Goal: Task Accomplishment & Management: Manage account settings

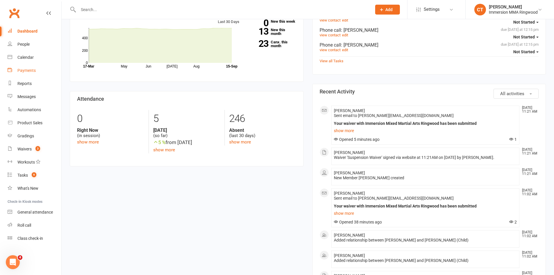
click at [21, 68] on div "Payments" at bounding box center [26, 70] width 18 height 5
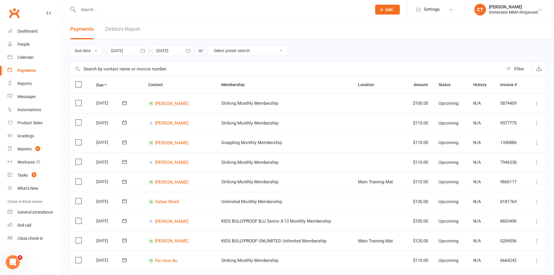
click at [517, 67] on div "Filter" at bounding box center [519, 68] width 10 height 7
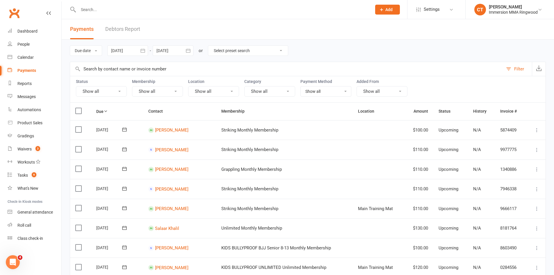
click at [93, 89] on button "Show all" at bounding box center [101, 91] width 51 height 10
click at [99, 147] on link "Failed" at bounding box center [108, 151] width 64 height 12
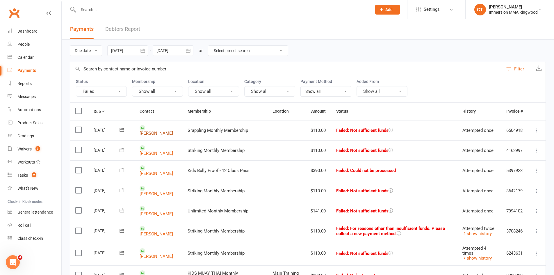
click at [152, 131] on link "Mat Dwyer" at bounding box center [156, 133] width 33 height 5
click at [152, 151] on link "Michael Gardiner" at bounding box center [156, 153] width 33 height 5
click at [152, 170] on td "[PERSON_NAME]" at bounding box center [158, 170] width 48 height 20
click at [148, 171] on link "Lauren Moore" at bounding box center [156, 173] width 33 height 5
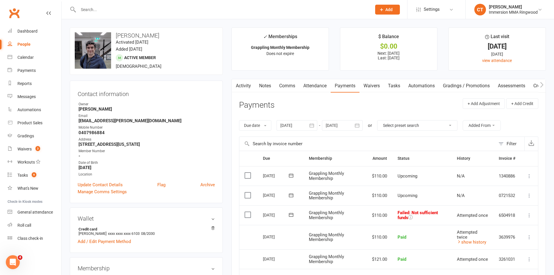
click at [291, 216] on icon at bounding box center [291, 215] width 6 height 6
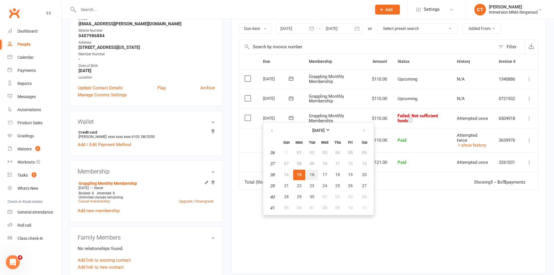
click at [308, 173] on button "16" at bounding box center [312, 175] width 12 height 10
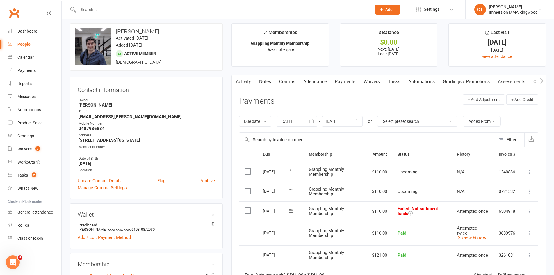
scroll to position [0, 0]
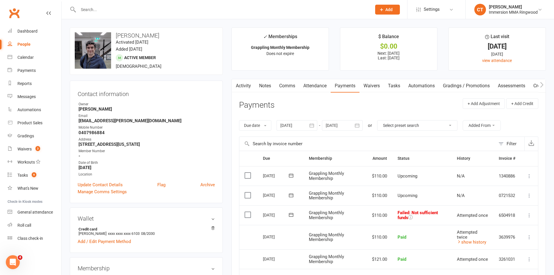
click at [289, 87] on link "Comms" at bounding box center [287, 85] width 24 height 13
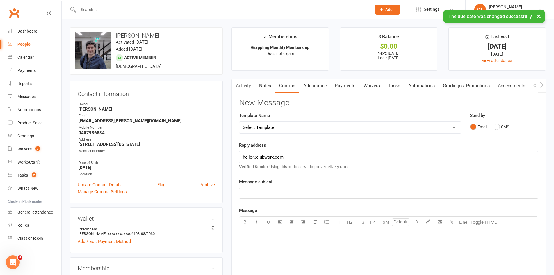
click at [268, 127] on select "Select Template [SMS] [PERSON_NAME] - Call back message [SMS] Mark- Call back m…" at bounding box center [350, 128] width 222 height 12
click at [270, 125] on select "Select Template [SMS] [PERSON_NAME] - Call back message [SMS] Mark- Call back m…" at bounding box center [350, 128] width 222 height 12
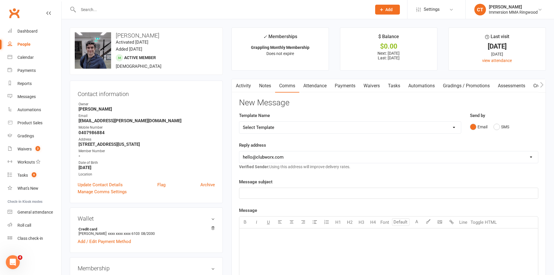
select select "17"
click at [239, 122] on select "Select Template [SMS] [PERSON_NAME] - Call back message [SMS] Mark- Call back m…" at bounding box center [350, 128] width 222 height 12
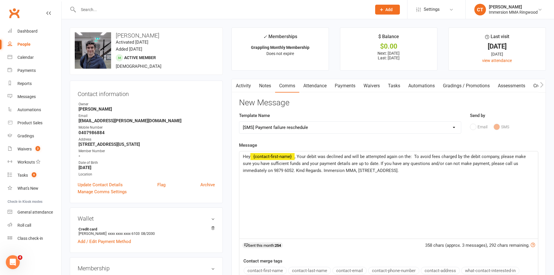
click at [415, 156] on span ", Your debit was declined and will be attempted again on the: To avoid fees cha…" at bounding box center [385, 163] width 284 height 19
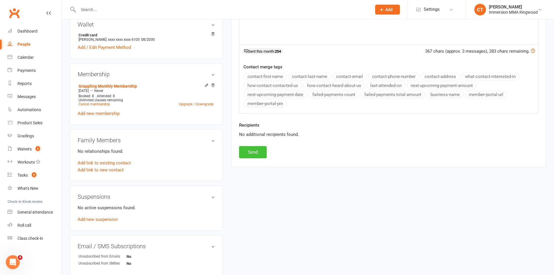
click at [257, 158] on button "Send" at bounding box center [253, 152] width 28 height 12
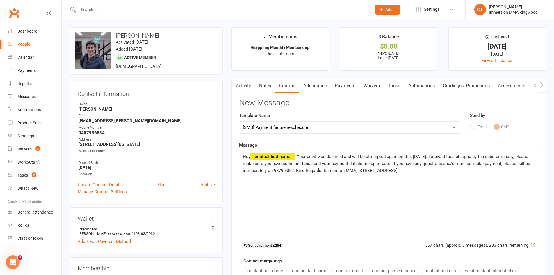
select select
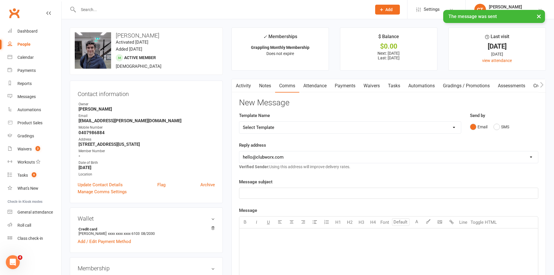
click at [267, 84] on link "Notes" at bounding box center [265, 85] width 20 height 13
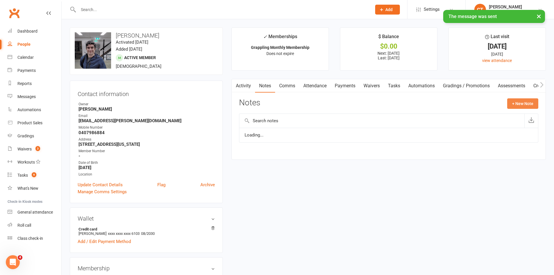
click at [522, 106] on button "+ New Note" at bounding box center [522, 103] width 31 height 10
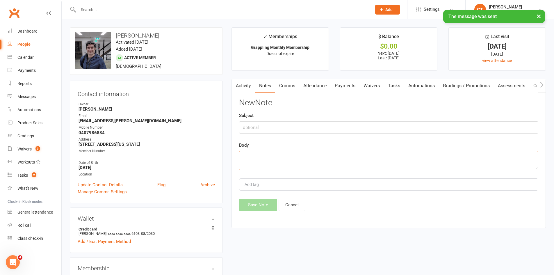
click at [478, 158] on textarea at bounding box center [388, 160] width 299 height 19
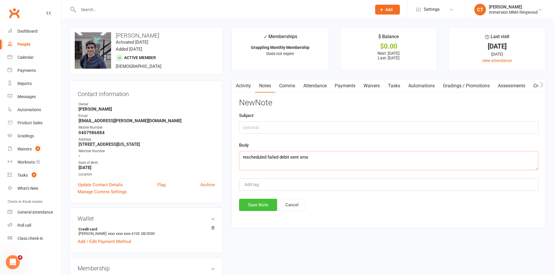
type textarea "rescheduled failed debit sent sms"
click at [254, 205] on button "Save Note" at bounding box center [258, 205] width 38 height 12
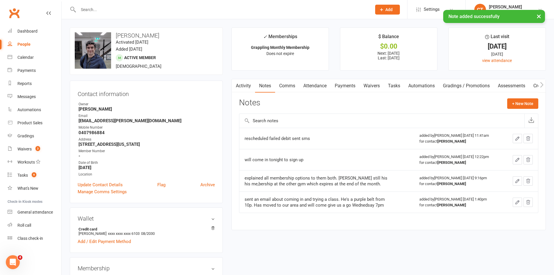
click at [343, 84] on link "Payments" at bounding box center [345, 85] width 29 height 13
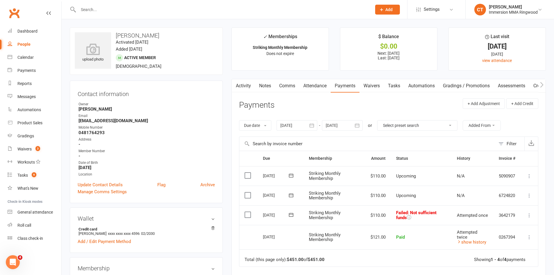
click at [265, 83] on link "Notes" at bounding box center [265, 85] width 20 height 13
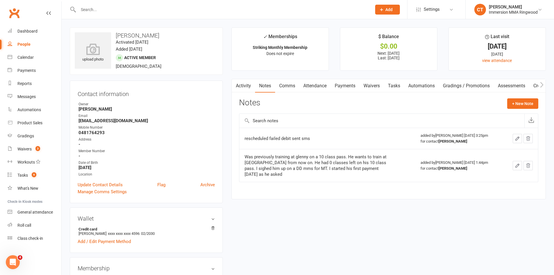
click at [341, 86] on link "Payments" at bounding box center [345, 85] width 29 height 13
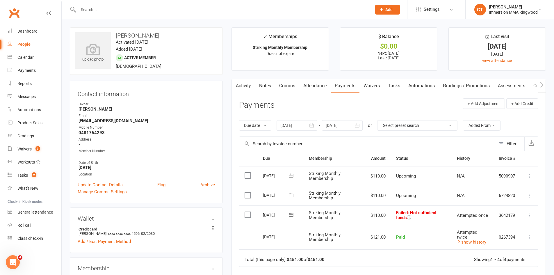
click at [290, 215] on icon at bounding box center [291, 215] width 6 height 6
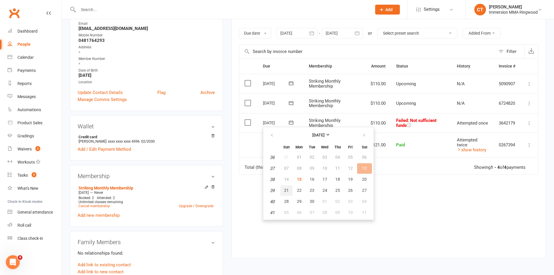
scroll to position [97, 0]
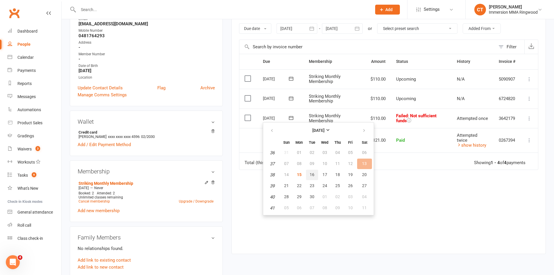
click at [311, 175] on span "16" at bounding box center [312, 174] width 5 height 5
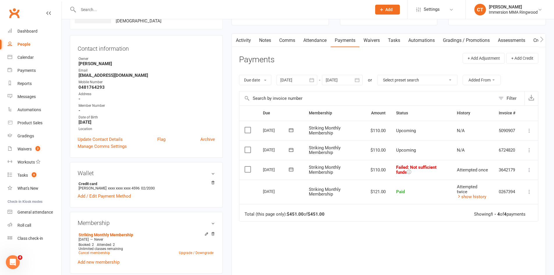
scroll to position [0, 0]
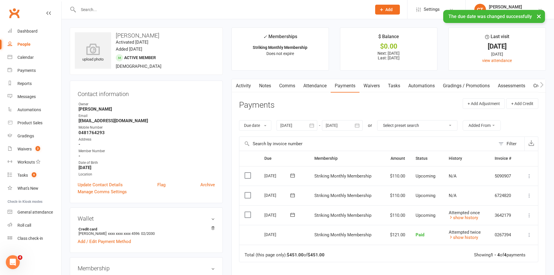
click at [289, 82] on link "Comms" at bounding box center [287, 85] width 24 height 13
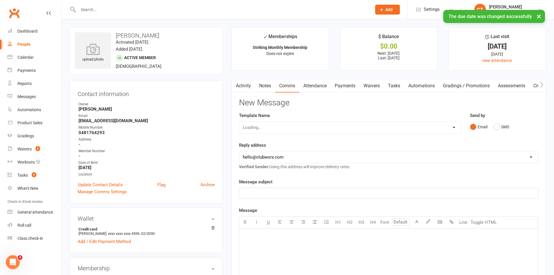
click at [277, 130] on div "Loading..." at bounding box center [350, 127] width 222 height 12
drag, startPoint x: 276, startPoint y: 129, endPoint x: 284, endPoint y: 150, distance: 22.9
click at [276, 129] on select "Select Template [SMS] [PERSON_NAME] - Call back message [SMS] Mark- Call back m…" at bounding box center [350, 128] width 222 height 12
select select "17"
click at [239, 122] on select "Select Template [SMS] [PERSON_NAME] - Call back message [SMS] Mark- Call back m…" at bounding box center [350, 128] width 222 height 12
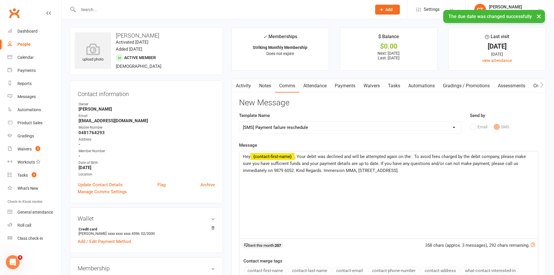
click at [414, 158] on span ", Your debit was declined and will be attempted again on the: To avoid fees cha…" at bounding box center [385, 163] width 284 height 19
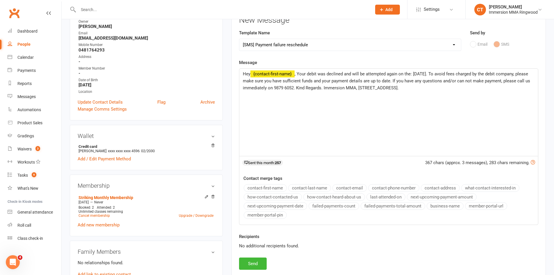
scroll to position [97, 0]
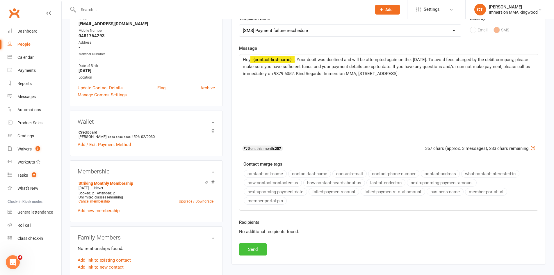
click at [254, 248] on button "Send" at bounding box center [253, 249] width 28 height 12
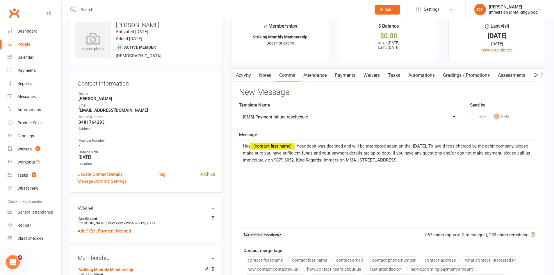
scroll to position [0, 0]
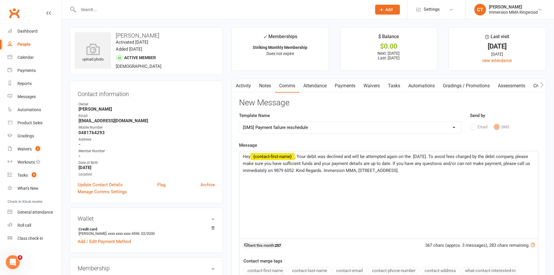
select select
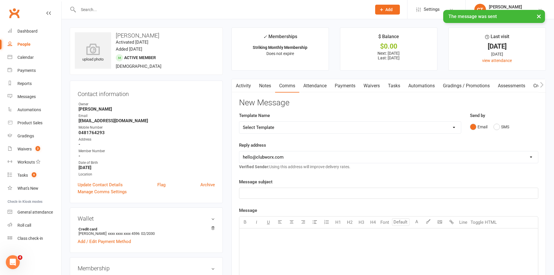
click at [272, 81] on link "Notes" at bounding box center [265, 85] width 20 height 13
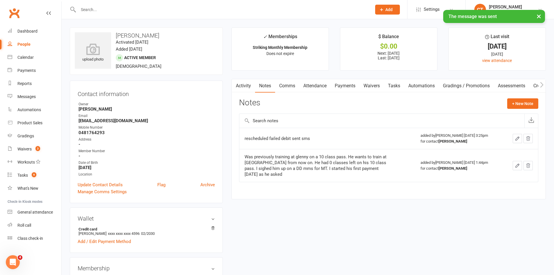
click at [502, 97] on div "Activity Notes Comms Attendance Payments Waivers Tasks Automations Gradings / P…" at bounding box center [389, 139] width 314 height 120
click at [508, 100] on button "+ New Note" at bounding box center [522, 103] width 31 height 10
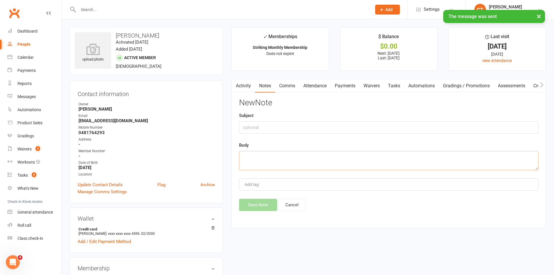
click at [416, 162] on textarea at bounding box center [388, 160] width 299 height 19
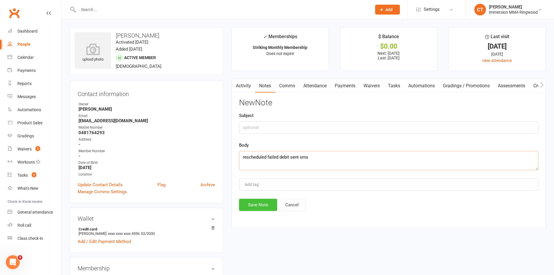
type textarea "rescheduled failed debit sent sms"
click at [255, 210] on button "Save Note" at bounding box center [258, 205] width 38 height 12
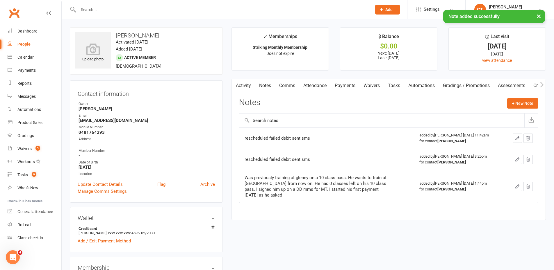
click at [350, 85] on link "Payments" at bounding box center [345, 85] width 29 height 13
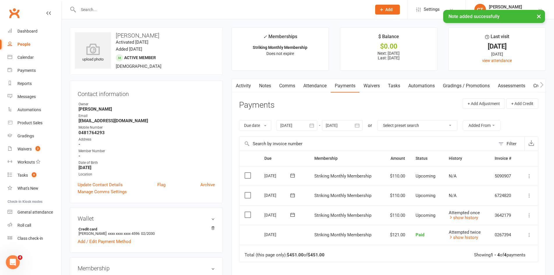
click at [404, 86] on link "Tasks" at bounding box center [394, 85] width 20 height 13
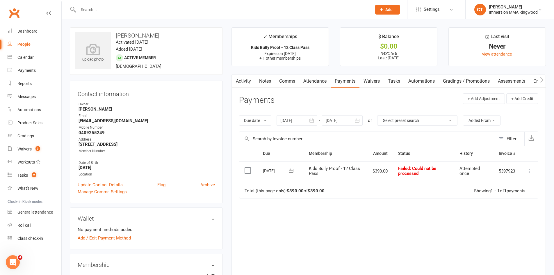
click at [266, 76] on link "Notes" at bounding box center [265, 80] width 20 height 13
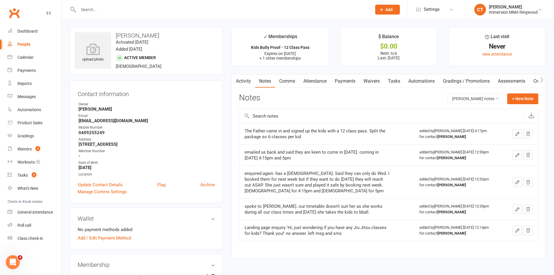
click at [339, 80] on link "Payments" at bounding box center [345, 80] width 29 height 13
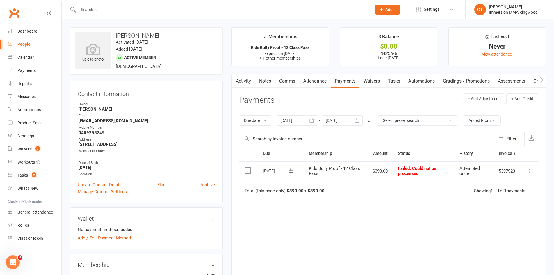
click at [527, 171] on icon at bounding box center [529, 171] width 6 height 6
click at [515, 190] on link "Mark as Paid (POS)" at bounding box center [504, 194] width 58 height 12
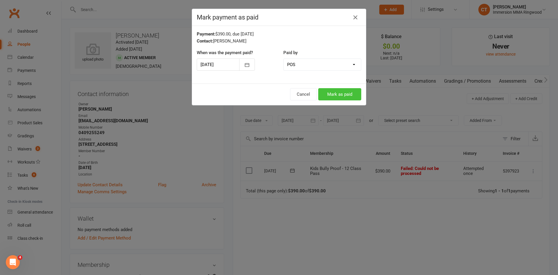
click at [345, 92] on button "Mark as paid" at bounding box center [339, 94] width 43 height 12
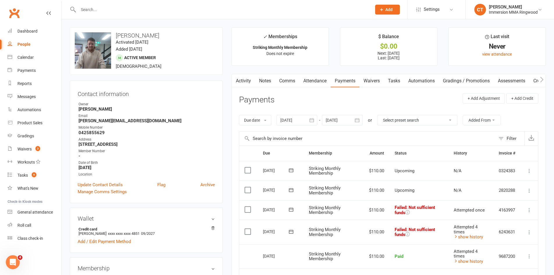
click at [291, 208] on icon at bounding box center [291, 210] width 4 height 4
click at [312, 268] on span "16" at bounding box center [312, 266] width 5 height 5
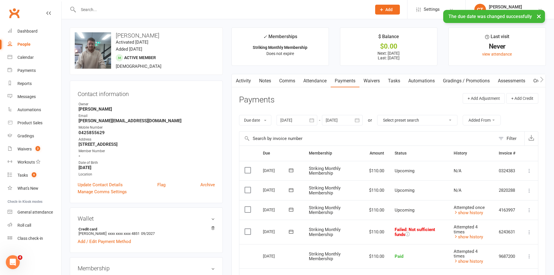
click at [288, 80] on link "Comms" at bounding box center [287, 80] width 24 height 13
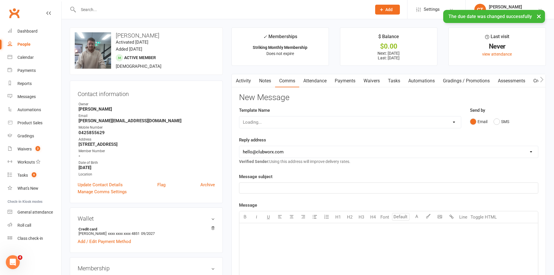
click at [267, 121] on div "Loading..." at bounding box center [350, 122] width 222 height 12
click at [276, 120] on select "Select Template [SMS] [PERSON_NAME] - Call back message [SMS] Mark- Call back m…" at bounding box center [350, 122] width 222 height 12
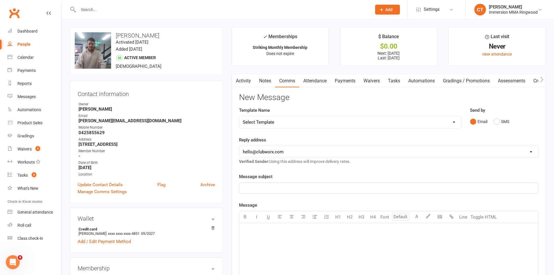
select select "17"
click at [239, 116] on select "Select Template [SMS] [PERSON_NAME] - Call back message [SMS] Mark- Call back m…" at bounding box center [350, 122] width 222 height 12
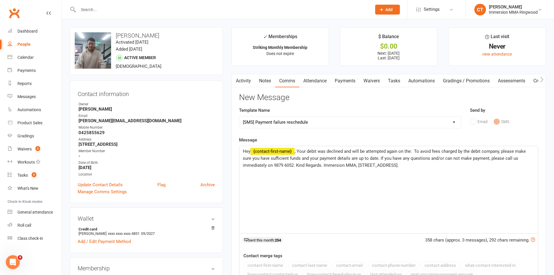
click at [414, 151] on span ", Your debit was declined and will be attempted again on the: To avoid fees cha…" at bounding box center [385, 158] width 284 height 19
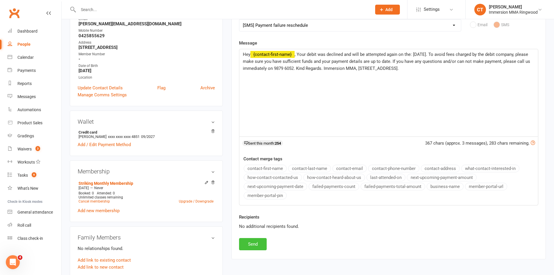
click at [264, 242] on button "Send" at bounding box center [253, 244] width 28 height 12
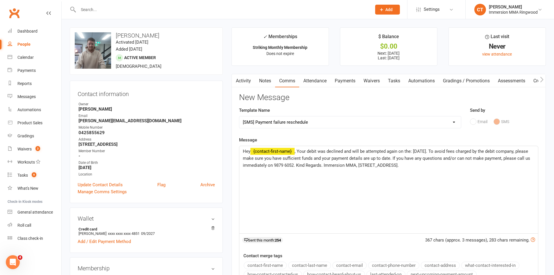
select select
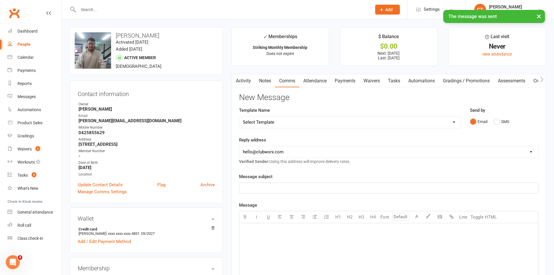
click at [270, 76] on link "Notes" at bounding box center [265, 80] width 20 height 13
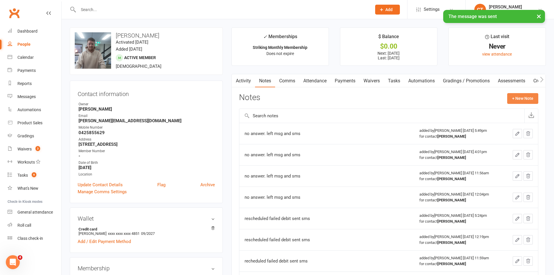
click at [526, 98] on button "+ New Note" at bounding box center [522, 98] width 31 height 10
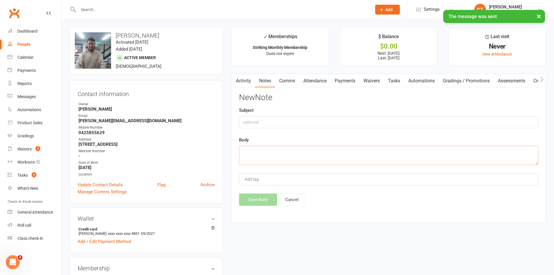
click at [419, 153] on textarea at bounding box center [388, 155] width 299 height 19
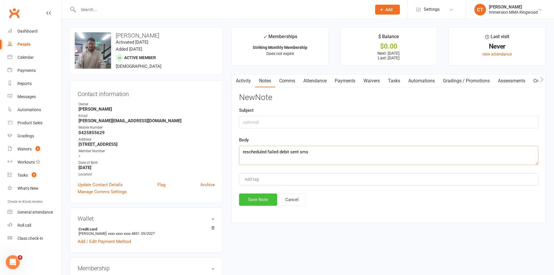
type textarea "rescheduled failed debit sent sms"
click at [261, 198] on button "Save Note" at bounding box center [258, 199] width 38 height 12
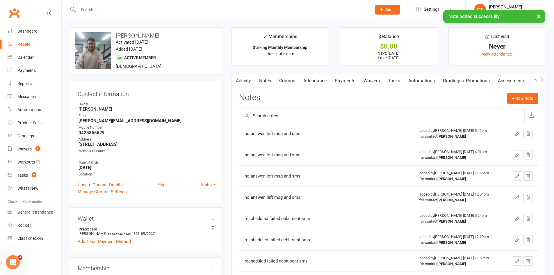
click at [396, 79] on link "Tasks" at bounding box center [394, 80] width 20 height 13
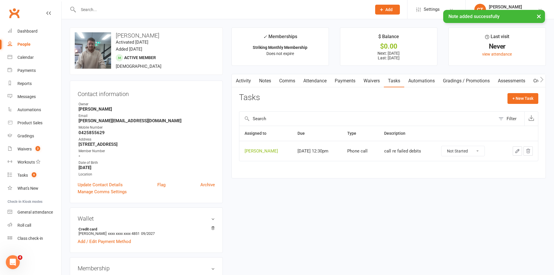
click at [514, 150] on button "button" at bounding box center [517, 150] width 9 height 9
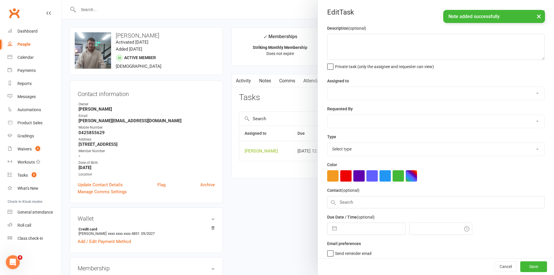
type textarea "call re failed debits"
select select "11984"
type input "15 Sep 2025"
type input "12:30pm"
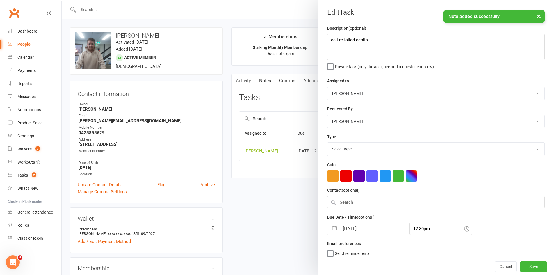
select select "6641"
select select "7"
select select "2025"
select select "8"
select select "2025"
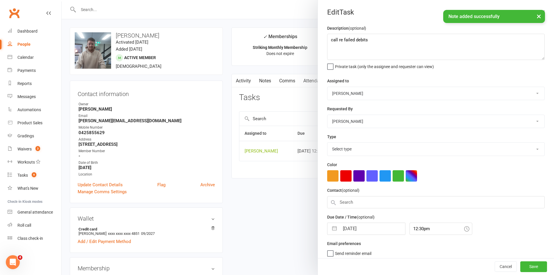
select select "9"
select select "2025"
click at [359, 233] on input "15 Sep 2025" at bounding box center [372, 227] width 65 height 12
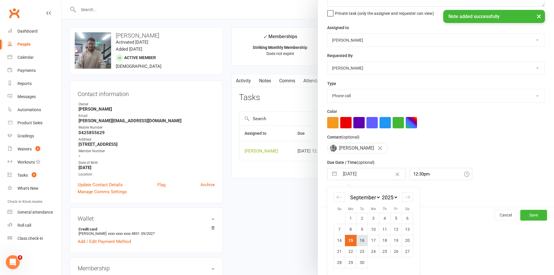
click at [361, 242] on td "16" at bounding box center [362, 240] width 11 height 11
type input "[DATE]"
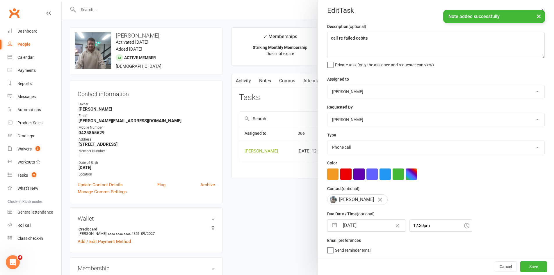
scroll to position [4, 0]
click at [526, 265] on button "Save" at bounding box center [533, 266] width 27 height 10
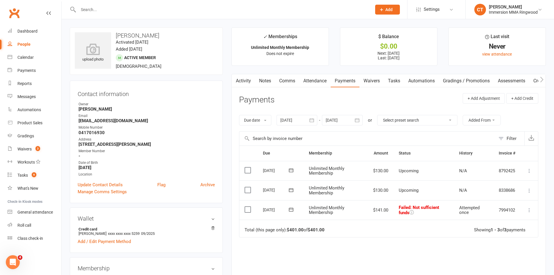
click at [270, 84] on link "Notes" at bounding box center [265, 80] width 20 height 13
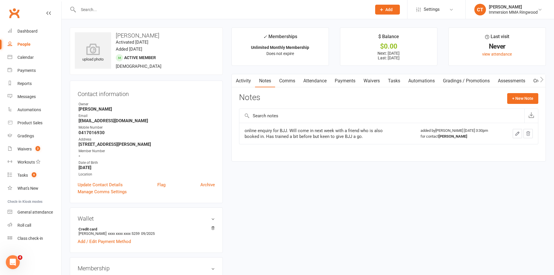
click at [339, 81] on link "Payments" at bounding box center [345, 80] width 29 height 13
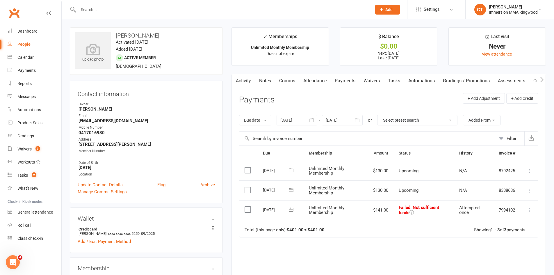
click at [288, 208] on icon at bounding box center [291, 209] width 6 height 6
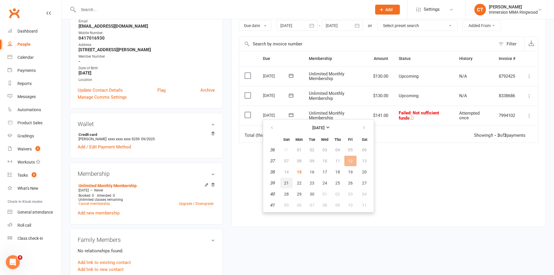
scroll to position [97, 0]
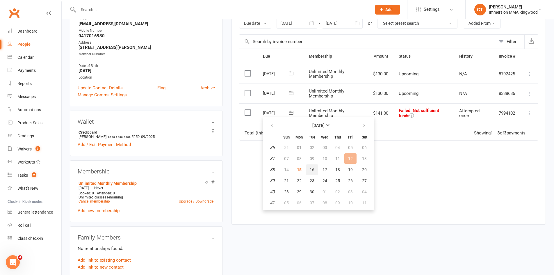
click at [312, 170] on span "16" at bounding box center [312, 169] width 5 height 5
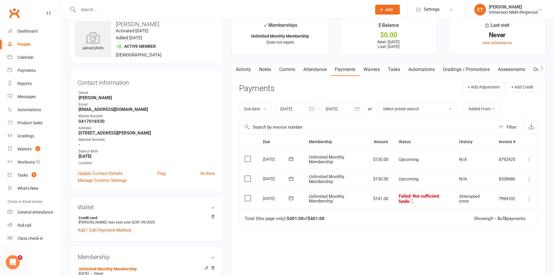
scroll to position [0, 0]
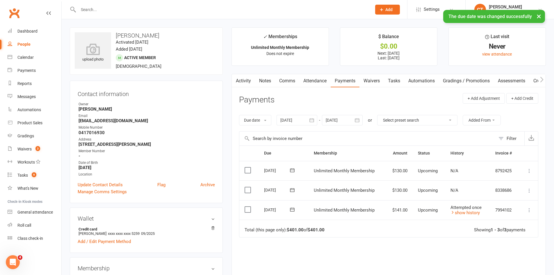
click at [288, 79] on link "Comms" at bounding box center [287, 80] width 24 height 13
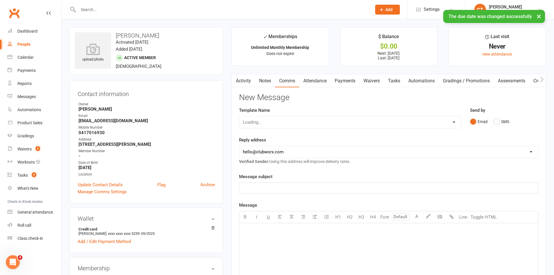
click at [266, 120] on div "Loading..." at bounding box center [350, 122] width 222 height 12
drag, startPoint x: 266, startPoint y: 120, endPoint x: 271, endPoint y: 126, distance: 7.4
click at [266, 120] on select "Select Template [SMS] [PERSON_NAME] - Call back message [SMS] Mark- Call back m…" at bounding box center [350, 122] width 222 height 12
select select "17"
click at [239, 116] on select "Select Template [SMS] [PERSON_NAME] - Call back message [SMS] Mark- Call back m…" at bounding box center [350, 122] width 222 height 12
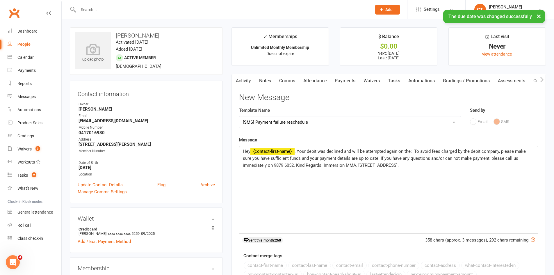
click at [414, 152] on span ", Your debit was declined and will be attempted again on the: To avoid fees cha…" at bounding box center [385, 158] width 284 height 19
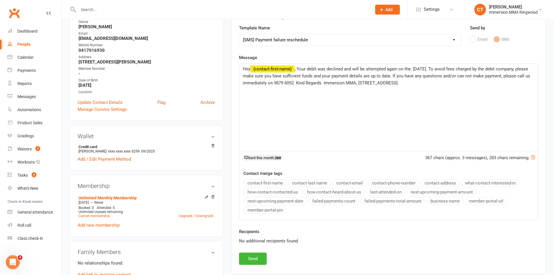
scroll to position [97, 0]
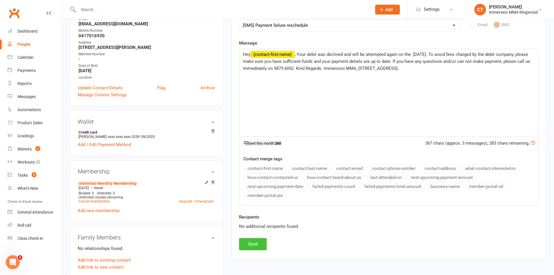
click at [252, 242] on button "Send" at bounding box center [253, 244] width 28 height 12
select select
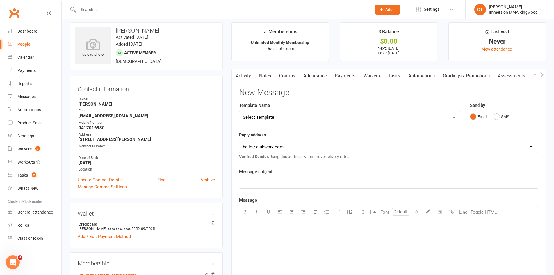
scroll to position [0, 0]
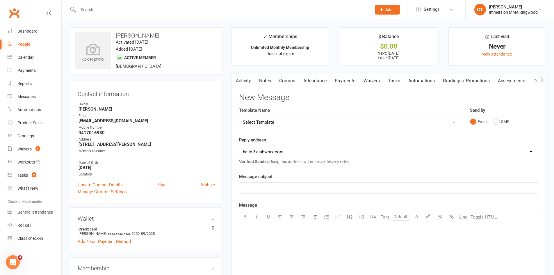
click at [268, 74] on div "Activity Notes Comms Attendance Payments Waivers Tasks Automations Gradings / P…" at bounding box center [389, 245] width 314 height 343
click at [268, 77] on link "Notes" at bounding box center [265, 80] width 20 height 13
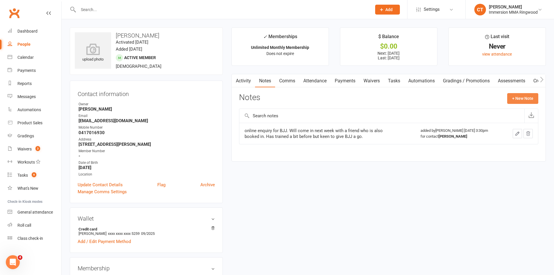
click at [528, 99] on button "+ New Note" at bounding box center [522, 98] width 31 height 10
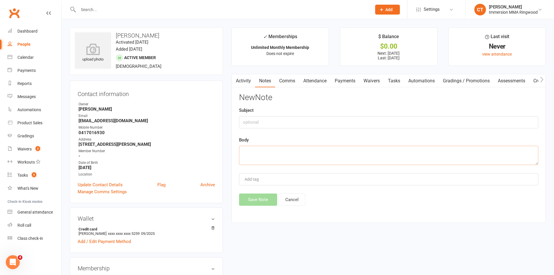
click at [478, 154] on textarea at bounding box center [388, 155] width 299 height 19
type textarea "rescheduled failed debit sent sms"
click at [254, 194] on button "Save Note" at bounding box center [258, 199] width 38 height 12
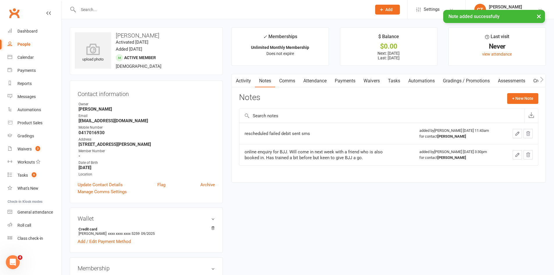
click at [338, 87] on link "Payments" at bounding box center [345, 80] width 29 height 13
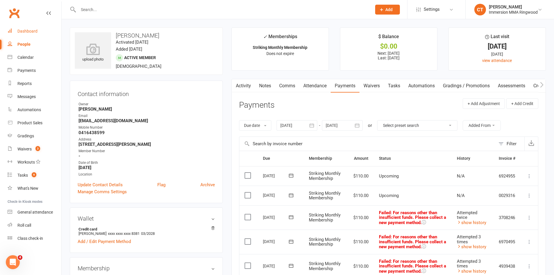
click at [23, 35] on link "Dashboard" at bounding box center [35, 31] width 54 height 13
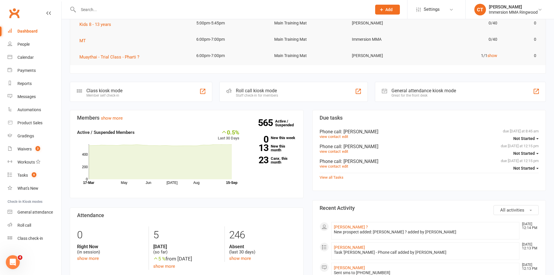
scroll to position [79, 0]
click at [155, 4] on div at bounding box center [219, 9] width 298 height 19
click at [156, 10] on input "text" at bounding box center [221, 10] width 291 height 8
paste input "0438529261"
type input "0438529261"
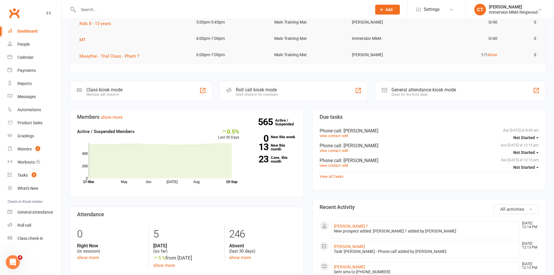
click at [396, 10] on button "Add" at bounding box center [387, 10] width 25 height 10
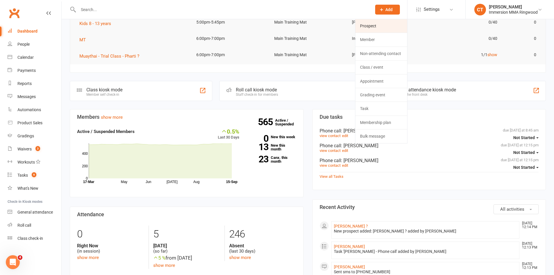
click at [382, 26] on link "Prospect" at bounding box center [381, 25] width 52 height 13
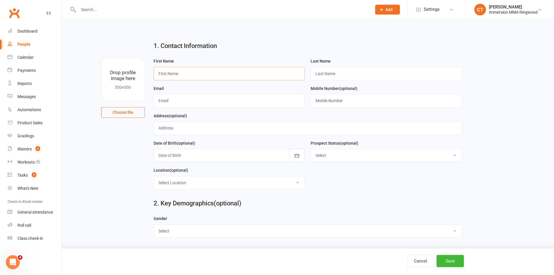
drag, startPoint x: 215, startPoint y: 78, endPoint x: 166, endPoint y: 70, distance: 49.0
click at [215, 78] on input "text" at bounding box center [230, 73] width 152 height 13
paste input "[PERSON_NAME]"
click at [180, 72] on input "[PERSON_NAME]" at bounding box center [230, 73] width 152 height 13
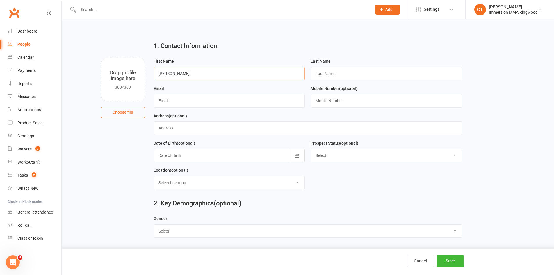
type input "[PERSON_NAME]"
click at [336, 75] on input "text" at bounding box center [387, 73] width 152 height 13
paste input "Potter"
type input "Potter"
drag, startPoint x: 329, startPoint y: 104, endPoint x: 316, endPoint y: 92, distance: 18.1
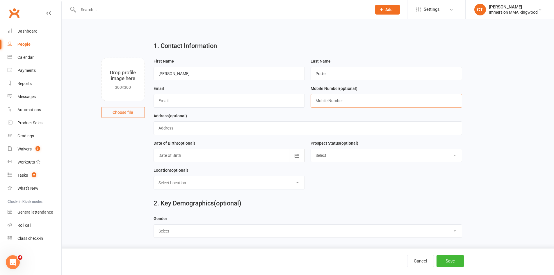
click at [329, 104] on input "text" at bounding box center [387, 100] width 152 height 13
paste input "0438529261"
type input "0438529261"
click at [208, 99] on input "text" at bounding box center [230, 100] width 152 height 13
paste input "[EMAIL_ADDRESS][DOMAIN_NAME]"
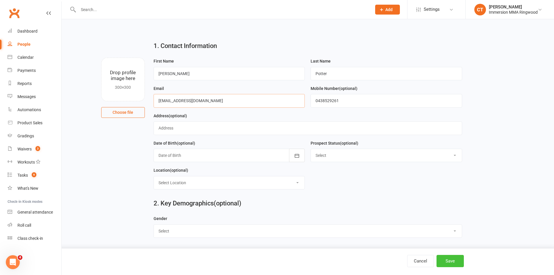
type input "[EMAIL_ADDRESS][DOMAIN_NAME]"
click at [451, 259] on button "Save" at bounding box center [450, 261] width 27 height 12
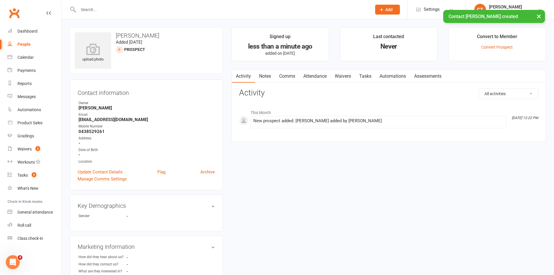
click at [268, 77] on link "Notes" at bounding box center [265, 76] width 20 height 13
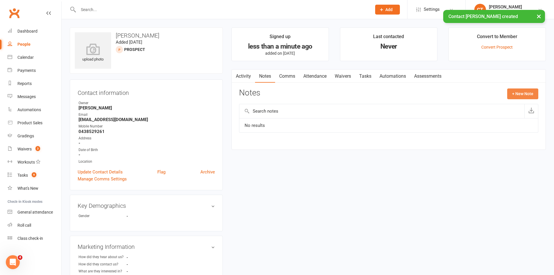
click at [518, 93] on button "+ New Note" at bounding box center [522, 93] width 31 height 10
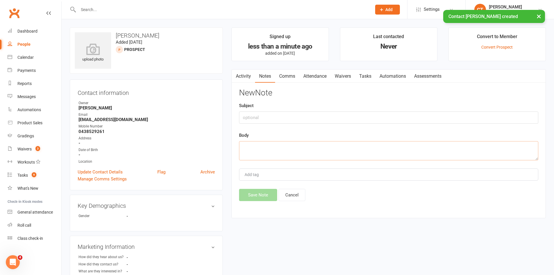
click at [454, 150] on textarea at bounding box center [388, 150] width 299 height 19
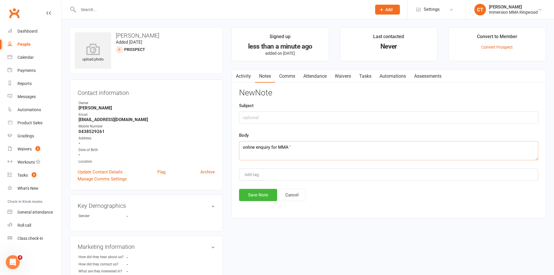
paste textarea "Self defence Fitness"
type textarea "online enquiry for MMA 'Self defence Fitness' no answer. left msg and sms"
click at [264, 196] on button "Save Note" at bounding box center [258, 195] width 38 height 12
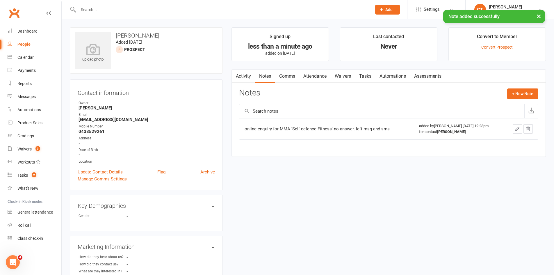
click at [368, 78] on link "Tasks" at bounding box center [365, 76] width 20 height 13
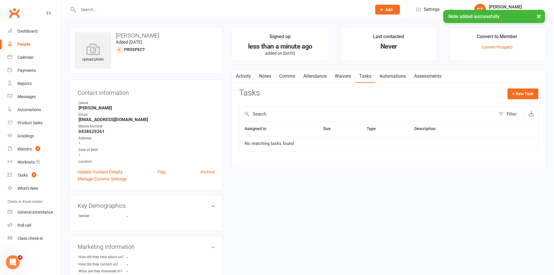
click at [524, 100] on div "+ New Task" at bounding box center [523, 95] width 31 height 14
click at [516, 95] on button "+ New Task" at bounding box center [523, 93] width 31 height 10
select select "11984"
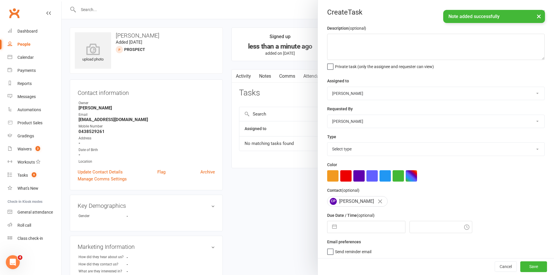
select select "7"
select select "2025"
select select "8"
select select "2025"
select select "9"
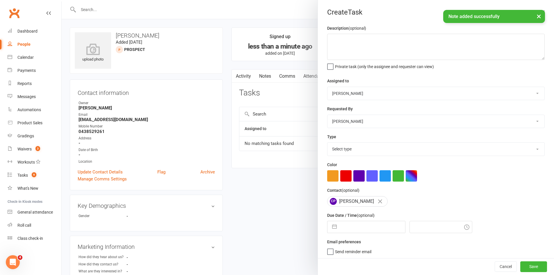
select select "2025"
click at [366, 229] on input "text" at bounding box center [372, 227] width 65 height 12
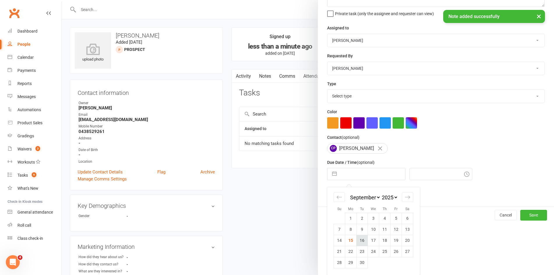
click at [357, 240] on td "16" at bounding box center [362, 240] width 11 height 11
type input "[DATE]"
type input "12:30pm"
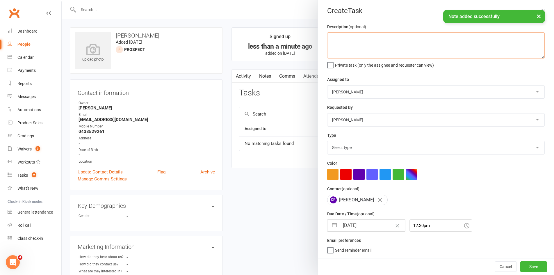
click at [365, 44] on textarea at bounding box center [436, 45] width 218 height 26
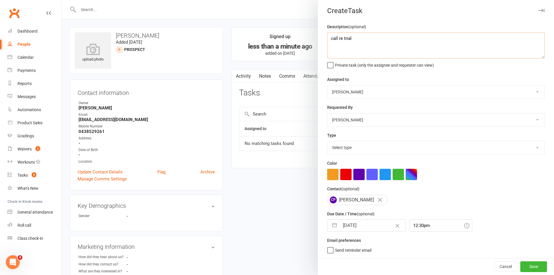
type textarea "call re trial"
click at [335, 147] on select "Select type Cmonnnn E-mail Financial Follow-up Help Just do it Letting ya know …" at bounding box center [435, 147] width 217 height 13
select select "6641"
click at [327, 141] on select "Select type Cmonnnn E-mail Financial Follow-up Help Just do it Letting ya know …" at bounding box center [435, 147] width 217 height 13
click at [524, 265] on button "Save" at bounding box center [533, 266] width 27 height 10
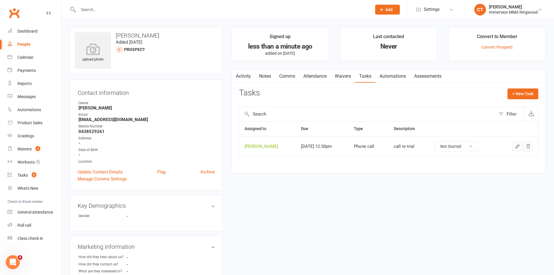
click at [157, 11] on input "text" at bounding box center [221, 10] width 291 height 8
paste input "0451781113"
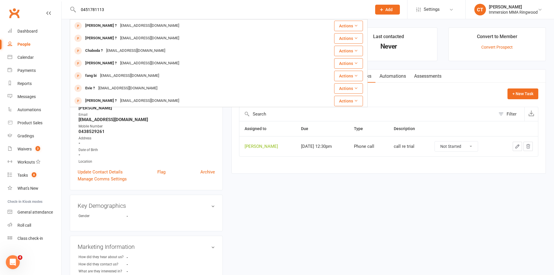
type input "0451781113"
click at [380, 9] on icon at bounding box center [381, 9] width 5 height 5
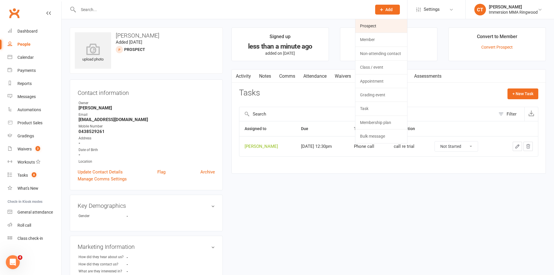
click at [376, 26] on link "Prospect" at bounding box center [381, 25] width 52 height 13
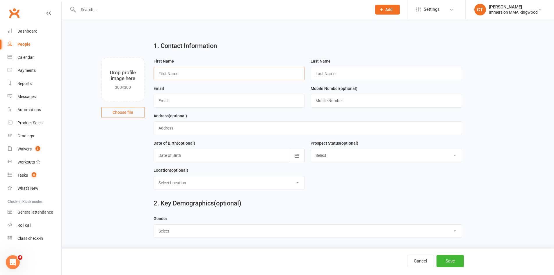
click at [194, 69] on input "text" at bounding box center [230, 73] width 152 height 13
paste input "[PERSON_NAME]"
type input "[PERSON_NAME]"
type input "?"
paste input "[EMAIL_ADDRESS][DOMAIN_NAME]"
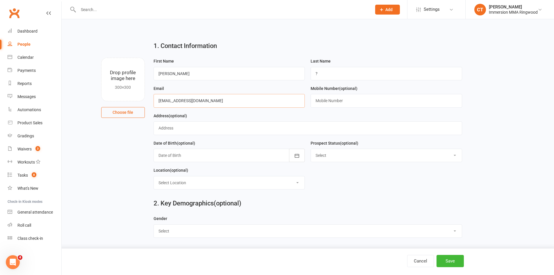
type input "[EMAIL_ADDRESS][DOMAIN_NAME]"
click at [353, 99] on input "text" at bounding box center [387, 100] width 152 height 13
paste input "0451781113"
type input "0451781113"
click at [455, 259] on button "Save" at bounding box center [450, 261] width 27 height 12
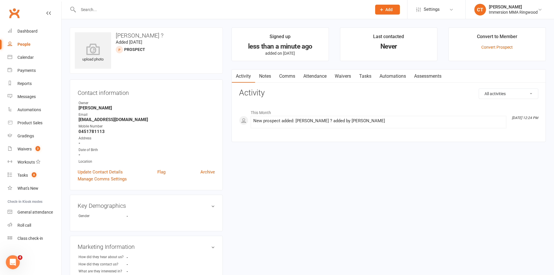
click at [271, 75] on link "Notes" at bounding box center [265, 76] width 20 height 13
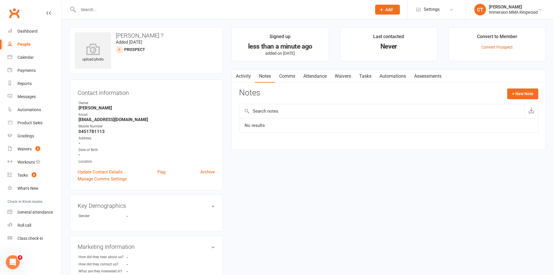
click at [295, 77] on link "Comms" at bounding box center [287, 76] width 24 height 13
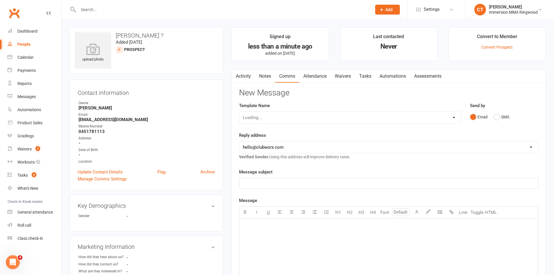
click at [275, 114] on select "Loading..." at bounding box center [350, 118] width 222 height 12
select select "0"
click at [239, 112] on select "Select Template [SMS] [PERSON_NAME] - Call back message [SMS] Mark- Call back m…" at bounding box center [350, 118] width 222 height 12
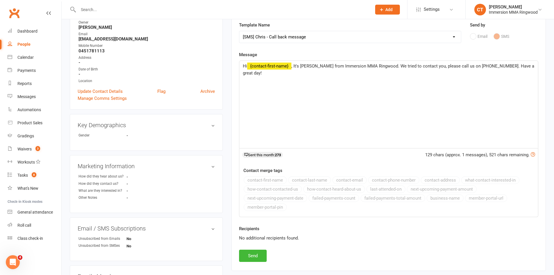
scroll to position [97, 0]
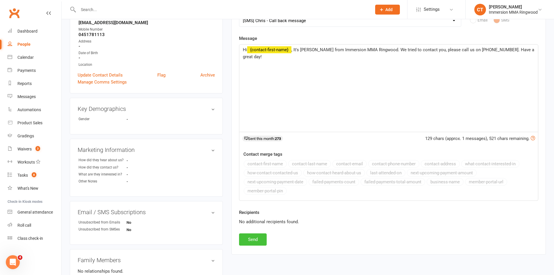
click at [259, 240] on button "Send" at bounding box center [253, 239] width 28 height 12
select select
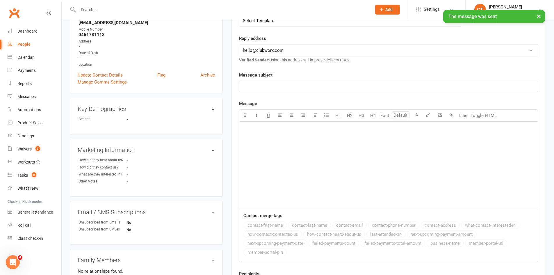
scroll to position [0, 0]
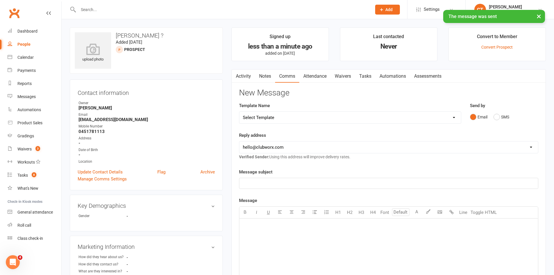
click at [263, 77] on link "Notes" at bounding box center [265, 76] width 20 height 13
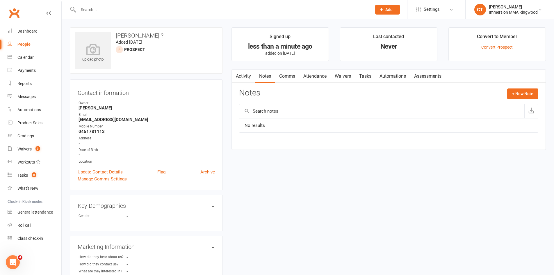
click at [290, 77] on link "Comms" at bounding box center [287, 76] width 24 height 13
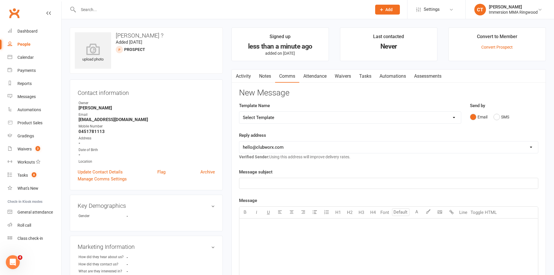
click at [246, 71] on link "Activity" at bounding box center [243, 76] width 23 height 13
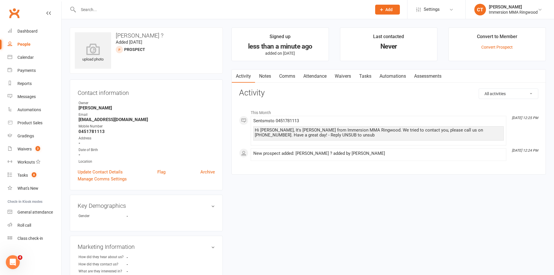
click at [265, 74] on link "Notes" at bounding box center [265, 76] width 20 height 13
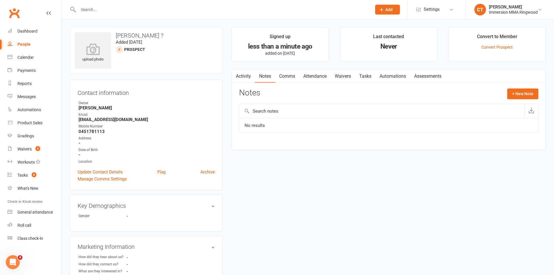
click at [369, 74] on link "Tasks" at bounding box center [365, 76] width 20 height 13
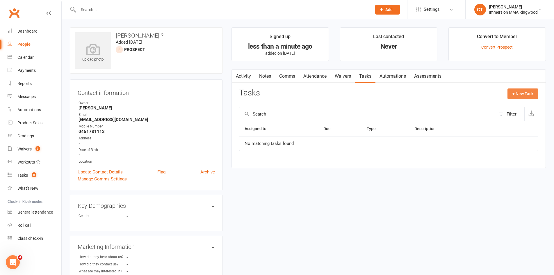
click at [522, 96] on button "+ New Task" at bounding box center [523, 93] width 31 height 10
select select "11984"
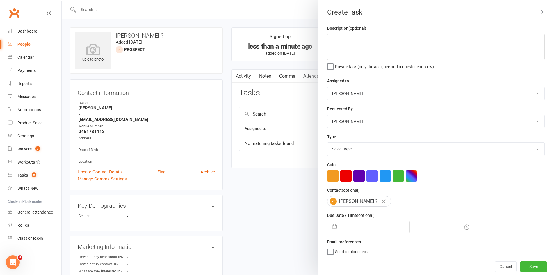
click at [357, 230] on input "text" at bounding box center [372, 227] width 65 height 12
select select "7"
select select "2025"
select select "8"
select select "2025"
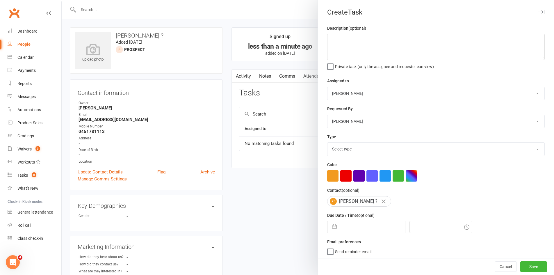
select select "9"
select select "2025"
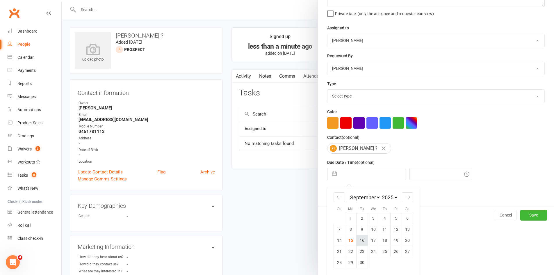
click at [359, 242] on td "16" at bounding box center [362, 240] width 11 height 11
type input "[DATE]"
type input "12:30pm"
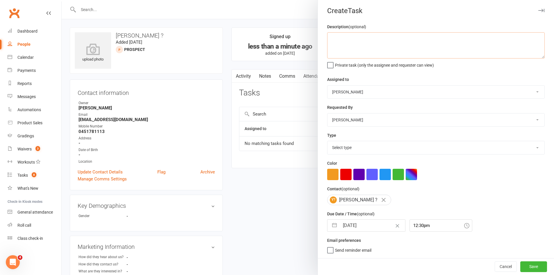
click at [356, 42] on textarea at bounding box center [436, 45] width 218 height 26
type textarea "call re trial"
click at [354, 145] on select "Select type Cmonnnn E-mail Financial Follow-up Help Just do it Letting ya know …" at bounding box center [435, 147] width 217 height 13
select select "6641"
click at [327, 141] on select "Select type Cmonnnn E-mail Financial Follow-up Help Just do it Letting ya know …" at bounding box center [435, 147] width 217 height 13
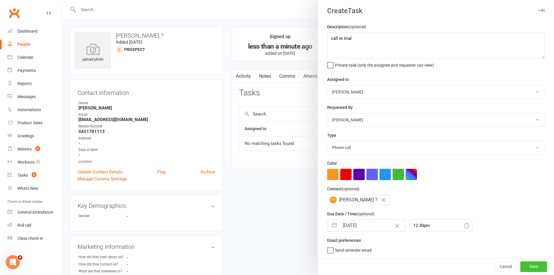
click at [520, 264] on button "Save" at bounding box center [533, 266] width 27 height 10
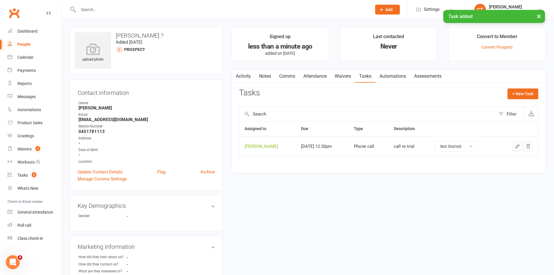
click at [268, 77] on link "Notes" at bounding box center [265, 76] width 20 height 13
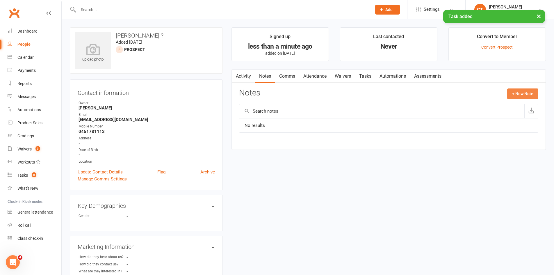
click at [521, 92] on button "+ New Note" at bounding box center [522, 93] width 31 height 10
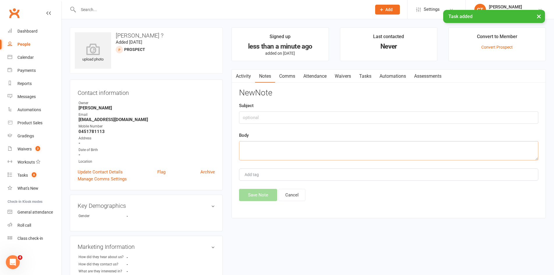
click at [397, 154] on textarea at bounding box center [388, 150] width 299 height 19
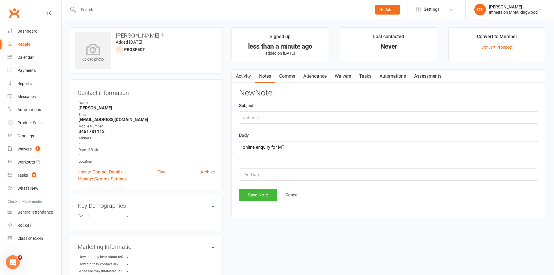
paste textarea "Get fit, learn self defence, build confidence!"
type textarea "online enquiry for MT 'Get fit, learn self defence, build confidence!' no answe…"
click at [235, 192] on div "Activity Notes Comms Attendance Waivers Tasks Automations Assessments Notes + N…" at bounding box center [389, 143] width 314 height 149
click at [256, 193] on button "Save Note" at bounding box center [258, 195] width 38 height 12
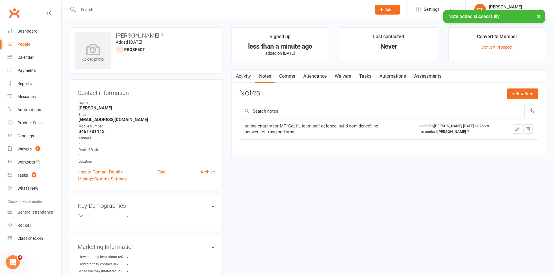
click at [375, 70] on link "Tasks" at bounding box center [365, 76] width 20 height 13
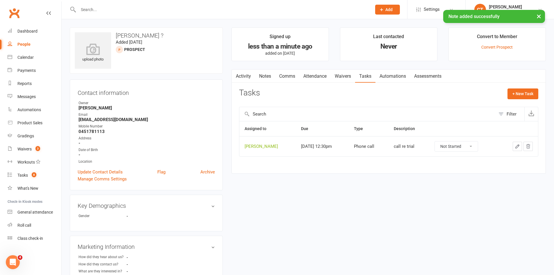
click at [270, 73] on link "Notes" at bounding box center [265, 76] width 20 height 13
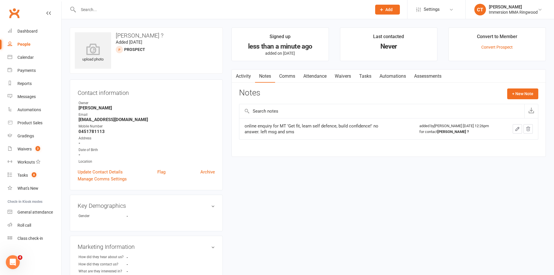
click at [391, 12] on span "Add" at bounding box center [388, 9] width 7 height 5
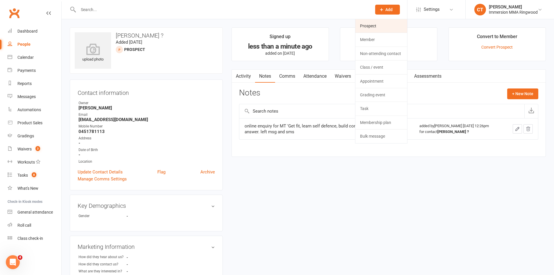
click at [377, 22] on link "Prospect" at bounding box center [381, 25] width 52 height 13
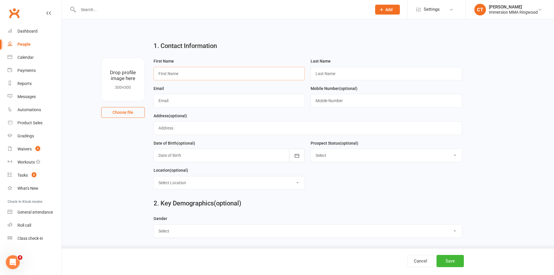
click at [257, 76] on input "text" at bounding box center [230, 73] width 152 height 13
paste input "[PERSON_NAME]"
type input "[PERSON_NAME]"
type input "?"
paste input "[EMAIL_ADDRESS][DOMAIN_NAME]"
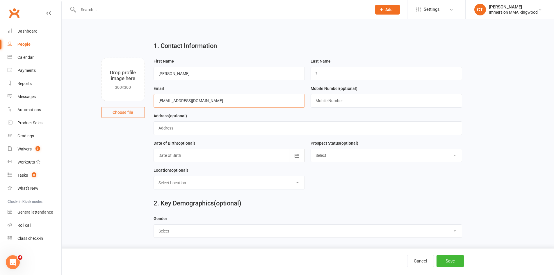
type input "kbew12@gmail.com"
click at [336, 100] on input "text" at bounding box center [387, 100] width 152 height 13
paste input "0451327193"
type input "0451327193"
click at [453, 262] on button "Save" at bounding box center [450, 261] width 27 height 12
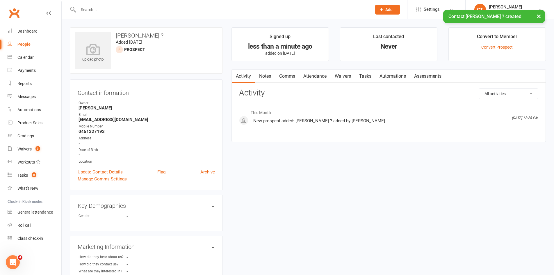
click at [267, 72] on link "Notes" at bounding box center [265, 76] width 20 height 13
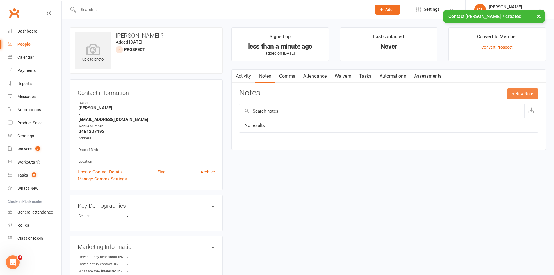
click at [531, 90] on button "+ New Note" at bounding box center [522, 93] width 31 height 10
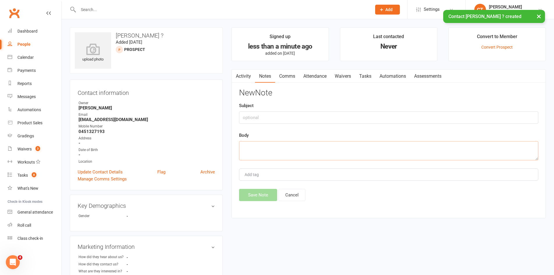
click at [451, 149] on textarea at bounding box center [388, 150] width 299 height 19
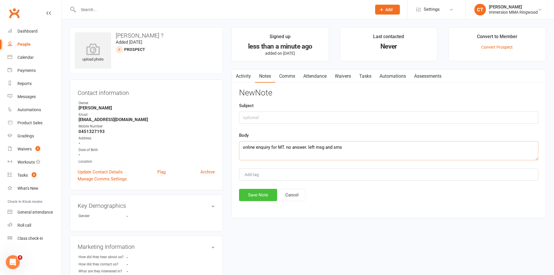
type textarea "online enquiry for MT. no answer. left msg and sms"
click at [273, 197] on button "Save Note" at bounding box center [258, 195] width 38 height 12
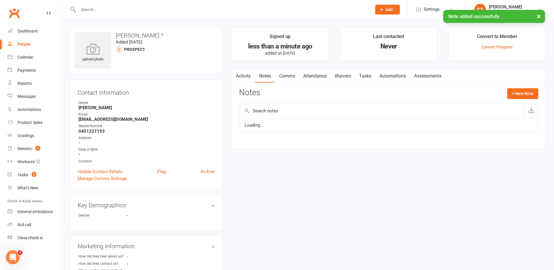
click at [366, 73] on link "Tasks" at bounding box center [365, 76] width 20 height 13
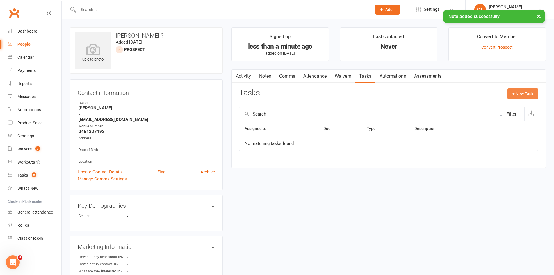
click at [529, 91] on button "+ New Task" at bounding box center [523, 93] width 31 height 10
select select "11984"
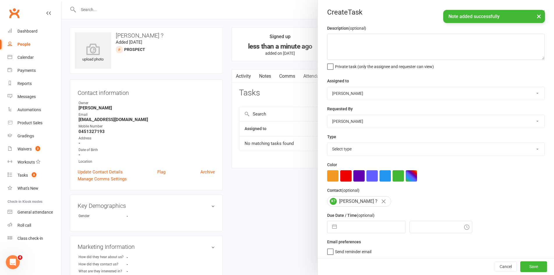
click at [364, 232] on input "text" at bounding box center [372, 227] width 65 height 12
select select "7"
select select "2025"
select select "8"
select select "2025"
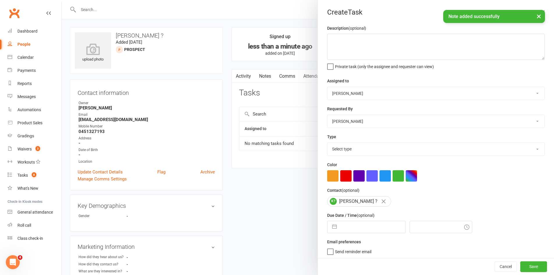
select select "9"
select select "2025"
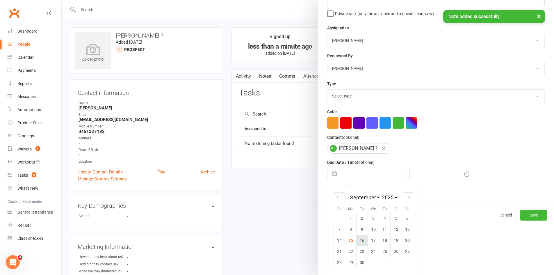
click at [361, 242] on td "16" at bounding box center [362, 240] width 11 height 11
type input "16 Sep 2025"
type input "12:30pm"
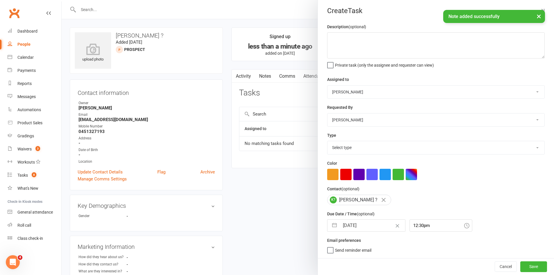
scroll to position [4, 0]
click at [357, 40] on textarea at bounding box center [436, 45] width 218 height 26
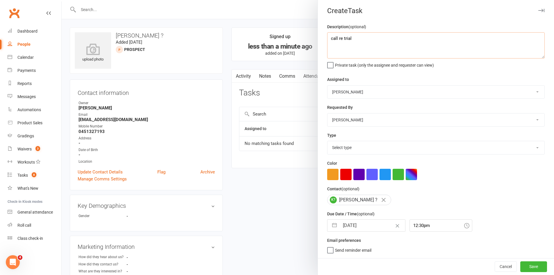
type textarea "call re trial"
click at [349, 148] on select "Select type Cmonnnn E-mail Financial Follow-up Help Just do it Letting ya know …" at bounding box center [435, 147] width 217 height 13
select select "6641"
click at [327, 141] on select "Select type Cmonnnn E-mail Financial Follow-up Help Just do it Letting ya know …" at bounding box center [435, 147] width 217 height 13
click at [523, 262] on button "Save" at bounding box center [533, 266] width 27 height 10
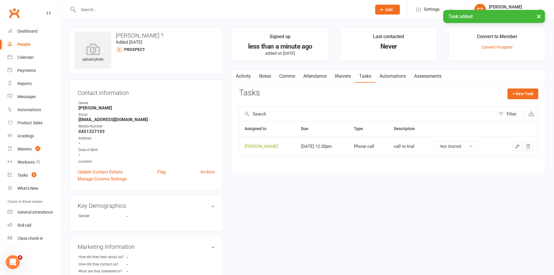
click at [250, 79] on link "Activity" at bounding box center [243, 76] width 23 height 13
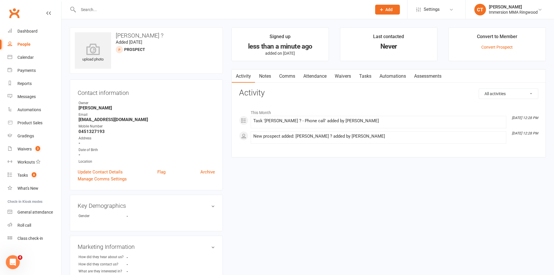
click at [371, 2] on div "Prospect Member Non-attending contact Class / event Appointment Grading event T…" at bounding box center [388, 9] width 40 height 19
click at [381, 12] on icon at bounding box center [381, 9] width 5 height 5
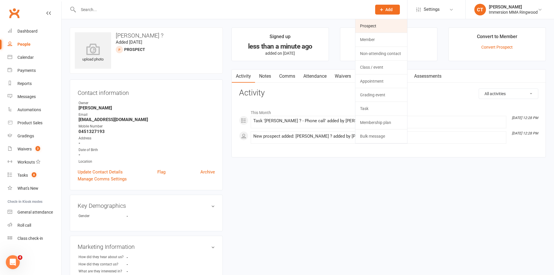
click at [375, 26] on link "Prospect" at bounding box center [381, 25] width 52 height 13
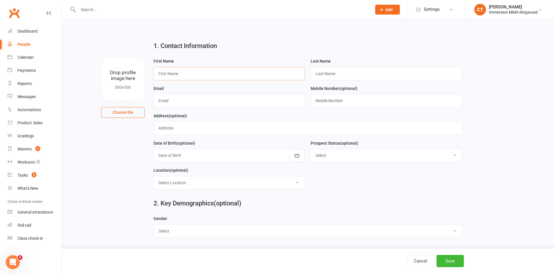
drag, startPoint x: 247, startPoint y: 70, endPoint x: 243, endPoint y: 71, distance: 3.5
click at [247, 70] on input "text" at bounding box center [230, 73] width 152 height 13
paste input "Charles Chan"
click at [177, 74] on input "Charles Chan" at bounding box center [230, 73] width 152 height 13
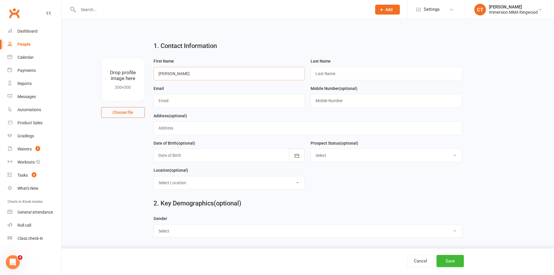
type input "Charles"
click at [334, 70] on input "text" at bounding box center [387, 73] width 152 height 13
paste input "Chan"
type input "Chan"
drag, startPoint x: 274, startPoint y: 98, endPoint x: 270, endPoint y: 95, distance: 4.6
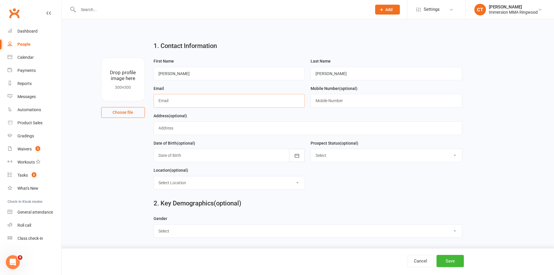
click at [274, 98] on input "text" at bounding box center [230, 100] width 152 height 13
paste input "chares.c4@gmail.com"
type input "chares.c4@gmail.com"
drag, startPoint x: 335, startPoint y: 99, endPoint x: 343, endPoint y: 100, distance: 7.7
click at [335, 99] on input "text" at bounding box center [387, 100] width 152 height 13
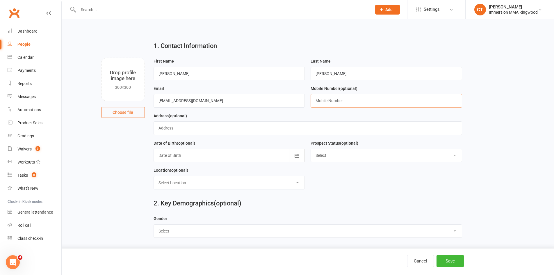
paste input "0401626418"
type input "0401626418"
click at [454, 259] on button "Save" at bounding box center [450, 261] width 27 height 12
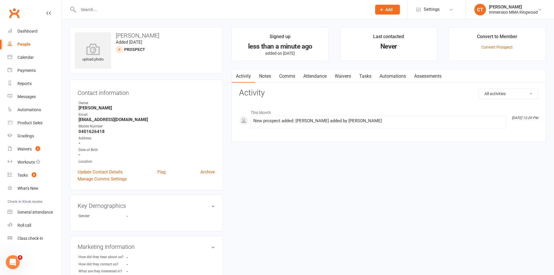
click at [284, 79] on link "Comms" at bounding box center [287, 76] width 24 height 13
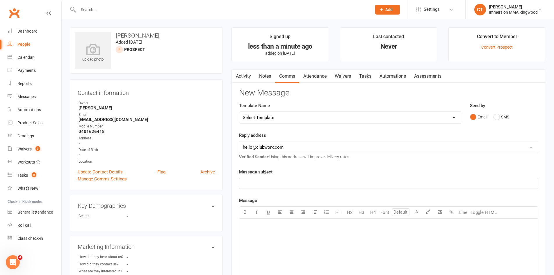
drag, startPoint x: 294, startPoint y: 122, endPoint x: 285, endPoint y: 116, distance: 11.1
click at [294, 122] on select "Select Template [SMS] [PERSON_NAME] - Call back message [SMS] Mark- Call back m…" at bounding box center [350, 118] width 222 height 12
select select "0"
click at [239, 112] on select "Select Template [SMS] [PERSON_NAME] - Call back message [SMS] Mark- Call back m…" at bounding box center [350, 118] width 222 height 12
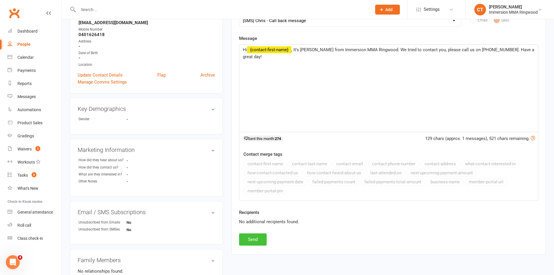
click at [259, 239] on button "Send" at bounding box center [253, 239] width 28 height 12
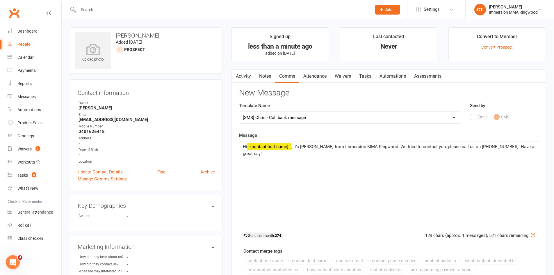
select select
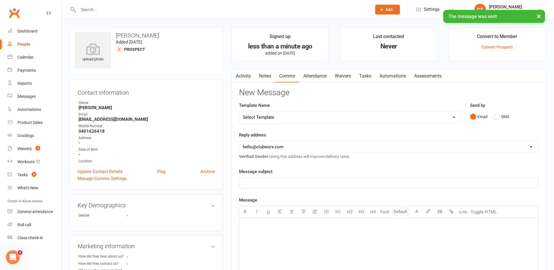
click at [270, 76] on link "Notes" at bounding box center [265, 76] width 20 height 13
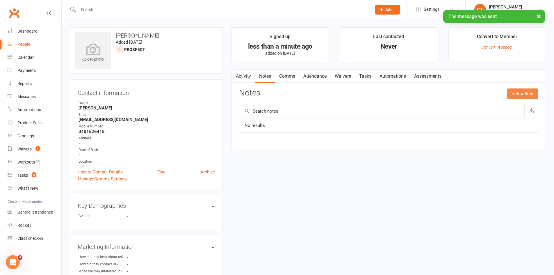
click at [526, 91] on button "+ New Note" at bounding box center [522, 93] width 31 height 10
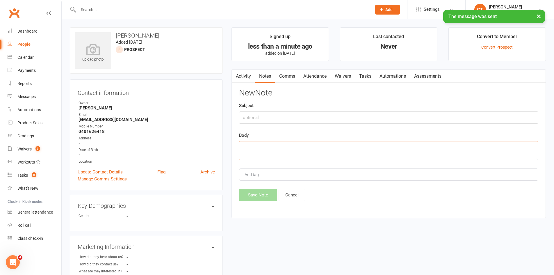
click at [381, 150] on textarea at bounding box center [388, 150] width 299 height 19
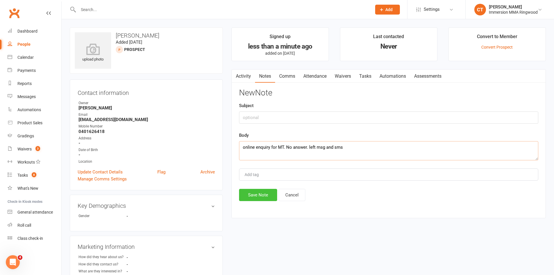
type textarea "online enquiry for MT. No answer. left msg and sms"
click at [243, 197] on button "Save Note" at bounding box center [258, 195] width 38 height 12
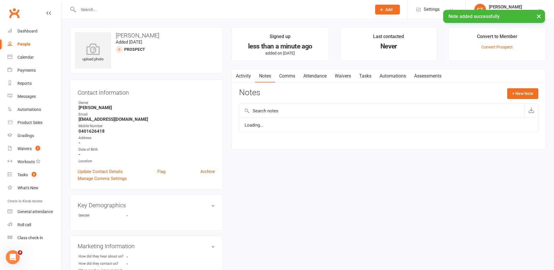
click at [367, 78] on link "Tasks" at bounding box center [365, 76] width 20 height 13
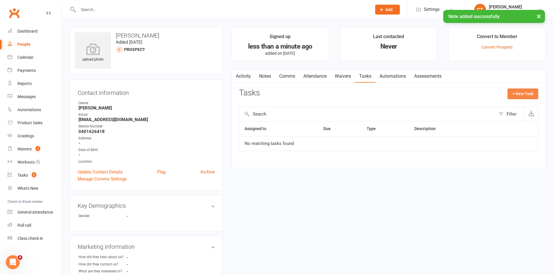
click at [535, 93] on button "+ New Task" at bounding box center [523, 93] width 31 height 10
select select "11984"
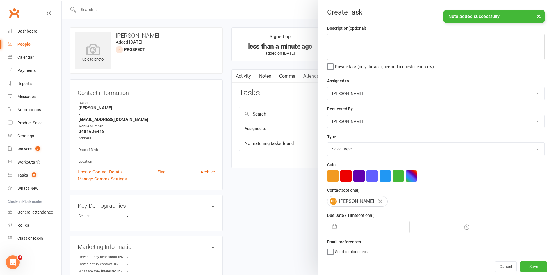
click at [373, 235] on div "Description (optional) Private task (only the assignee and requester can view) …" at bounding box center [436, 142] width 236 height 235
click at [373, 231] on input "text" at bounding box center [372, 227] width 65 height 12
select select "7"
select select "2025"
select select "8"
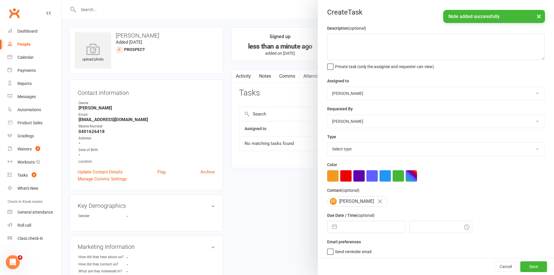
select select "2025"
select select "9"
select select "2025"
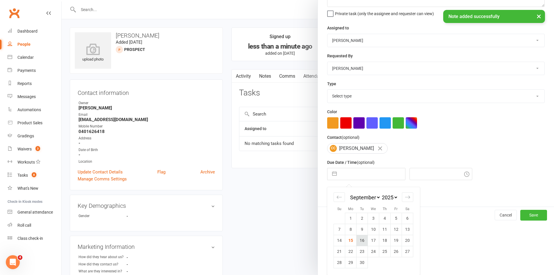
click at [360, 241] on td "16" at bounding box center [362, 240] width 11 height 11
type input "16 Sep 2025"
type input "12:30pm"
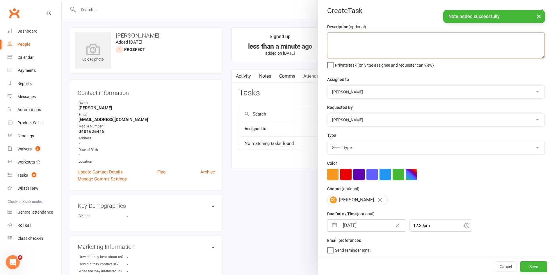
drag, startPoint x: 364, startPoint y: 44, endPoint x: 361, endPoint y: 40, distance: 5.4
click at [364, 44] on textarea at bounding box center [436, 45] width 218 height 26
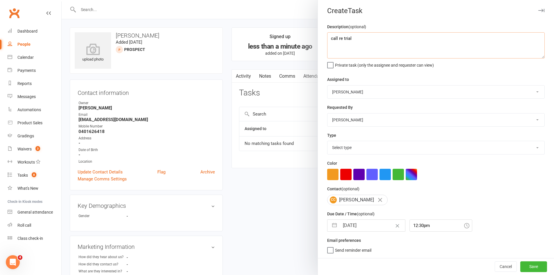
type textarea "call re trial"
click at [339, 149] on select "Select type Cmonnnn E-mail Financial Follow-up Help Just do it Letting ya know …" at bounding box center [435, 147] width 217 height 13
select select "6641"
click at [327, 141] on select "Select type Cmonnnn E-mail Financial Follow-up Help Just do it Letting ya know …" at bounding box center [435, 147] width 217 height 13
click at [533, 264] on button "Save" at bounding box center [533, 266] width 27 height 10
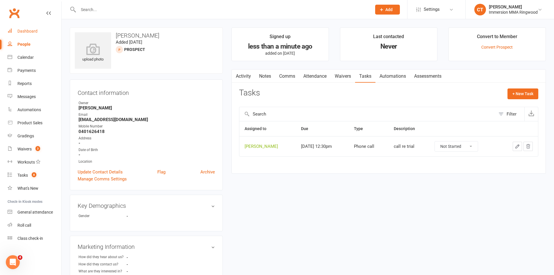
click at [20, 35] on link "Dashboard" at bounding box center [35, 31] width 54 height 13
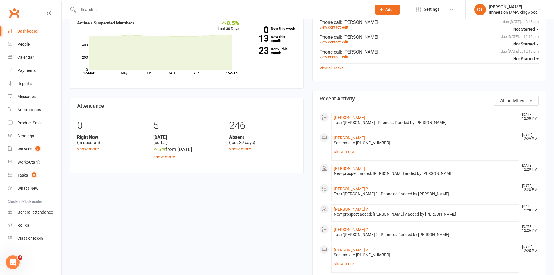
scroll to position [194, 0]
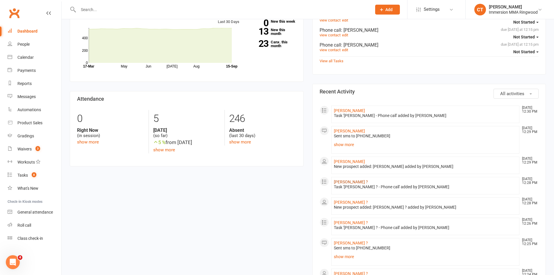
click at [337, 183] on link "Kay ?" at bounding box center [351, 181] width 34 height 5
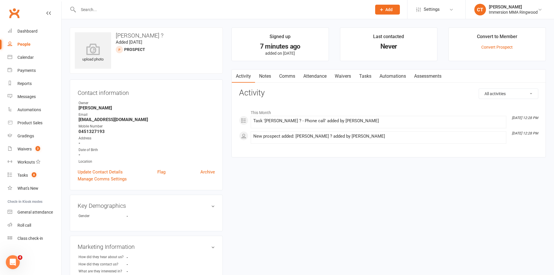
click at [261, 75] on link "Notes" at bounding box center [265, 76] width 20 height 13
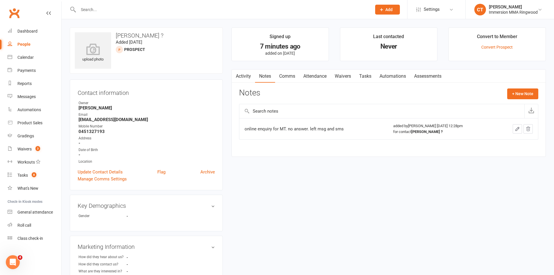
click at [92, 10] on input "text" at bounding box center [221, 10] width 291 height 8
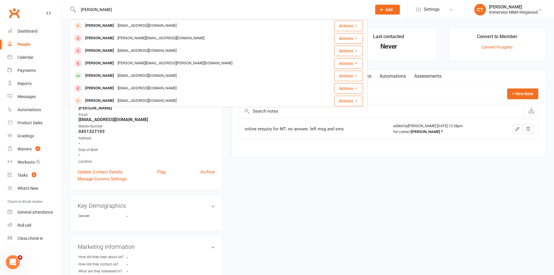
type input "charles"
click at [102, 28] on div "Charles Chan" at bounding box center [99, 26] width 32 height 8
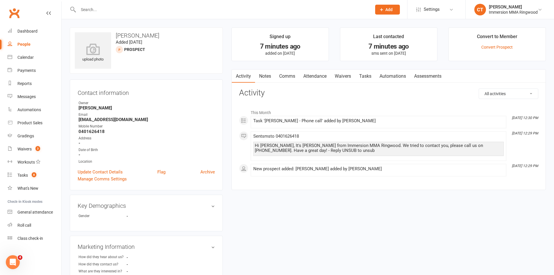
click at [268, 77] on link "Notes" at bounding box center [265, 76] width 20 height 13
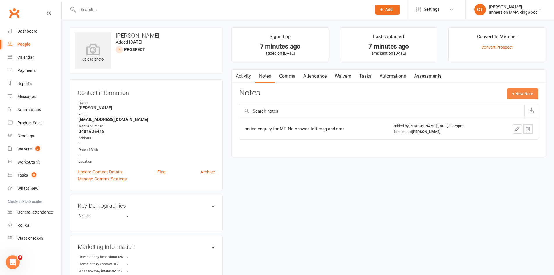
click at [524, 93] on button "+ New Note" at bounding box center [522, 93] width 31 height 10
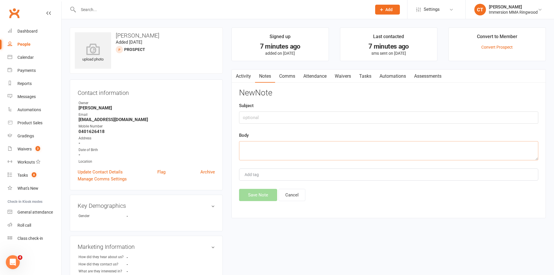
click at [434, 148] on textarea at bounding box center [388, 150] width 299 height 19
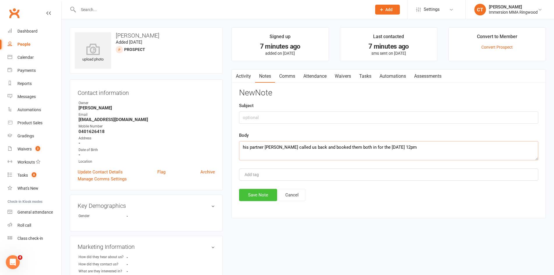
type textarea "his partner Kay called us back and booked them both in for the 25th of Sep 12pm"
click at [265, 194] on button "Save Note" at bounding box center [258, 195] width 38 height 12
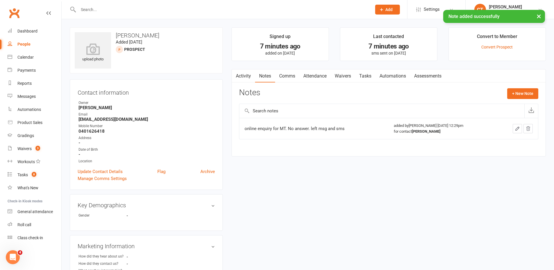
click at [304, 85] on div "Activity Notes Comms Attendance Waivers Tasks Automations Assessments Notes + N…" at bounding box center [389, 113] width 314 height 88
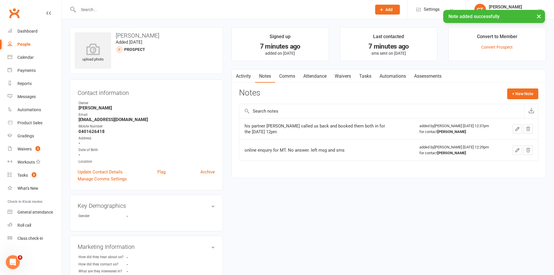
click at [311, 77] on link "Attendance" at bounding box center [314, 76] width 31 height 13
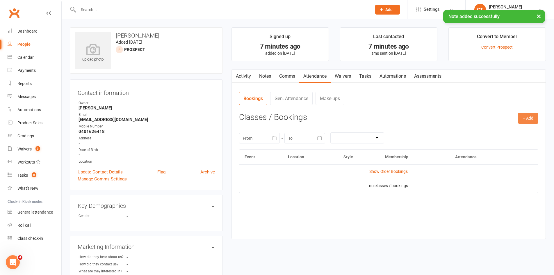
click at [526, 119] on button "+ Add" at bounding box center [528, 118] width 20 height 10
click at [512, 142] on link "Add Appointment" at bounding box center [509, 143] width 58 height 12
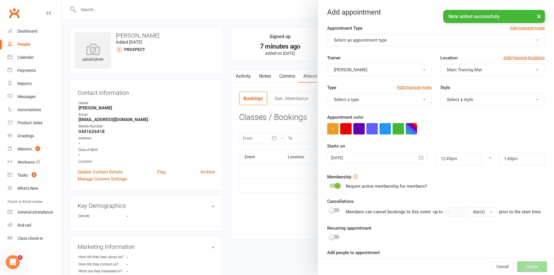
click at [358, 35] on button "Select an appointment type" at bounding box center [436, 40] width 218 height 12
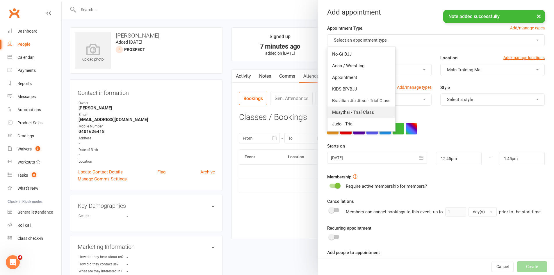
drag, startPoint x: 355, startPoint y: 111, endPoint x: 355, endPoint y: 116, distance: 5.8
click at [355, 111] on span "Muaythai - Trial Class" at bounding box center [353, 112] width 42 height 5
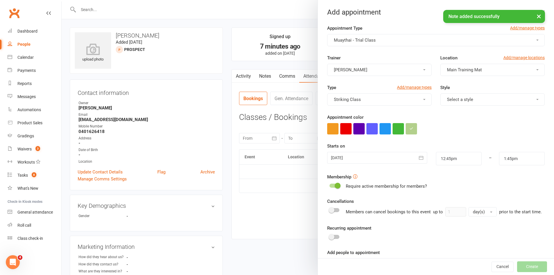
click at [349, 157] on div at bounding box center [377, 158] width 100 height 12
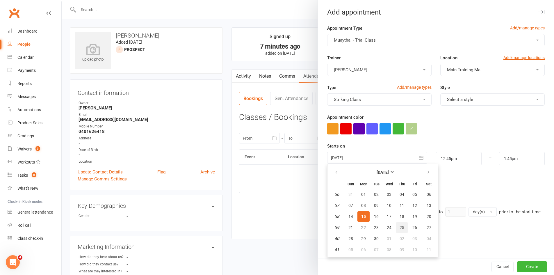
click at [400, 228] on span "25" at bounding box center [402, 227] width 5 height 5
type input "25 Sep 2025"
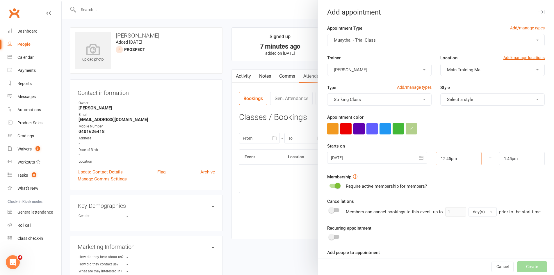
click at [439, 153] on input "12:45pm" at bounding box center [459, 158] width 46 height 13
type input "12:00pm"
type input "1:00pm"
click at [443, 180] on li "12:00pm" at bounding box center [450, 179] width 28 height 9
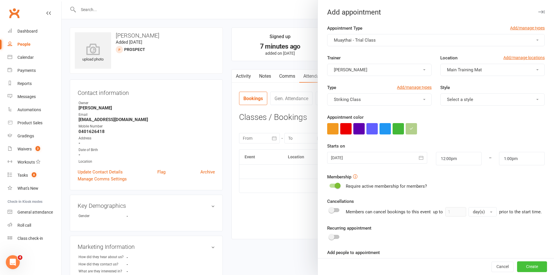
click at [520, 263] on button "Create" at bounding box center [532, 266] width 30 height 10
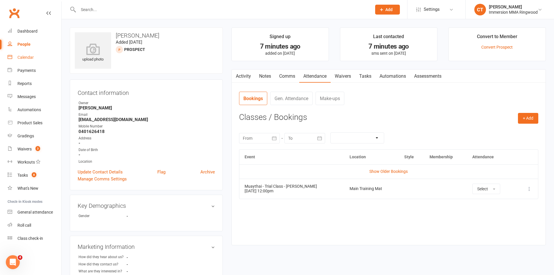
drag, startPoint x: 29, startPoint y: 59, endPoint x: 46, endPoint y: 66, distance: 18.8
click at [29, 59] on div "Calendar" at bounding box center [25, 57] width 16 height 5
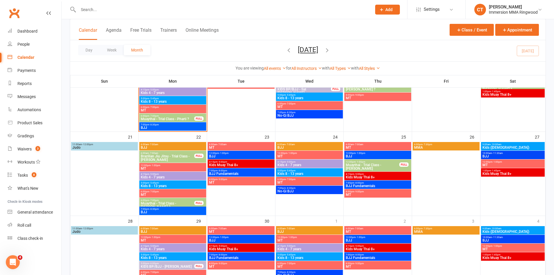
scroll to position [291, 0]
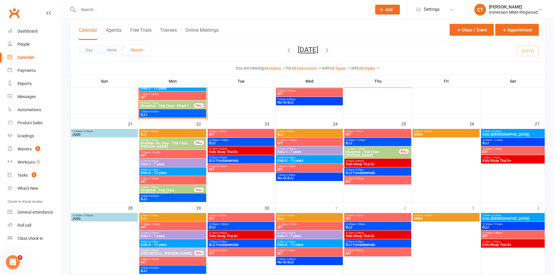
click at [362, 151] on span "Muaythai - Trial Class - [PERSON_NAME]" at bounding box center [373, 153] width 54 height 7
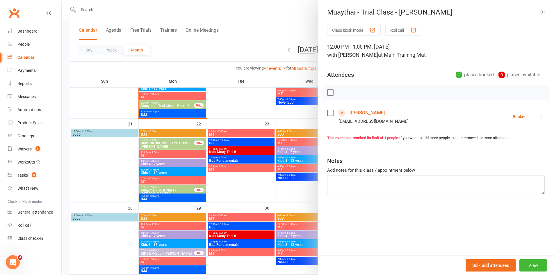
click at [538, 117] on icon at bounding box center [541, 117] width 6 height 6
click at [505, 177] on link "Send message" at bounding box center [516, 175] width 58 height 12
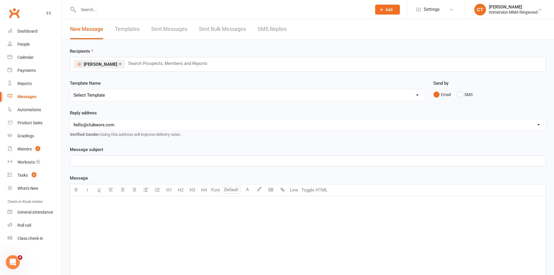
click at [105, 95] on select "Select Template [SMS] [PERSON_NAME] - Call back message [SMS] Mark- Call back m…" at bounding box center [247, 95] width 354 height 12
select select "3"
click at [70, 89] on select "Select Template [SMS] [PERSON_NAME] - Call back message [SMS] Mark- Call back m…" at bounding box center [247, 95] width 354 height 12
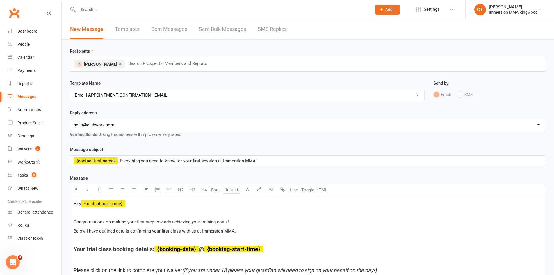
click at [95, 125] on select "[EMAIL_ADDRESS][DOMAIN_NAME] [EMAIL_ADDRESS][DOMAIN_NAME] [PERSON_NAME][EMAIL_A…" at bounding box center [308, 125] width 476 height 12
select select "1"
click at [70, 119] on select "[EMAIL_ADDRESS][DOMAIN_NAME] [EMAIL_ADDRESS][DOMAIN_NAME] [PERSON_NAME][EMAIL_A…" at bounding box center [308, 125] width 476 height 12
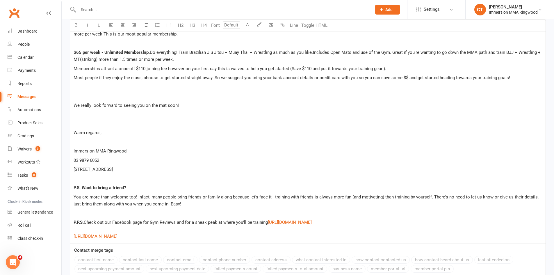
scroll to position [1057, 0]
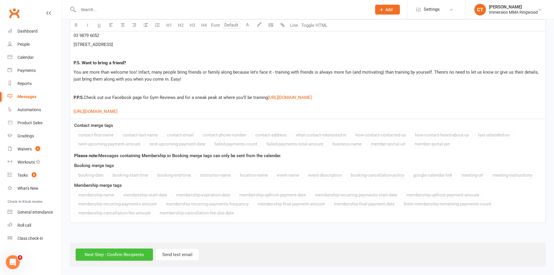
click at [114, 253] on input "Next Step - Confirm Recipients" at bounding box center [114, 254] width 77 height 12
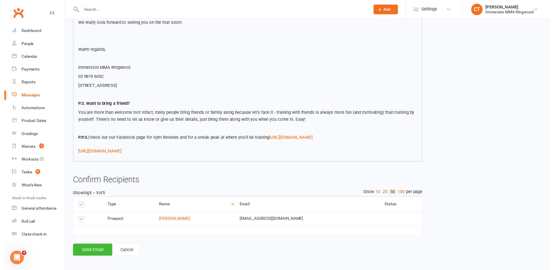
scroll to position [968, 0]
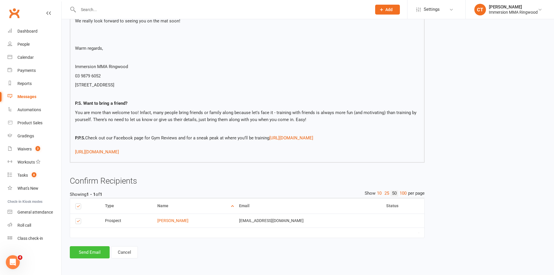
click at [97, 251] on button "Send Email" at bounding box center [90, 252] width 40 height 12
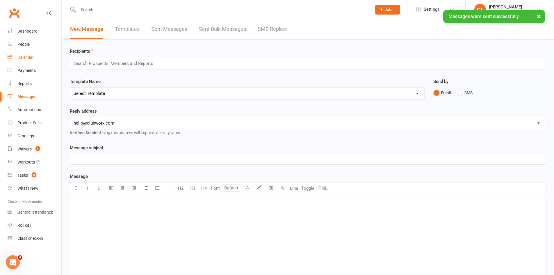
click at [27, 59] on div "Calendar" at bounding box center [25, 57] width 16 height 5
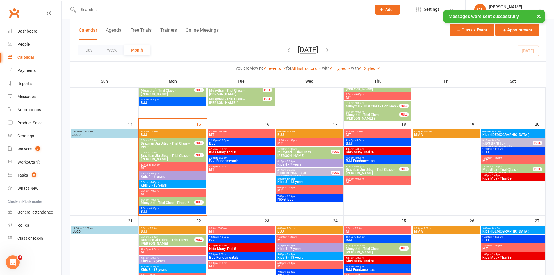
scroll to position [291, 0]
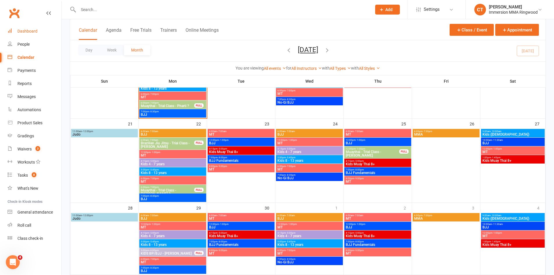
click at [29, 27] on link "Dashboard" at bounding box center [35, 31] width 54 height 13
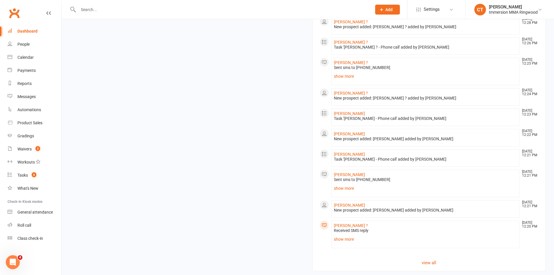
scroll to position [554, 0]
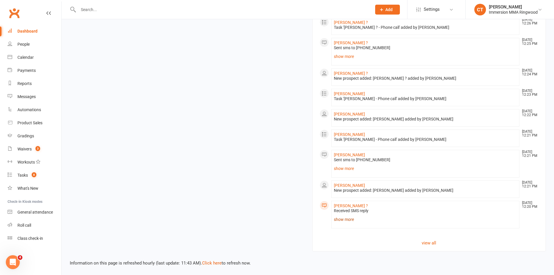
click at [347, 218] on link "show more" at bounding box center [425, 219] width 183 height 8
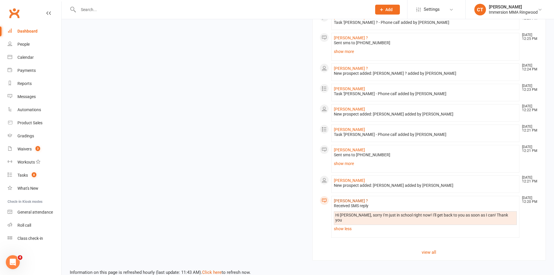
click at [336, 203] on link "[PERSON_NAME] ?" at bounding box center [351, 200] width 34 height 5
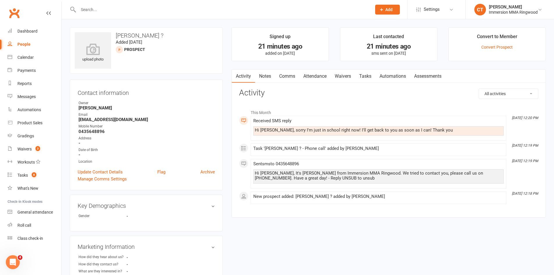
click at [270, 78] on link "Notes" at bounding box center [265, 76] width 20 height 13
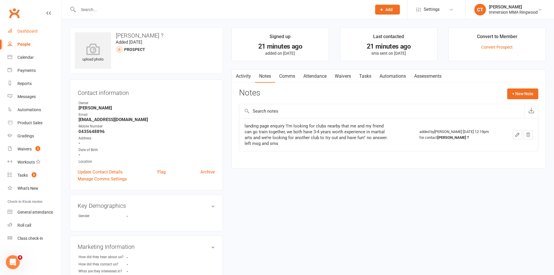
click at [30, 30] on div "Dashboard" at bounding box center [27, 31] width 20 height 5
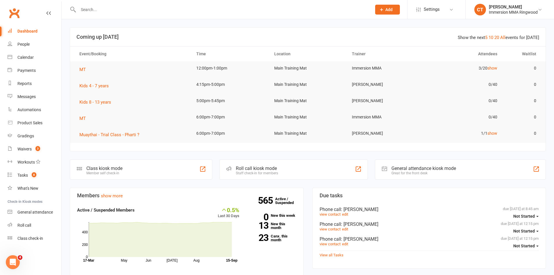
click at [393, 4] on div "Prospect Member Non-attending contact Class / event Appointment Grading event T…" at bounding box center [388, 9] width 40 height 19
click at [390, 15] on div "Prospect Member Non-attending contact Class / event Appointment Grading event T…" at bounding box center [388, 9] width 40 height 19
click at [390, 10] on span "Add" at bounding box center [388, 9] width 7 height 5
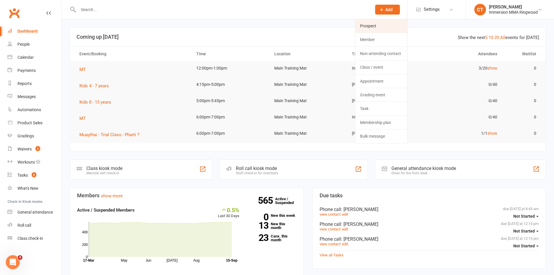
click at [386, 23] on link "Prospect" at bounding box center [381, 25] width 52 height 13
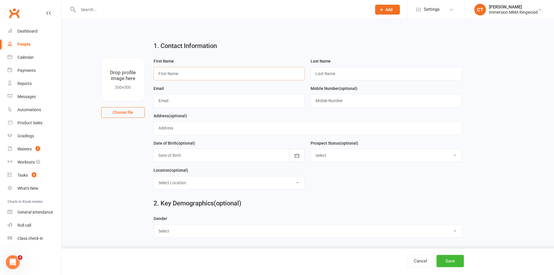
click at [227, 77] on input "text" at bounding box center [230, 73] width 152 height 13
paste input "Daniel"
type input "Daniel"
type input "?"
paste input "daniel.ar@optusnet.com.au"
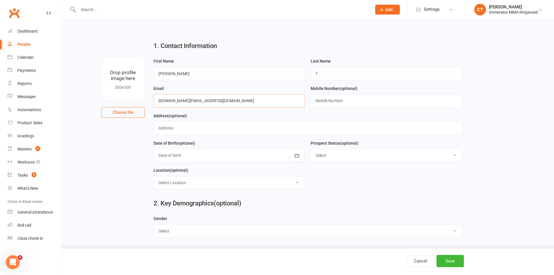
type input "daniel.ar@optusnet.com.au"
click at [343, 106] on input "text" at bounding box center [387, 100] width 152 height 13
paste input "0419527912"
type input "0419527912"
click at [451, 259] on button "Save" at bounding box center [450, 261] width 27 height 12
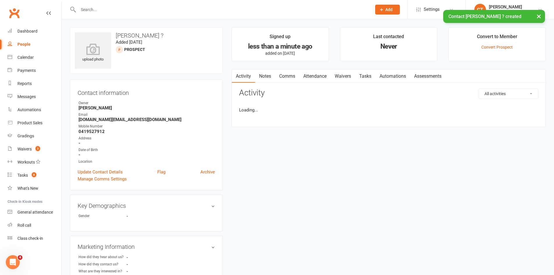
click at [266, 77] on link "Notes" at bounding box center [265, 76] width 20 height 13
click at [513, 92] on button "+ New Note" at bounding box center [522, 93] width 31 height 10
drag, startPoint x: 420, startPoint y: 150, endPoint x: 417, endPoint y: 148, distance: 3.8
click at [419, 149] on textarea at bounding box center [388, 150] width 299 height 19
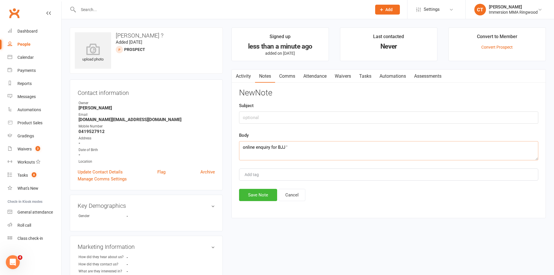
paste textarea "Hi, My name is Daniel and I am 25 and I'm looking to try out Jiu jitsu. After m…"
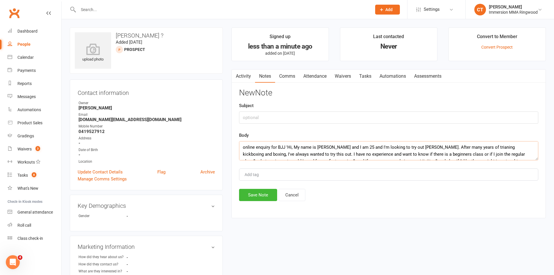
scroll to position [25, 0]
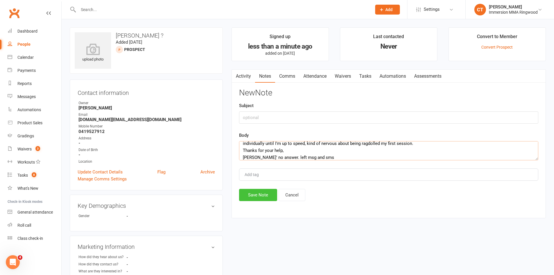
type textarea "online enquiry for BJJ 'Hi, My name is Daniel and I am 25 and I'm looking to tr…"
click at [247, 193] on button "Save Note" at bounding box center [258, 195] width 38 height 12
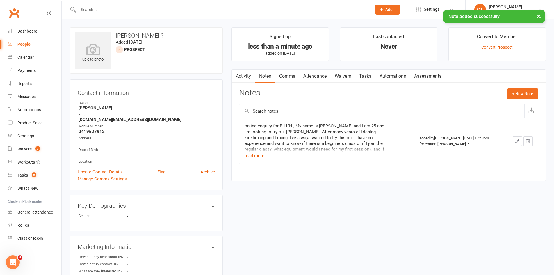
click at [365, 76] on link "Tasks" at bounding box center [365, 76] width 20 height 13
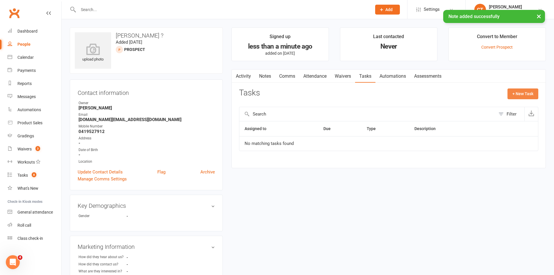
click at [514, 96] on button "+ New Task" at bounding box center [523, 93] width 31 height 10
select select "11984"
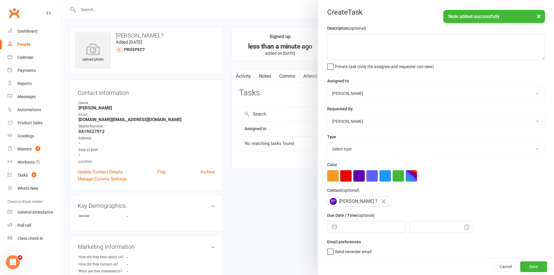
click at [368, 225] on input "text" at bounding box center [372, 227] width 65 height 12
select select "7"
select select "2025"
select select "8"
select select "2025"
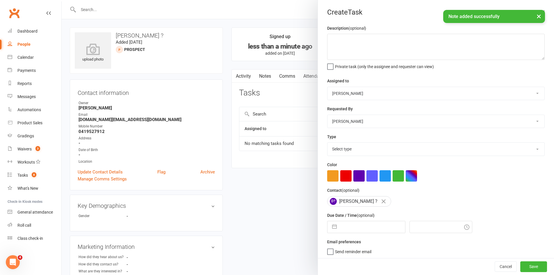
select select "9"
select select "2025"
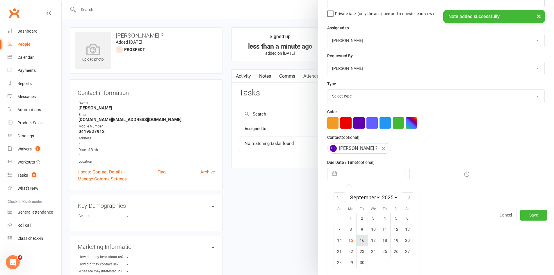
click at [358, 242] on td "16" at bounding box center [362, 240] width 11 height 11
type input "16 Sep 2025"
type input "12:45pm"
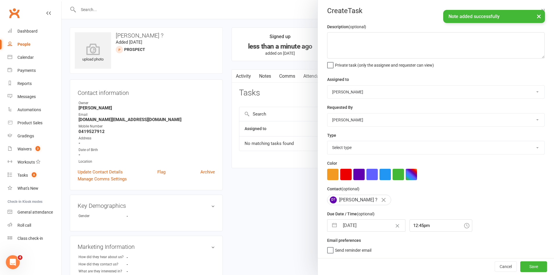
scroll to position [4, 0]
click at [375, 41] on textarea at bounding box center [436, 45] width 218 height 26
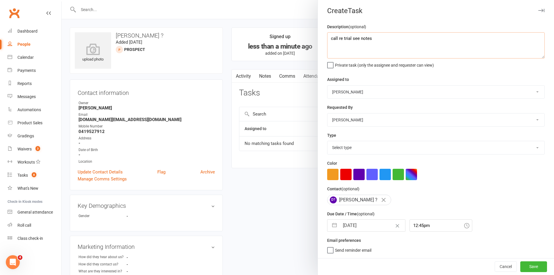
drag, startPoint x: 368, startPoint y: 39, endPoint x: 451, endPoint y: 45, distance: 83.4
click at [458, 46] on textarea "call re trial see notes" at bounding box center [436, 45] width 218 height 26
type textarea "call re trial"
click at [360, 139] on div "Type Select type Cmonnnn E-mail Financial Follow-up Help Just do it Letting ya …" at bounding box center [436, 143] width 218 height 23
click at [358, 144] on select "Select type Cmonnnn E-mail Financial Follow-up Help Just do it Letting ya know …" at bounding box center [435, 147] width 217 height 13
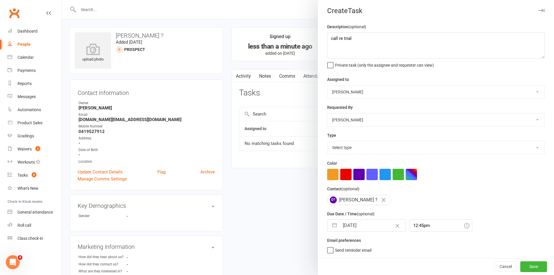
select select "6641"
click at [327, 141] on select "Select type Cmonnnn E-mail Financial Follow-up Help Just do it Letting ya know …" at bounding box center [435, 147] width 217 height 13
click at [525, 265] on button "Save" at bounding box center [533, 266] width 27 height 10
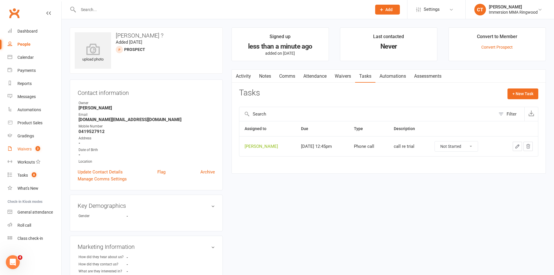
click at [33, 144] on link "Waivers 3" at bounding box center [35, 149] width 54 height 13
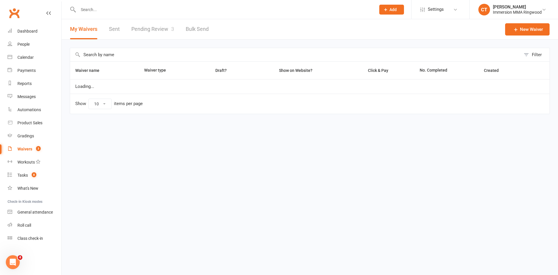
select select "25"
click at [141, 19] on div "Prospect Member Non-attending contact Class / event Appointment Grading event T…" at bounding box center [279, 9] width 558 height 19
click at [145, 35] on link "Pending Review 3" at bounding box center [152, 29] width 43 height 20
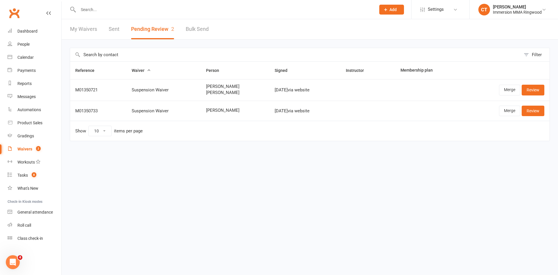
click at [212, 86] on span "[PERSON_NAME]" at bounding box center [235, 86] width 58 height 5
copy span "[PERSON_NAME]"
click at [507, 88] on link "Merge" at bounding box center [509, 90] width 21 height 10
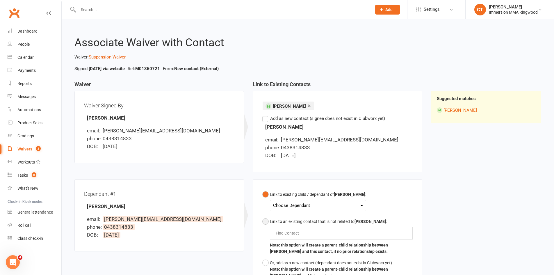
scroll to position [83, 0]
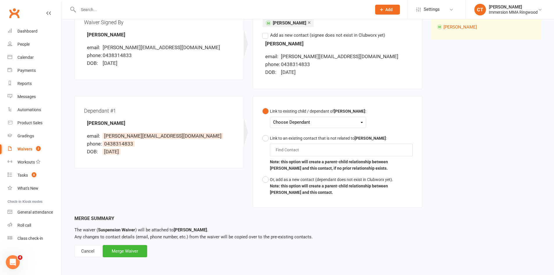
click at [286, 127] on div "Choose Dependant Hendrix Brimelow" at bounding box center [318, 122] width 96 height 11
click at [288, 123] on div "Choose Dependant" at bounding box center [318, 122] width 90 height 8
click at [294, 137] on link "Hendrix Brimelow" at bounding box center [302, 136] width 58 height 13
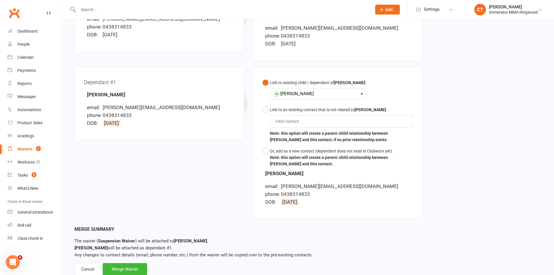
scroll to position [130, 0]
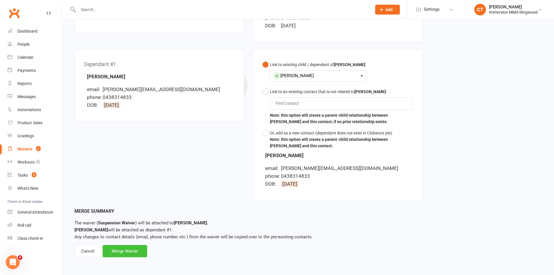
click at [131, 253] on div "Merge Waiver" at bounding box center [125, 251] width 44 height 12
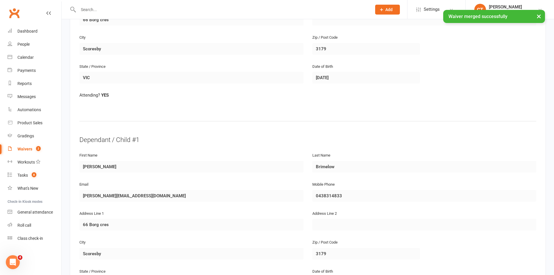
scroll to position [493, 0]
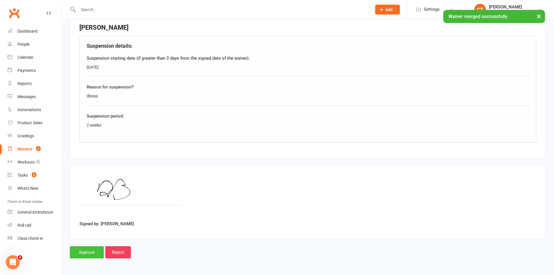
click at [90, 256] on input "Approve" at bounding box center [87, 252] width 34 height 12
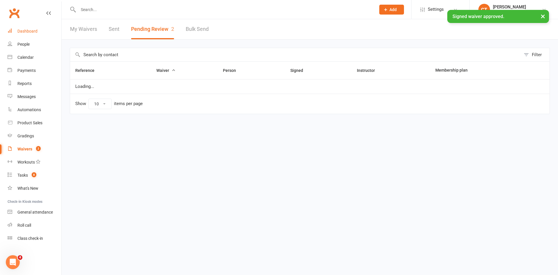
click at [30, 31] on div "Dashboard" at bounding box center [27, 31] width 20 height 5
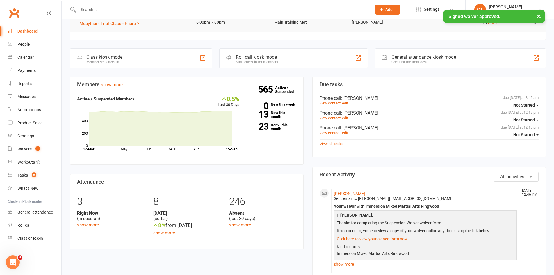
scroll to position [111, 0]
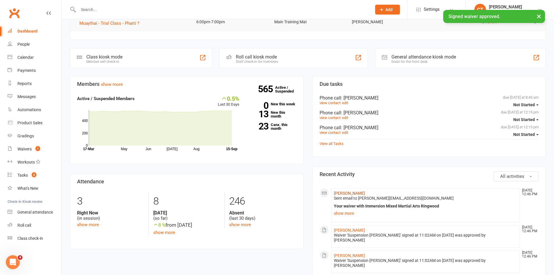
click at [349, 193] on link "Dion Brimelow" at bounding box center [349, 193] width 31 height 5
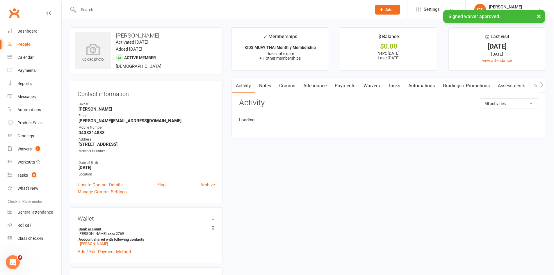
click at [345, 84] on link "Payments" at bounding box center [345, 85] width 29 height 13
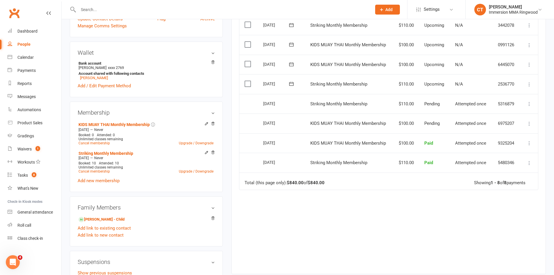
scroll to position [194, 0]
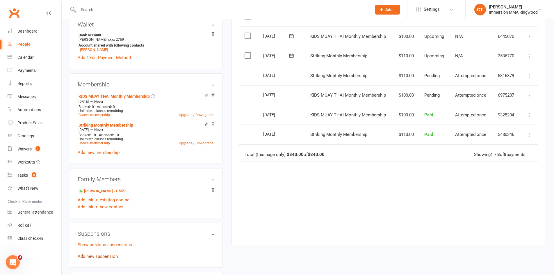
click at [106, 257] on link "Add new suspension" at bounding box center [98, 256] width 40 height 5
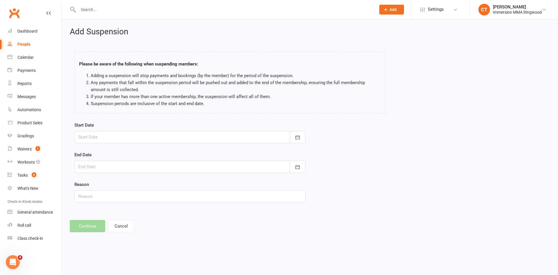
click at [132, 136] on div at bounding box center [189, 137] width 231 height 12
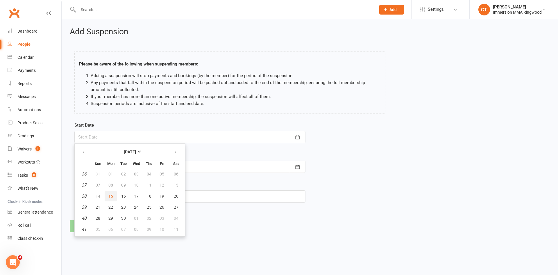
click at [110, 197] on span "15" at bounding box center [110, 196] width 5 height 5
type input "[DATE]"
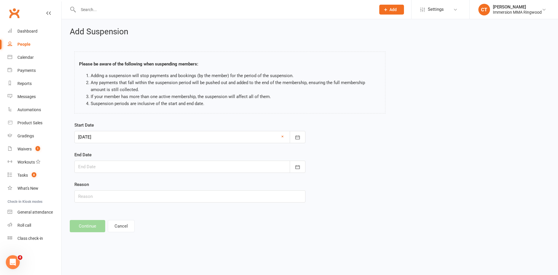
click at [112, 162] on div at bounding box center [189, 167] width 231 height 12
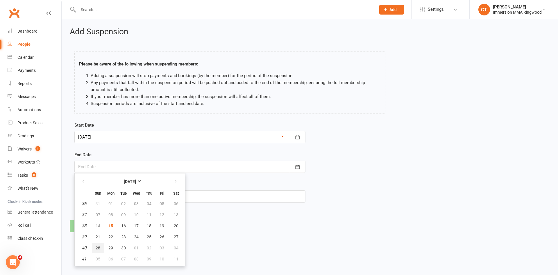
click at [99, 245] on span "28" at bounding box center [98, 247] width 5 height 5
type input "28 Sep 2025"
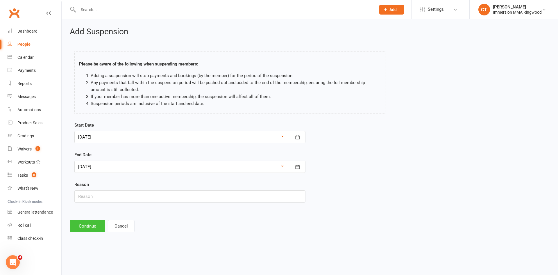
click at [83, 227] on button "Continue" at bounding box center [87, 226] width 35 height 12
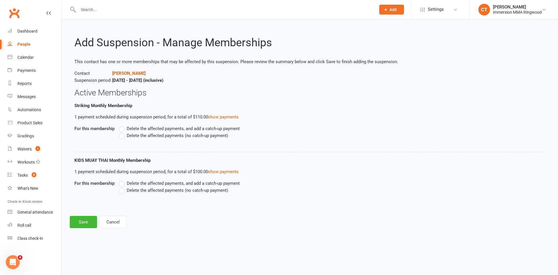
click at [122, 136] on label "Delete the affected payments (no catch-up payment)" at bounding box center [173, 135] width 109 height 7
click at [122, 132] on input "Delete the affected payments (no catch-up payment)" at bounding box center [121, 132] width 4 height 0
click at [122, 191] on label "Delete the affected payments (no catch-up payment)" at bounding box center [173, 190] width 109 height 7
click at [122, 187] on input "Delete the affected payments (no catch-up payment)" at bounding box center [121, 187] width 4 height 0
click at [86, 219] on button "Save" at bounding box center [83, 222] width 27 height 12
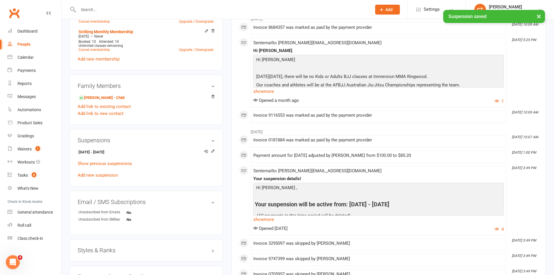
scroll to position [291, 0]
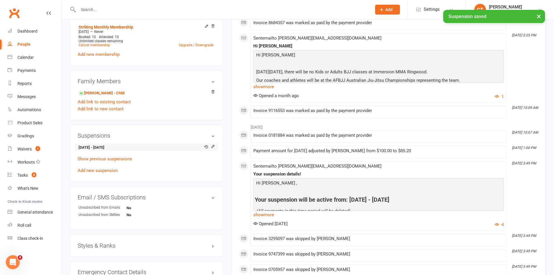
click at [110, 147] on strong "15 Sep 2025 - 28 Sep 2025" at bounding box center [145, 148] width 133 height 6
copy li "15 Sep 2025 - 28 Sep 2025"
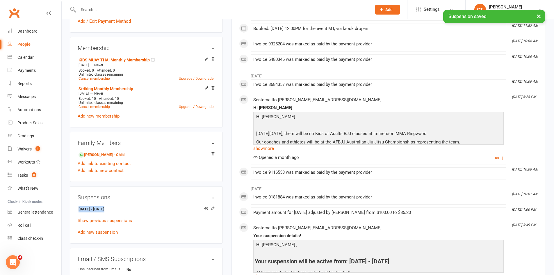
scroll to position [0, 0]
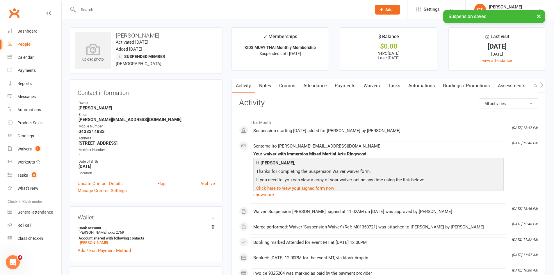
click at [373, 82] on link "Waivers" at bounding box center [371, 85] width 24 height 13
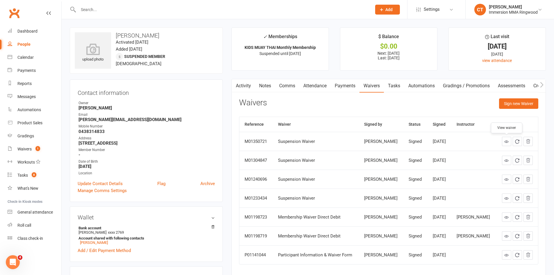
click at [508, 143] on icon at bounding box center [506, 141] width 4 height 4
click at [290, 83] on link "Comms" at bounding box center [287, 85] width 24 height 13
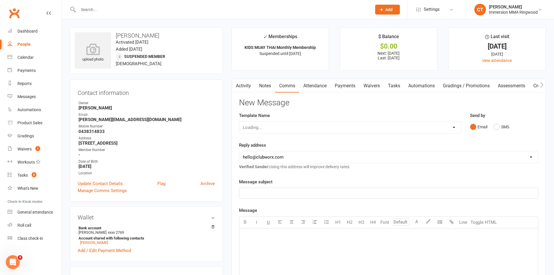
click at [279, 127] on div "Loading..." at bounding box center [350, 127] width 222 height 12
click at [278, 127] on div "Loading..." at bounding box center [350, 127] width 222 height 12
click at [266, 129] on select "Select Template [SMS] Chris - Call back message [SMS] Mark- Call back message […" at bounding box center [350, 128] width 222 height 12
select select "19"
click at [239, 122] on select "Select Template [SMS] Chris - Call back message [SMS] Mark- Call back message […" at bounding box center [350, 128] width 222 height 12
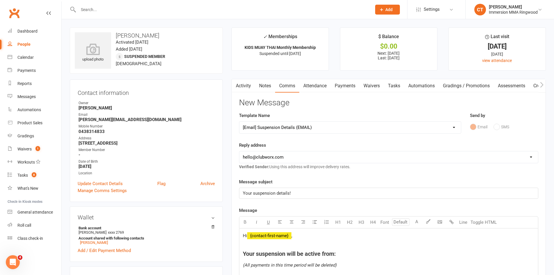
drag, startPoint x: 254, startPoint y: 156, endPoint x: 255, endPoint y: 161, distance: 5.1
click at [254, 156] on select "hello@clubworx.com ringwood@immersionmma.com.au david@immersionmma.com.au lee@i…" at bounding box center [388, 157] width 299 height 12
select select "1"
click at [239, 151] on select "hello@clubworx.com ringwood@immersionmma.com.au david@immersionmma.com.au lee@i…" at bounding box center [388, 157] width 299 height 12
click at [355, 253] on h4 "Your suspension will be active from:" at bounding box center [389, 253] width 292 height 6
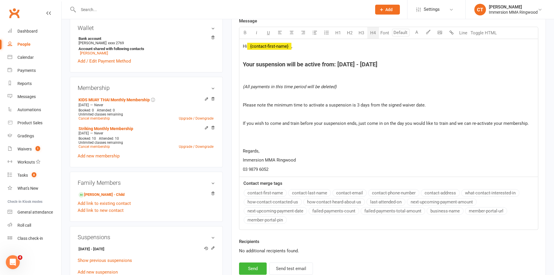
scroll to position [194, 0]
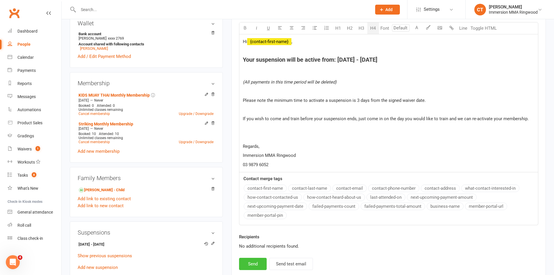
click at [261, 263] on button "Send" at bounding box center [253, 264] width 28 height 12
select select
select select "0"
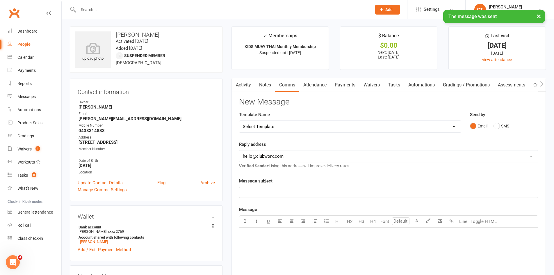
scroll to position [0, 0]
click at [257, 86] on link "Notes" at bounding box center [265, 85] width 20 height 13
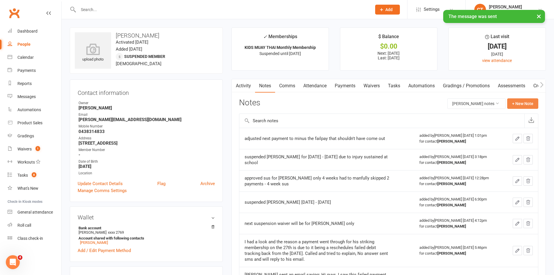
click at [517, 102] on button "+ New Note" at bounding box center [522, 103] width 31 height 10
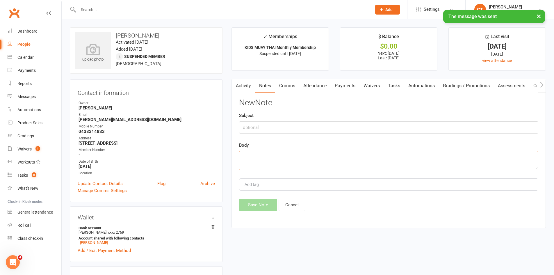
click at [326, 163] on textarea at bounding box center [388, 160] width 299 height 19
paste textarea "15 Sep 2025 - 28 Sep 2025"
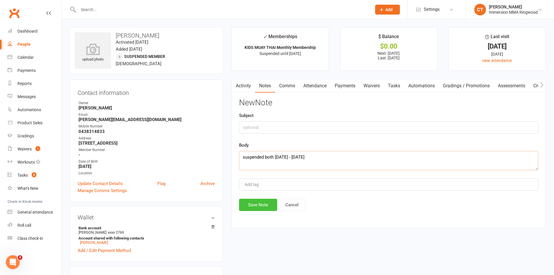
type textarea "suspended both 15 Sep 2025 - 28 Sep 2025"
click at [246, 206] on button "Save Note" at bounding box center [258, 205] width 38 height 12
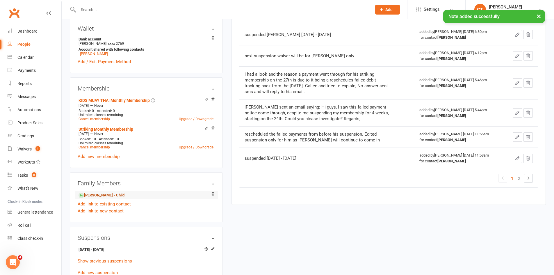
scroll to position [194, 0]
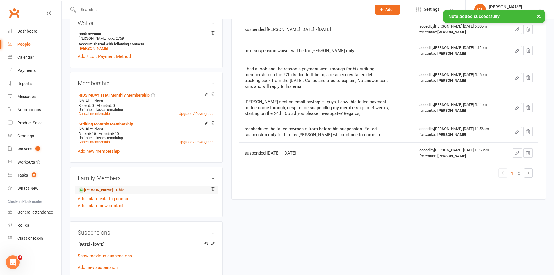
click at [102, 189] on link "Hendrix Brimelow - Child" at bounding box center [102, 190] width 46 height 6
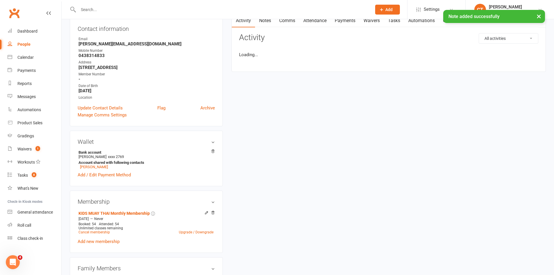
scroll to position [194, 0]
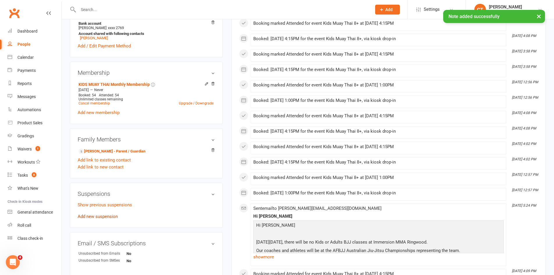
click at [104, 216] on link "Add new suspension" at bounding box center [98, 216] width 40 height 5
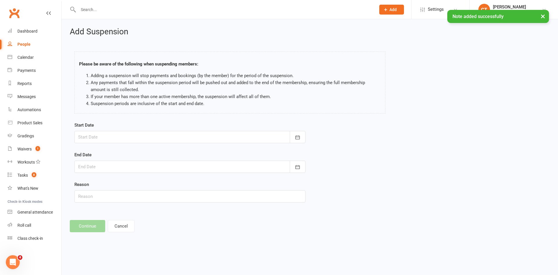
click at [131, 138] on div at bounding box center [189, 137] width 231 height 12
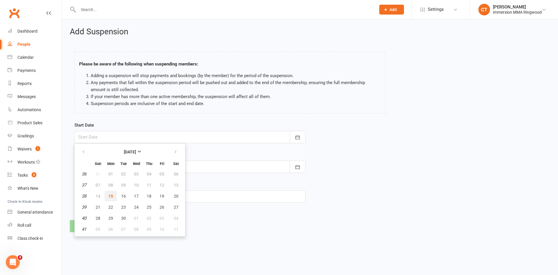
click at [113, 198] on button "15" at bounding box center [111, 196] width 12 height 10
type input "[DATE]"
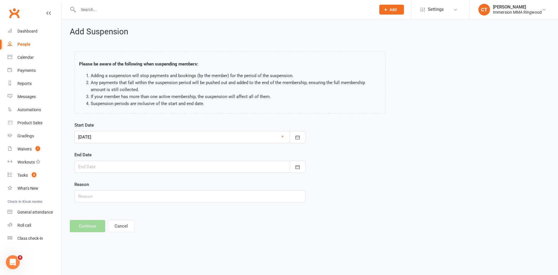
click at [112, 170] on div at bounding box center [189, 167] width 231 height 12
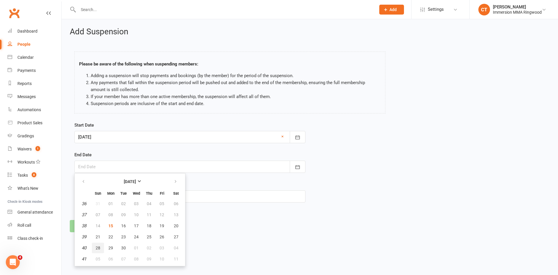
click at [102, 249] on button "28" at bounding box center [98, 248] width 12 height 10
type input "28 Sep 2025"
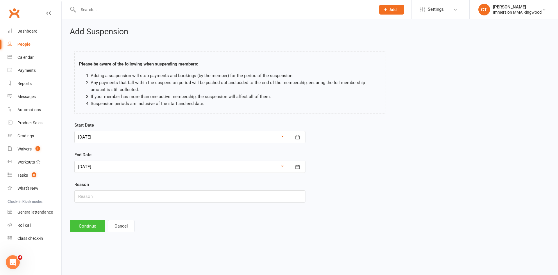
click at [86, 229] on button "Continue" at bounding box center [87, 226] width 35 height 12
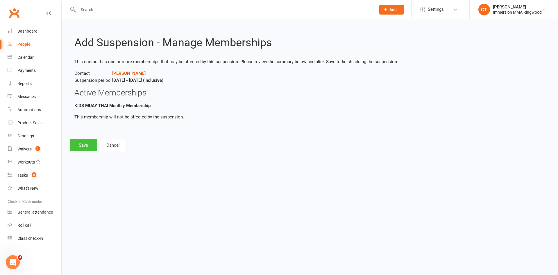
click at [81, 149] on button "Save" at bounding box center [83, 145] width 27 height 12
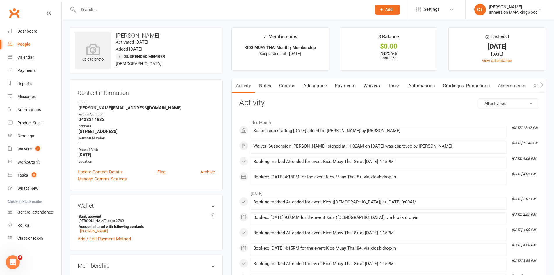
click at [399, 85] on link "Tasks" at bounding box center [394, 85] width 20 height 13
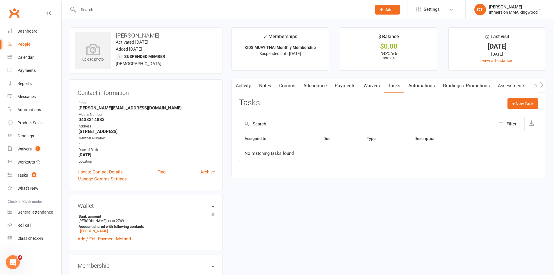
click at [264, 89] on link "Notes" at bounding box center [265, 85] width 20 height 13
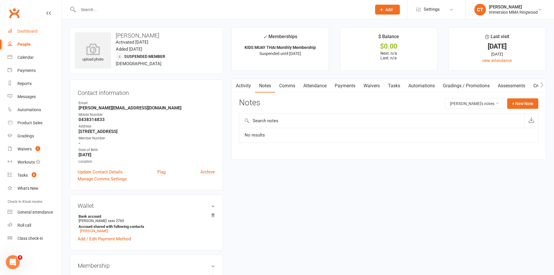
click at [35, 33] on div "Dashboard" at bounding box center [27, 31] width 20 height 5
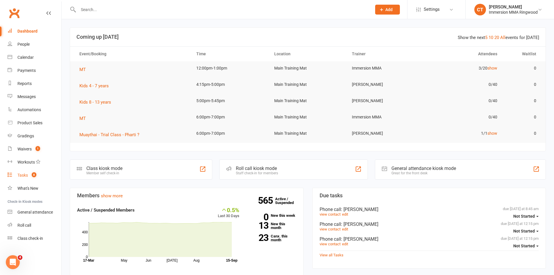
click at [32, 171] on link "Tasks 8" at bounding box center [35, 175] width 54 height 13
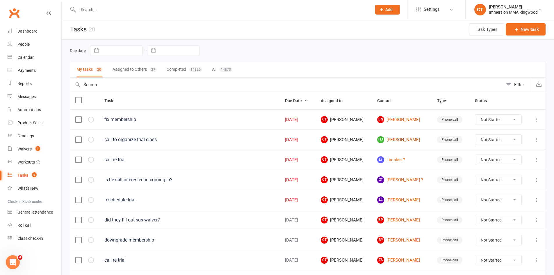
click at [397, 140] on link "HJ Harry Jones" at bounding box center [401, 139] width 49 height 7
click at [402, 157] on link "L? Lachlan ?" at bounding box center [401, 159] width 49 height 7
click at [398, 179] on link "G? Gareth ?" at bounding box center [401, 179] width 49 height 7
click at [395, 202] on link "Ll Lucy lee" at bounding box center [401, 199] width 49 height 7
click at [137, 69] on button "Assigned to Others 27" at bounding box center [135, 69] width 44 height 15
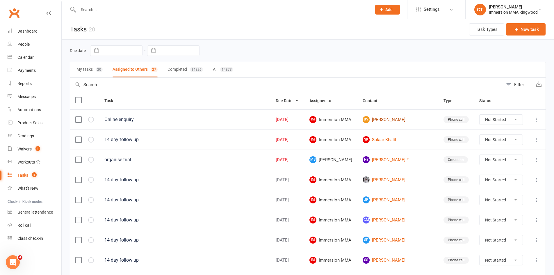
click at [397, 118] on link "BV Bridget Vanbrussel" at bounding box center [398, 119] width 70 height 7
click at [490, 137] on select "Not Started In Progress Waiting Complete" at bounding box center [501, 140] width 43 height 10
click at [480, 135] on select "Not Started In Progress Waiting Complete" at bounding box center [501, 140] width 43 height 10
select select "unstarted"
click at [393, 139] on link "N? Nathan ?" at bounding box center [398, 139] width 70 height 7
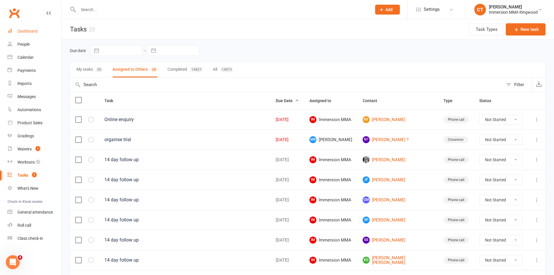
click at [31, 32] on div "Dashboard" at bounding box center [27, 31] width 20 height 5
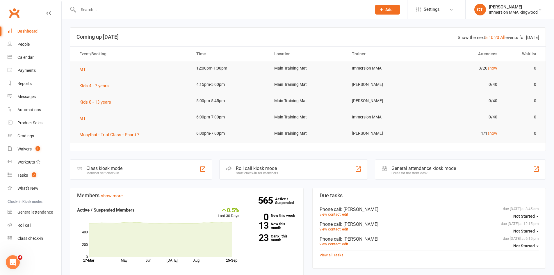
click at [96, 5] on div at bounding box center [219, 9] width 298 height 19
click at [99, 8] on input "text" at bounding box center [221, 10] width 291 height 8
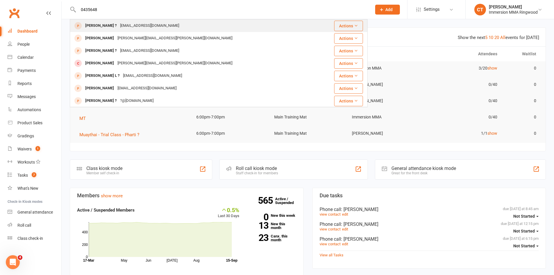
type input "0435648"
click at [118, 27] on div "Itsmouseycraft@icloud.com" at bounding box center [149, 26] width 63 height 8
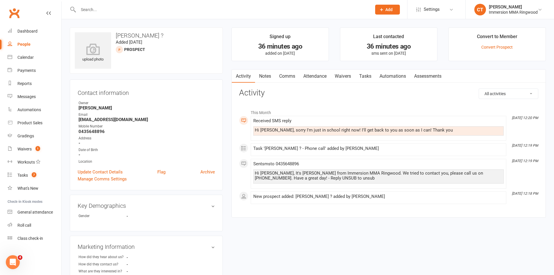
click at [270, 78] on link "Notes" at bounding box center [265, 76] width 20 height 13
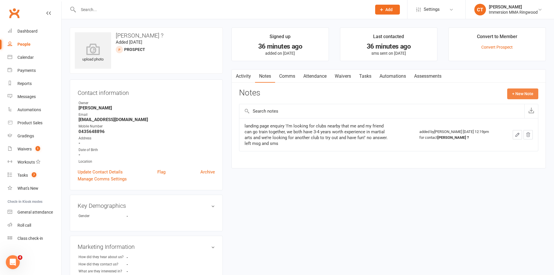
click at [526, 95] on button "+ New Note" at bounding box center [522, 93] width 31 height 10
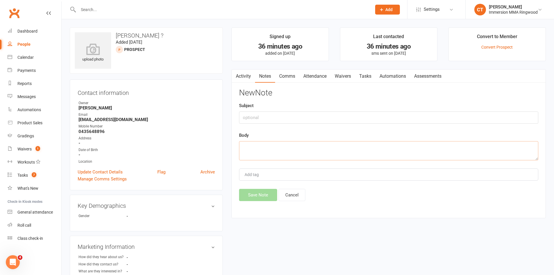
click at [279, 149] on textarea at bounding box center [388, 150] width 299 height 19
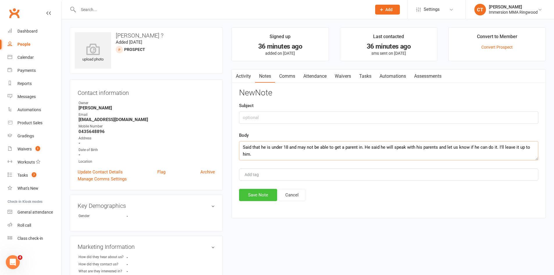
type textarea "Said that he is under 18 and may not be able to get a parent in. He said he wil…"
click at [259, 195] on button "Save Note" at bounding box center [258, 195] width 38 height 12
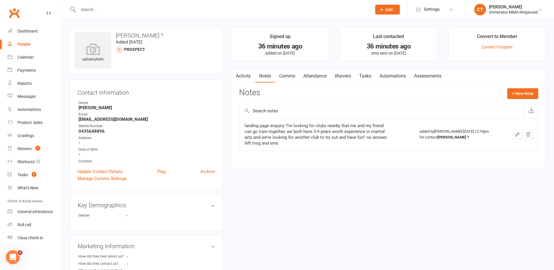
click at [363, 76] on link "Tasks" at bounding box center [365, 76] width 20 height 13
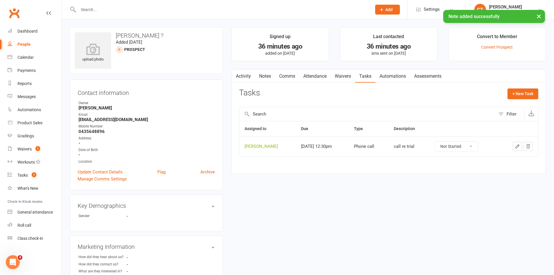
click at [466, 147] on select "Not Started In Progress Waiting Complete" at bounding box center [456, 146] width 43 height 10
click at [442, 141] on select "Not Started In Progress Waiting Complete" at bounding box center [456, 146] width 43 height 10
select select "unstarted"
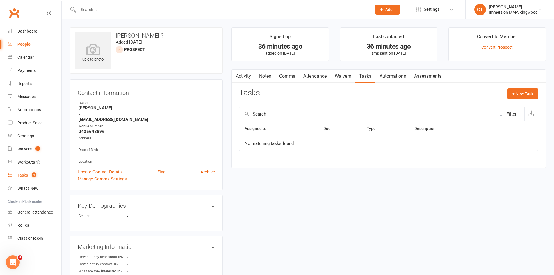
click at [29, 176] on count-badge "4" at bounding box center [33, 175] width 8 height 5
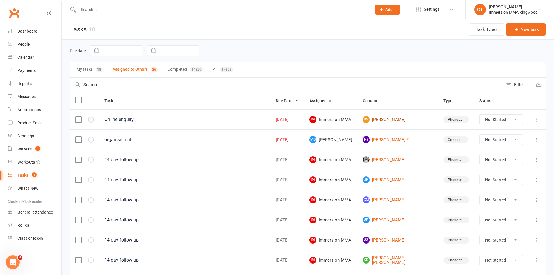
click at [399, 119] on link "BV Bridget Vanbrussel" at bounding box center [398, 119] width 70 height 7
click at [396, 139] on link "N? Nathan ?" at bounding box center [398, 139] width 70 height 7
click at [88, 67] on button "My tasks 18" at bounding box center [89, 69] width 26 height 15
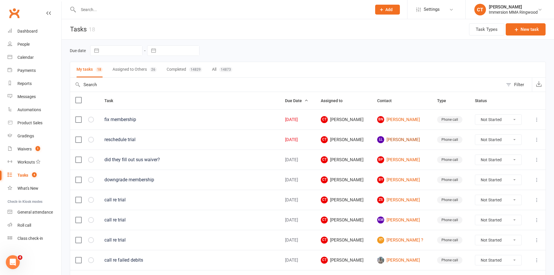
click at [394, 136] on link "Ll Lucy lee" at bounding box center [401, 139] width 49 height 7
click at [29, 27] on link "Dashboard" at bounding box center [35, 31] width 54 height 13
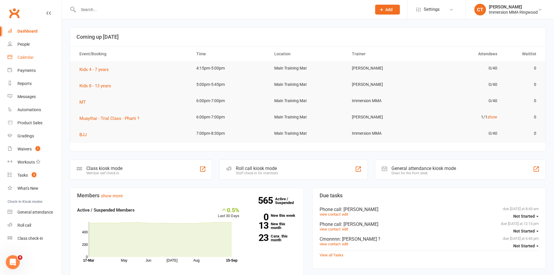
click at [26, 56] on div "Calendar" at bounding box center [25, 57] width 16 height 5
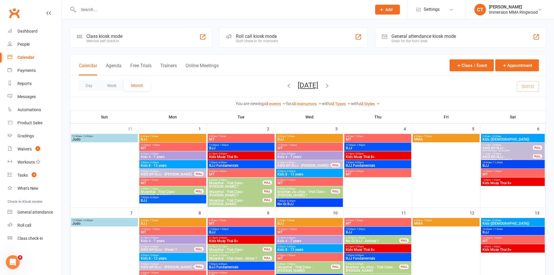
scroll to position [29, 0]
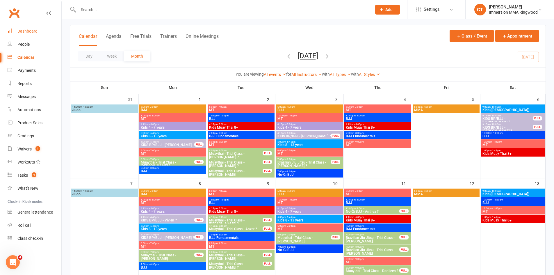
click at [21, 34] on link "Dashboard" at bounding box center [35, 31] width 54 height 13
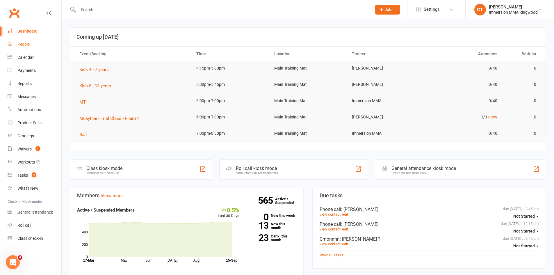
click at [24, 49] on link "People" at bounding box center [35, 44] width 54 height 13
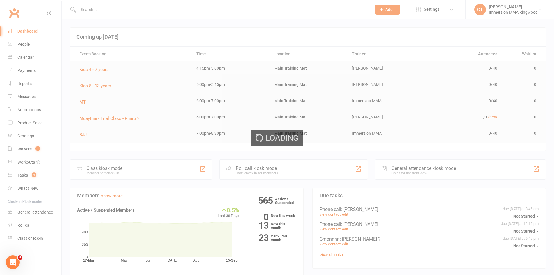
click at [28, 52] on div "Loading" at bounding box center [277, 137] width 554 height 275
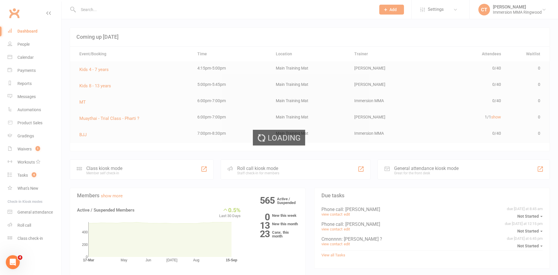
select select "25"
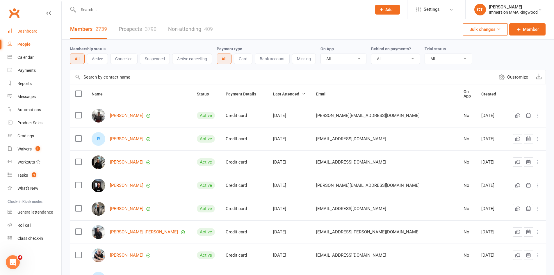
click at [19, 34] on link "Dashboard" at bounding box center [35, 31] width 54 height 13
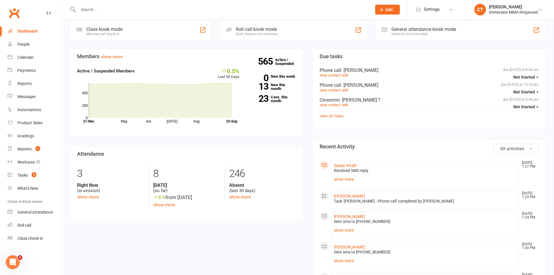
scroll to position [144, 0]
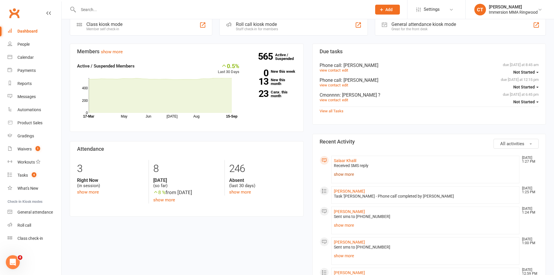
click at [345, 174] on link "show more" at bounding box center [425, 174] width 183 height 8
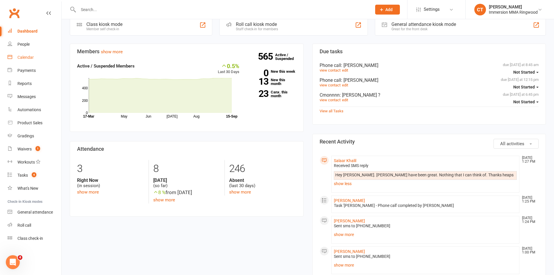
click at [23, 59] on div "Calendar" at bounding box center [25, 57] width 16 height 5
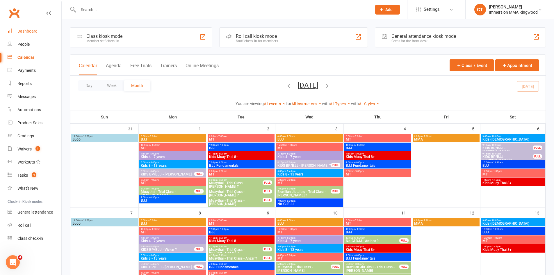
click at [22, 33] on div "Dashboard" at bounding box center [27, 31] width 20 height 5
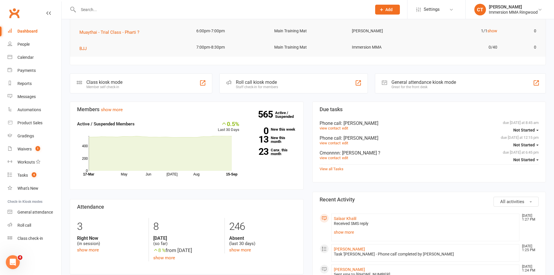
scroll to position [97, 0]
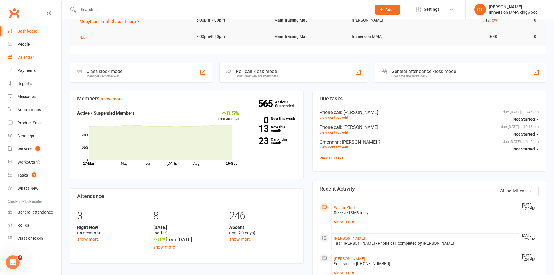
click at [31, 58] on div "Calendar" at bounding box center [25, 57] width 16 height 5
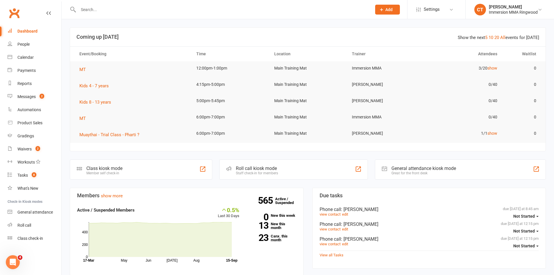
click at [119, 5] on div at bounding box center [219, 9] width 298 height 19
click at [116, 9] on input "text" at bounding box center [221, 10] width 291 height 8
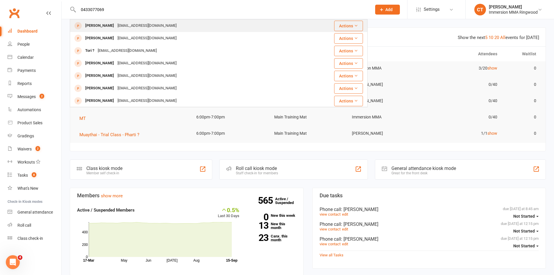
type input "0433077069"
click at [96, 26] on div "[PERSON_NAME]" at bounding box center [99, 26] width 32 height 8
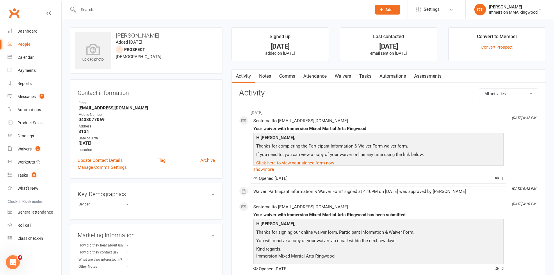
click at [266, 81] on link "Notes" at bounding box center [265, 76] width 20 height 13
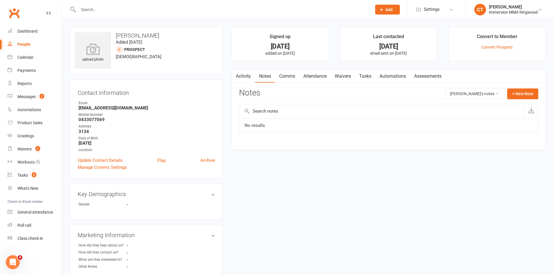
click at [281, 72] on link "Comms" at bounding box center [287, 76] width 24 height 13
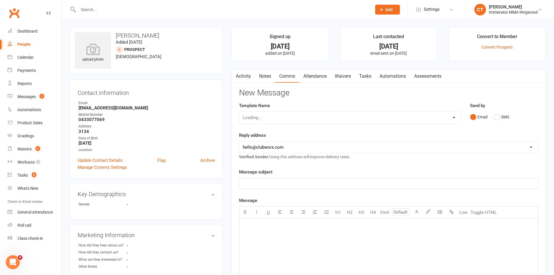
click at [265, 115] on select "Loading..." at bounding box center [350, 118] width 222 height 12
select select "0"
click at [239, 112] on select "Select Template [SMS] [PERSON_NAME] - Call back message [SMS] Mark- Call back m…" at bounding box center [350, 118] width 222 height 12
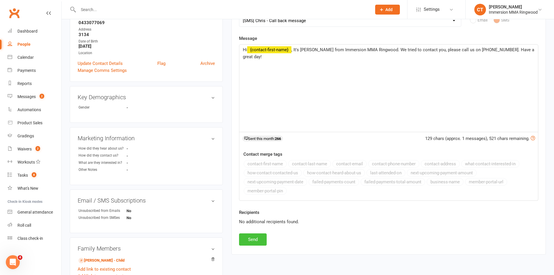
click at [254, 239] on button "Send" at bounding box center [253, 239] width 28 height 12
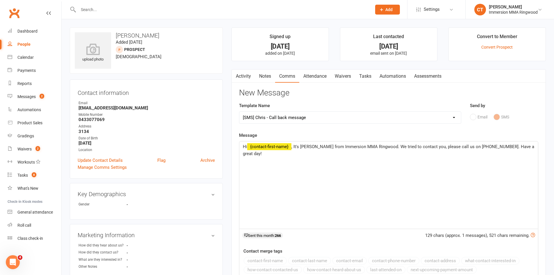
select select
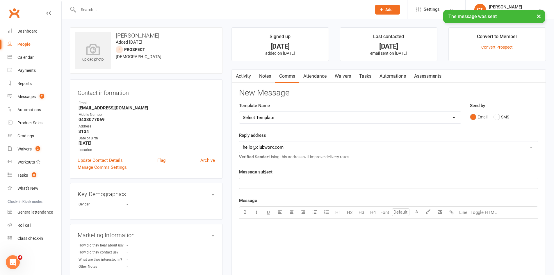
click at [266, 77] on link "Notes" at bounding box center [265, 76] width 20 height 13
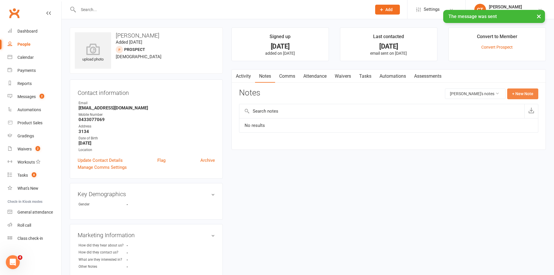
click at [529, 93] on button "+ New Note" at bounding box center [522, 93] width 31 height 10
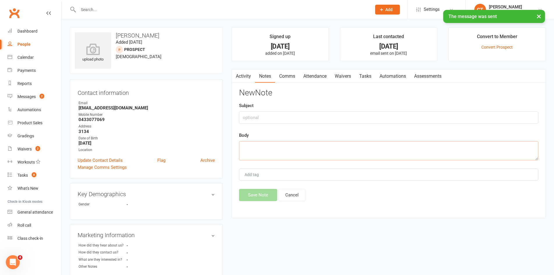
drag, startPoint x: 415, startPoint y: 156, endPoint x: 519, endPoint y: 123, distance: 108.8
click at [441, 148] on textarea at bounding box center [388, 150] width 299 height 19
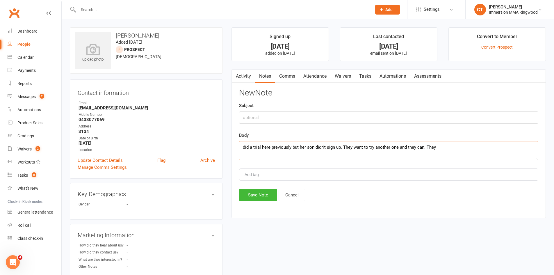
drag, startPoint x: 434, startPoint y: 149, endPoint x: 175, endPoint y: 144, distance: 258.9
click at [175, 144] on div "upload photo [PERSON_NAME] Added [DATE] prospect [DEMOGRAPHIC_DATA] Contact inf…" at bounding box center [307, 214] width 485 height 375
type textarea "y"
type textarea "They've done a trial previously. Will do another one as [PERSON_NAME] didn't re…"
click at [261, 197] on button "Save Note" at bounding box center [258, 195] width 38 height 12
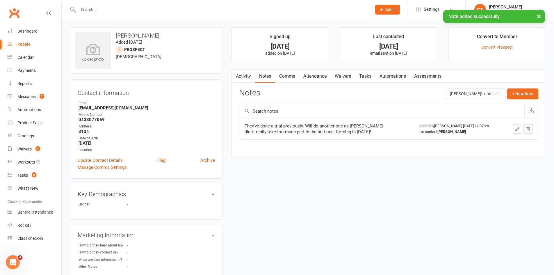
click at [364, 76] on link "Tasks" at bounding box center [365, 76] width 20 height 13
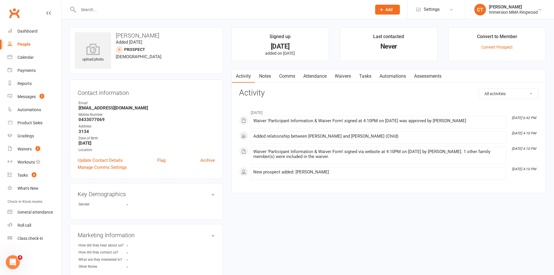
click at [115, 6] on input "text" at bounding box center [221, 10] width 291 height 8
paste input "0468769990"
type input "0468769990"
click at [269, 77] on link "Notes" at bounding box center [265, 76] width 20 height 13
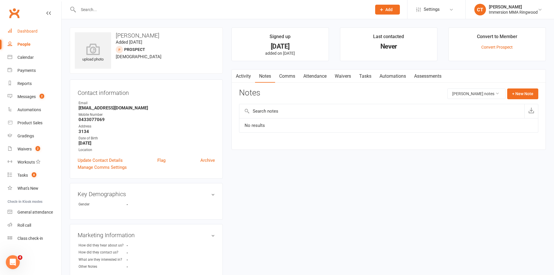
click at [38, 34] on link "Dashboard" at bounding box center [35, 31] width 54 height 13
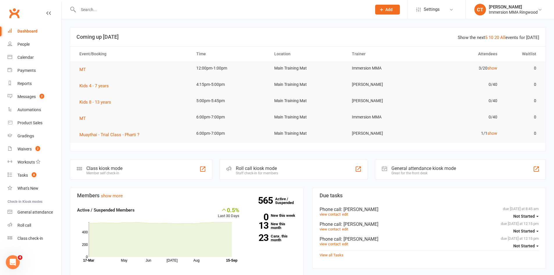
click at [164, 6] on input "text" at bounding box center [221, 10] width 291 height 8
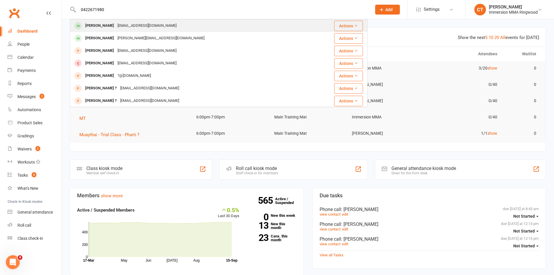
type input "0422671980"
click at [126, 28] on div "[EMAIL_ADDRESS][DOMAIN_NAME]" at bounding box center [147, 26] width 63 height 8
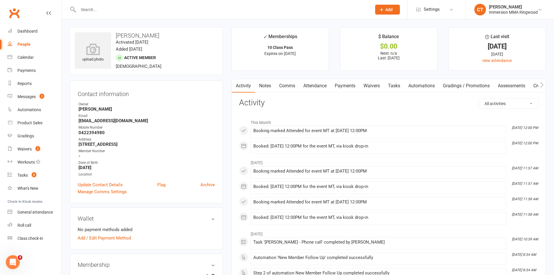
click at [162, 8] on input "text" at bounding box center [221, 10] width 291 height 8
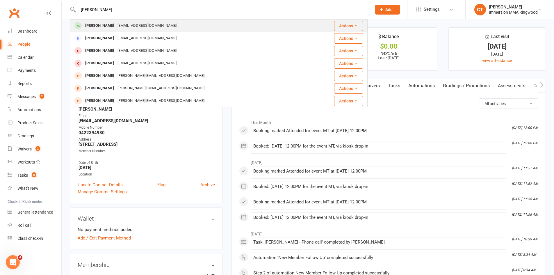
type input "[PERSON_NAME]"
click at [103, 26] on div "[PERSON_NAME]" at bounding box center [99, 26] width 32 height 8
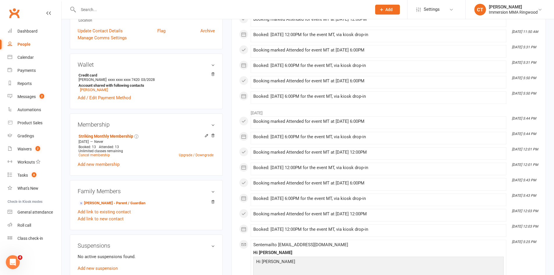
scroll to position [194, 0]
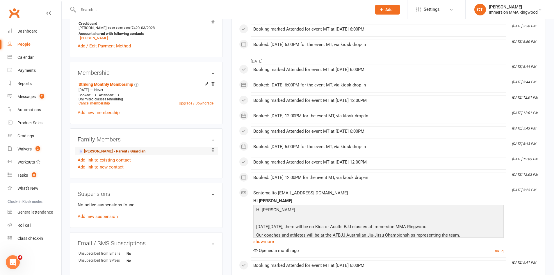
click at [94, 149] on link "[PERSON_NAME] - Parent / Guardian" at bounding box center [112, 151] width 67 height 6
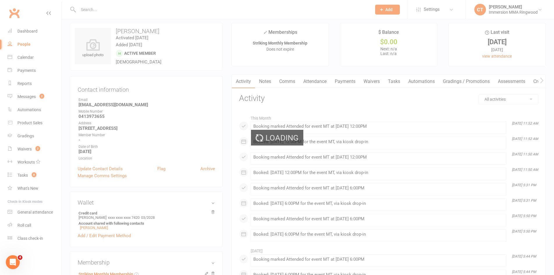
scroll to position [0, 0]
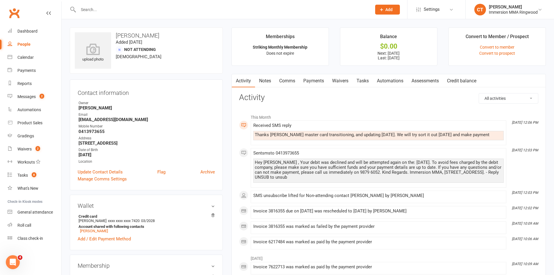
click at [219, 6] on input "text" at bounding box center [221, 10] width 291 height 8
click at [345, 79] on link "Waivers" at bounding box center [340, 80] width 24 height 13
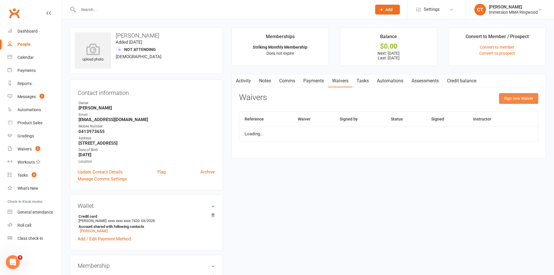
click at [520, 96] on button "Sign new Waiver" at bounding box center [518, 98] width 39 height 10
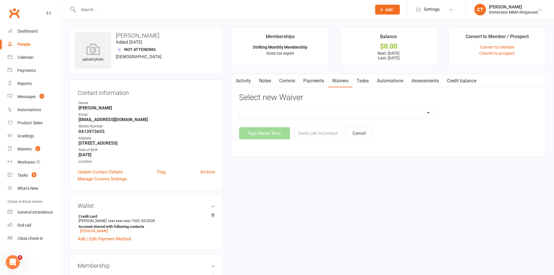
click at [275, 113] on select "Cancellation Waiver Lockdown Support Waiver Membership Waiver Direct Debit Memb…" at bounding box center [337, 113] width 196 height 12
select select "1168"
click at [239, 107] on select "Cancellation Waiver Lockdown Support Waiver Membership Waiver Direct Debit Memb…" at bounding box center [337, 113] width 196 height 12
click at [299, 133] on button "Send Link to Contact" at bounding box center [317, 133] width 53 height 12
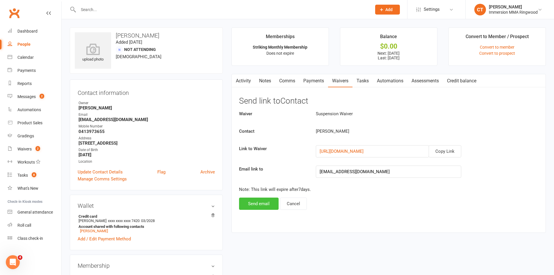
click at [261, 201] on button "Send email" at bounding box center [259, 203] width 40 height 12
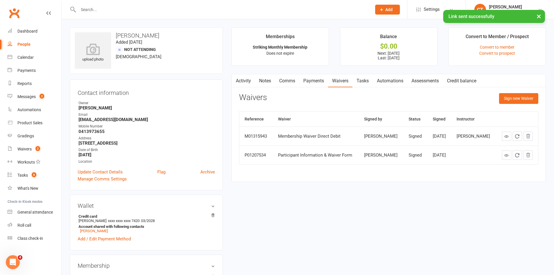
click at [288, 82] on link "Comms" at bounding box center [287, 80] width 24 height 13
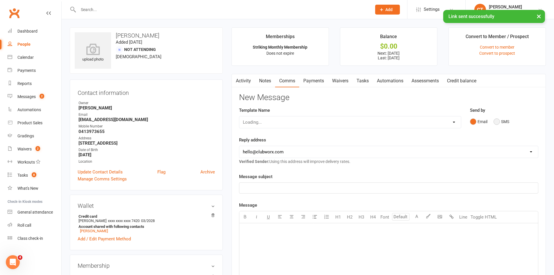
click at [494, 120] on button "SMS" at bounding box center [502, 121] width 16 height 11
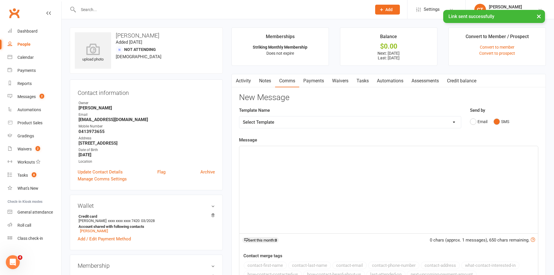
click at [500, 190] on div "﻿" at bounding box center [388, 189] width 299 height 87
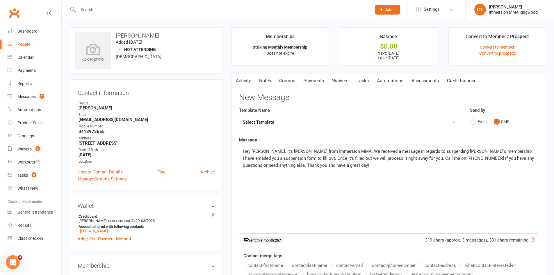
scroll to position [97, 0]
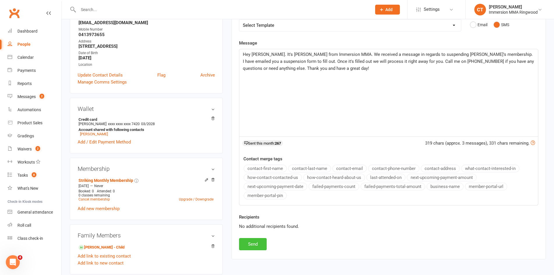
click at [259, 245] on button "Send" at bounding box center [253, 244] width 28 height 12
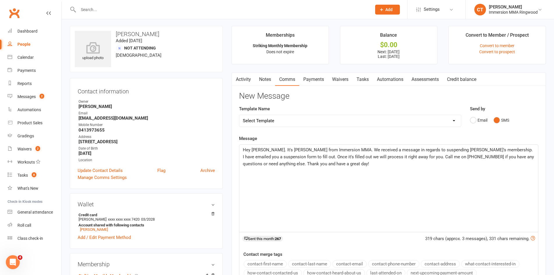
scroll to position [0, 0]
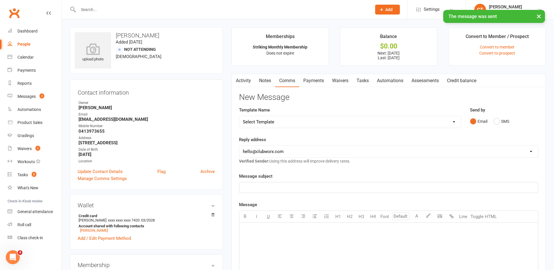
click at [347, 77] on link "Waivers" at bounding box center [340, 80] width 24 height 13
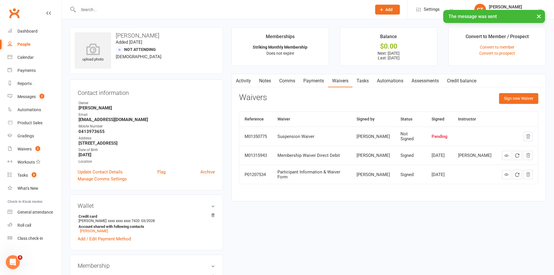
click at [260, 82] on link "Notes" at bounding box center [265, 80] width 20 height 13
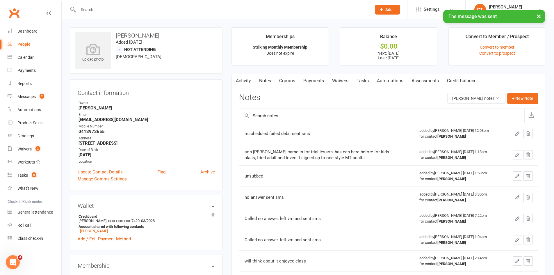
click at [520, 93] on div "Activity Notes Comms Payments Waivers Tasks Automations Assessments Credit bala…" at bounding box center [389, 195] width 314 height 242
click at [518, 97] on button "+ New Note" at bounding box center [522, 98] width 31 height 10
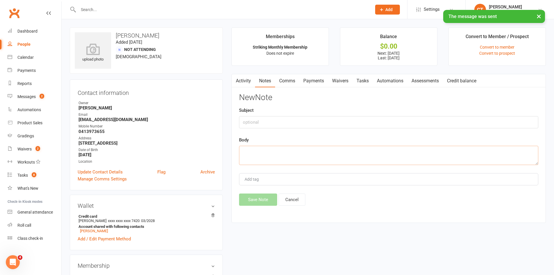
click at [398, 158] on textarea at bounding box center [388, 155] width 299 height 19
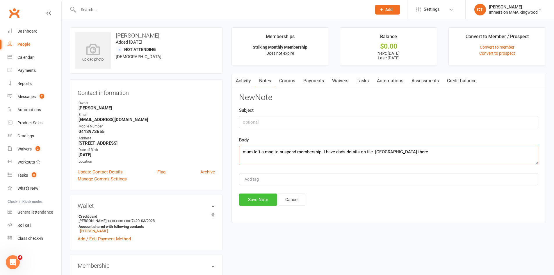
type textarea "mum left a msg to suspend membership. I have dads details on file. sent waiver …"
click at [250, 197] on button "Save Note" at bounding box center [258, 199] width 38 height 12
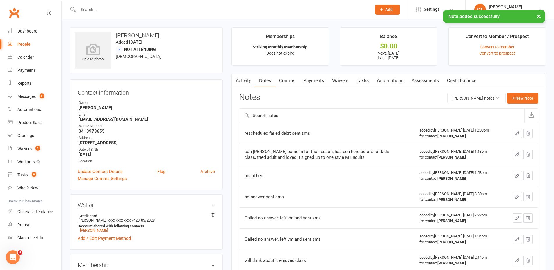
click at [363, 79] on link "Tasks" at bounding box center [362, 80] width 20 height 13
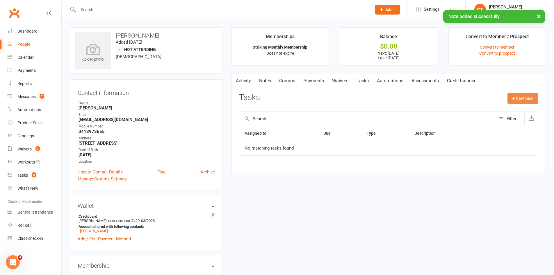
click at [530, 96] on button "+ New Task" at bounding box center [523, 98] width 31 height 10
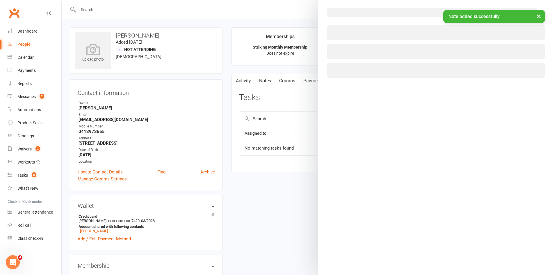
select select "11984"
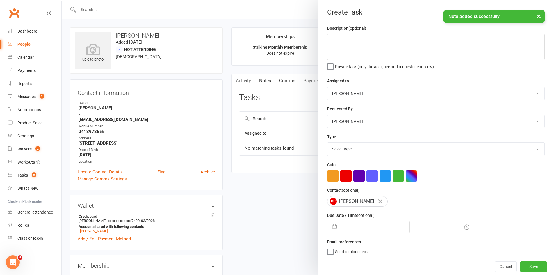
click at [343, 227] on input "text" at bounding box center [372, 227] width 65 height 12
select select "7"
select select "2025"
select select "8"
select select "2025"
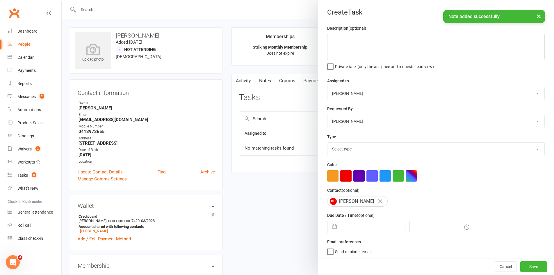
select select "9"
select select "2025"
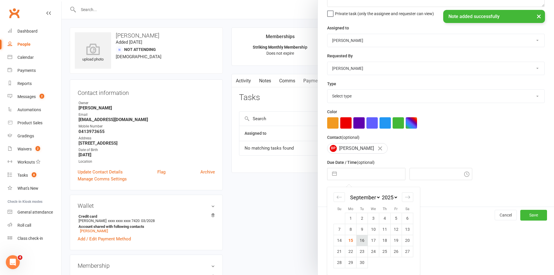
click at [357, 242] on td "16" at bounding box center [362, 240] width 11 height 11
type input "16 Sep 2025"
type input "12:15pm"
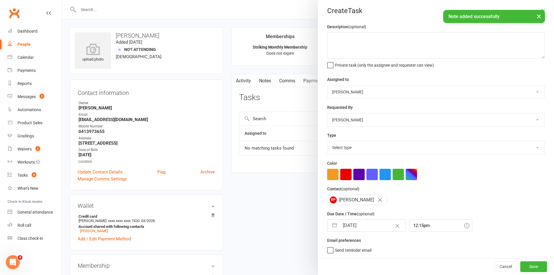
scroll to position [4, 0]
click at [355, 52] on textarea at bounding box center [436, 45] width 218 height 26
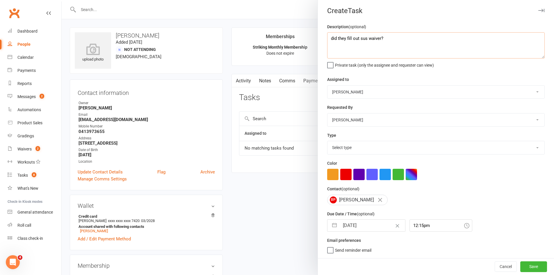
type textarea "did they fill out sus waiver?"
drag, startPoint x: 349, startPoint y: 147, endPoint x: 350, endPoint y: 152, distance: 4.8
click at [349, 147] on select "Select type Cmonnnn E-mail Financial Follow-up Help Just do it Letting ya know …" at bounding box center [435, 147] width 217 height 13
select select "6641"
click at [327, 141] on select "Select type Cmonnnn E-mail Financial Follow-up Help Just do it Letting ya know …" at bounding box center [435, 147] width 217 height 13
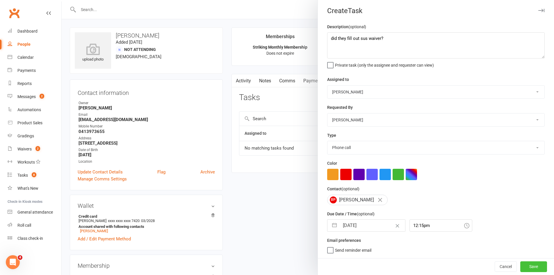
click at [521, 261] on button "Save" at bounding box center [533, 266] width 27 height 10
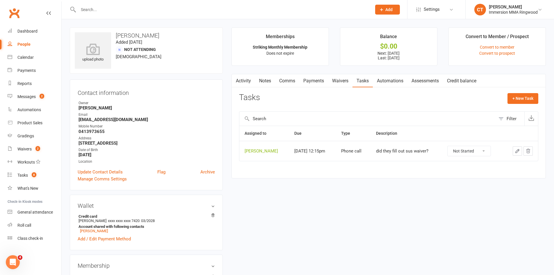
click at [387, 15] on div "Prospect Member Non-attending contact Class / event Appointment Grading event T…" at bounding box center [388, 9] width 40 height 19
click at [386, 9] on span "Add" at bounding box center [388, 9] width 7 height 5
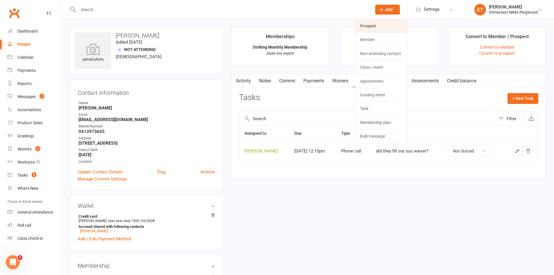
click at [367, 25] on link "Prospect" at bounding box center [381, 25] width 52 height 13
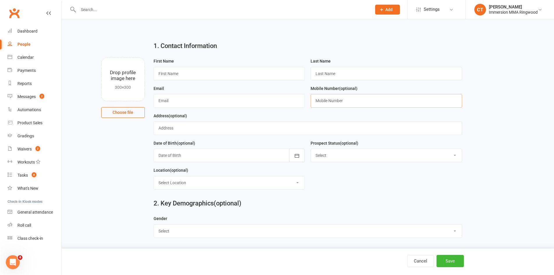
drag, startPoint x: 386, startPoint y: 102, endPoint x: 374, endPoint y: 91, distance: 16.2
click at [386, 102] on input "text" at bounding box center [387, 100] width 152 height 13
paste input "0468769990"
type input "0468769990"
click at [186, 71] on input "text" at bounding box center [230, 73] width 152 height 13
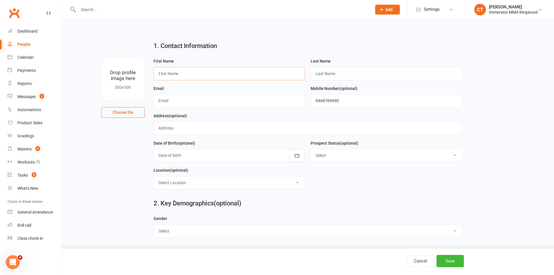
paste input "[PERSON_NAME]"
click at [181, 73] on input "[PERSON_NAME]" at bounding box center [230, 73] width 152 height 13
type input "Zac"
click at [358, 71] on input "text" at bounding box center [387, 73] width 152 height 13
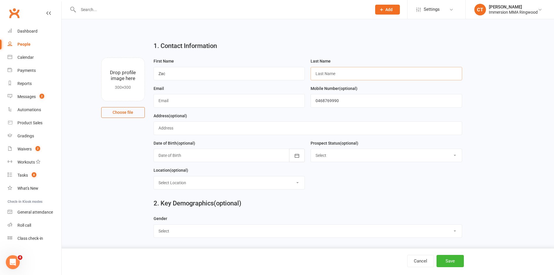
paste input "Spadafora"
type input "Spadafora"
click at [206, 91] on div "Email" at bounding box center [230, 96] width 152 height 23
drag, startPoint x: 211, startPoint y: 103, endPoint x: 222, endPoint y: 108, distance: 11.9
click at [211, 103] on input "text" at bounding box center [230, 100] width 152 height 13
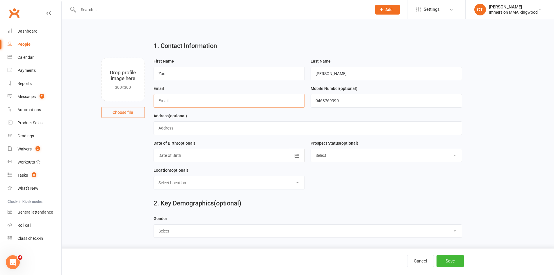
paste input "zacspadafora@gmail.com"
type input "zacspadafora@gmail.com"
click at [450, 271] on div "Cancel Save" at bounding box center [277, 261] width 554 height 26
click at [454, 259] on button "Save" at bounding box center [450, 261] width 27 height 12
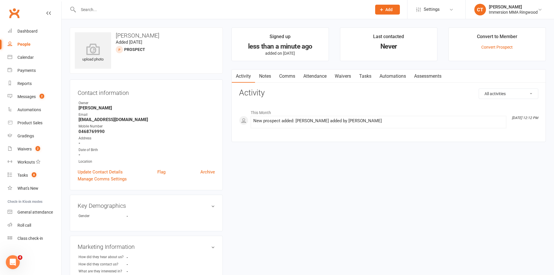
click at [259, 72] on link "Notes" at bounding box center [265, 76] width 20 height 13
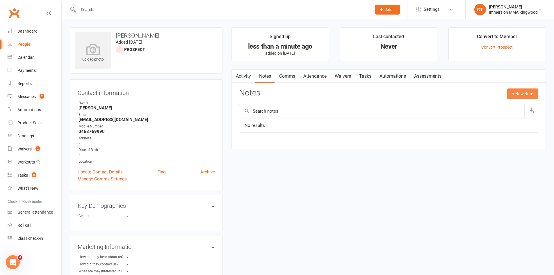
click at [512, 93] on button "+ New Note" at bounding box center [522, 93] width 31 height 10
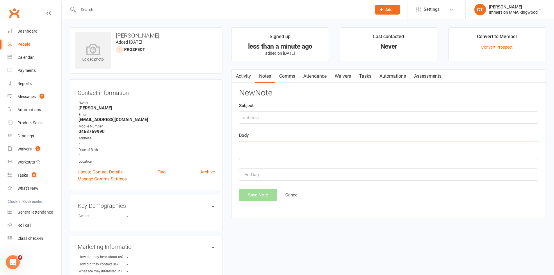
click at [357, 148] on textarea at bounding box center [388, 150] width 299 height 19
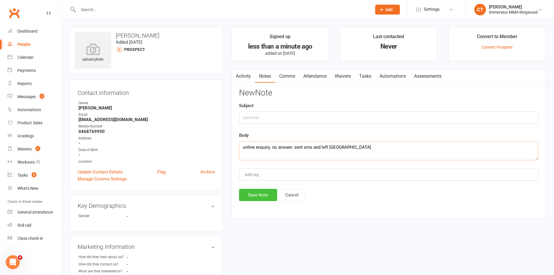
type textarea "online enquiry. no answer. sent sms and left msg"
click at [255, 193] on button "Save Note" at bounding box center [258, 195] width 38 height 12
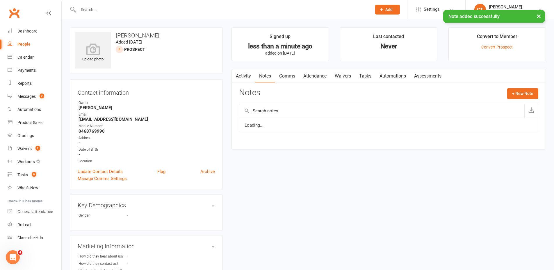
click at [284, 73] on link "Comms" at bounding box center [287, 76] width 24 height 13
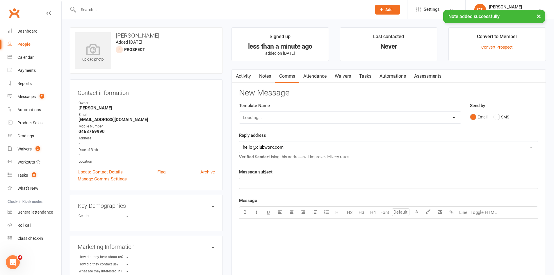
click at [257, 118] on select "Loading..." at bounding box center [350, 118] width 222 height 12
select select "0"
click at [239, 112] on select "Select Template [SMS] [PERSON_NAME] - Call back message [SMS] Mark- Call back m…" at bounding box center [350, 118] width 222 height 12
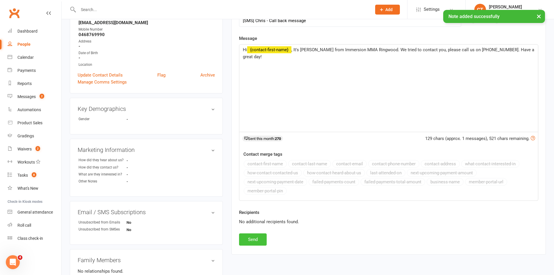
click at [257, 240] on button "Send" at bounding box center [253, 239] width 28 height 12
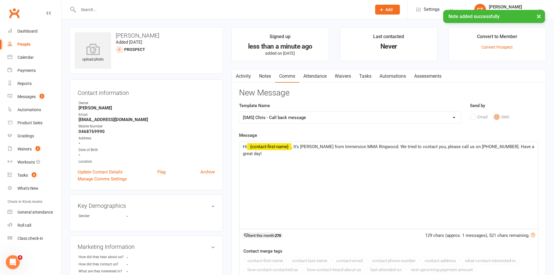
select select
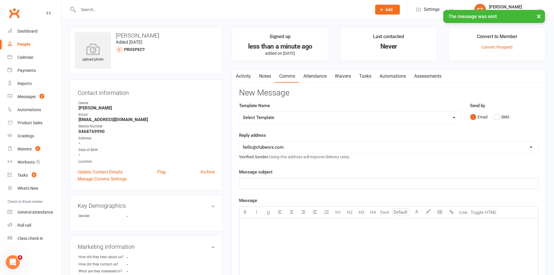
click at [365, 73] on link "Tasks" at bounding box center [365, 76] width 20 height 13
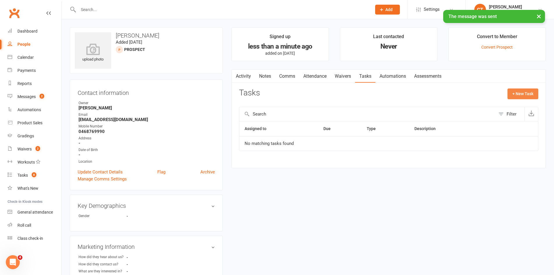
click at [519, 94] on button "+ New Task" at bounding box center [523, 93] width 31 height 10
select select "11984"
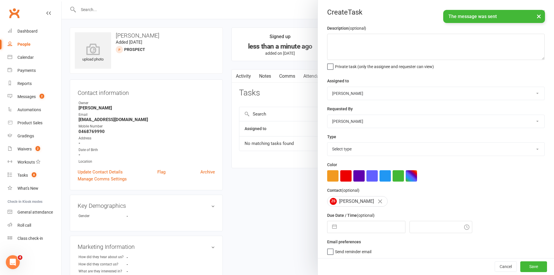
click at [358, 230] on input "text" at bounding box center [372, 227] width 65 height 12
select select "7"
select select "2025"
select select "8"
select select "2025"
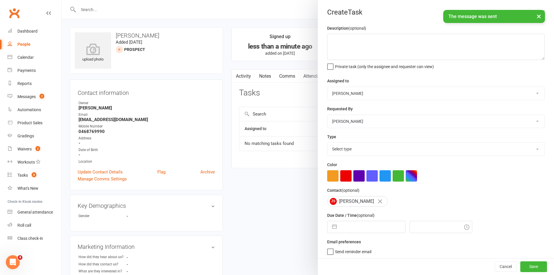
select select "9"
select select "2025"
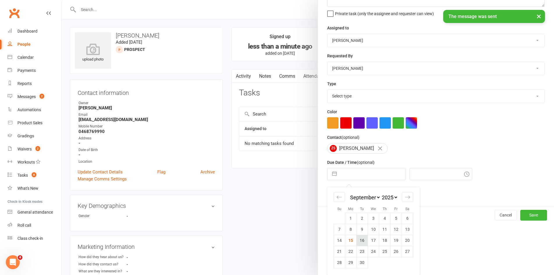
click at [358, 241] on td "16" at bounding box center [362, 240] width 11 height 11
type input "16 Sep 2025"
type input "12:15pm"
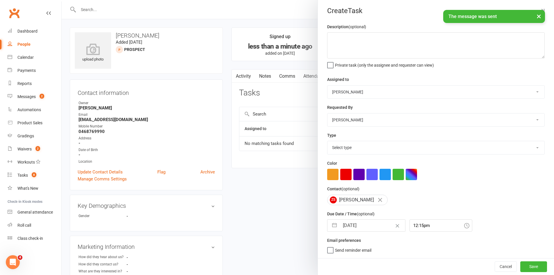
scroll to position [4, 0]
click at [353, 40] on textarea at bounding box center [436, 45] width 218 height 26
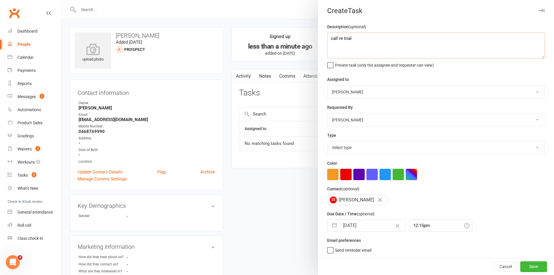
type textarea "call re trial"
drag, startPoint x: 361, startPoint y: 144, endPoint x: 361, endPoint y: 152, distance: 7.9
click at [361, 144] on select "Select type Cmonnnn E-mail Financial Follow-up Help Just do it Letting ya know …" at bounding box center [435, 147] width 217 height 13
select select "6641"
click at [327, 141] on select "Select type Cmonnnn E-mail Financial Follow-up Help Just do it Letting ya know …" at bounding box center [435, 147] width 217 height 13
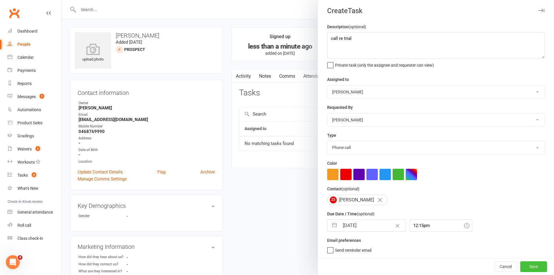
click at [521, 264] on button "Save" at bounding box center [533, 266] width 27 height 10
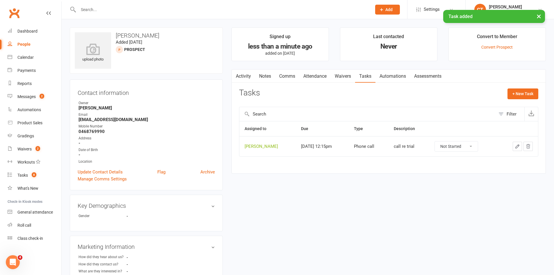
click at [264, 78] on link "Notes" at bounding box center [265, 76] width 20 height 13
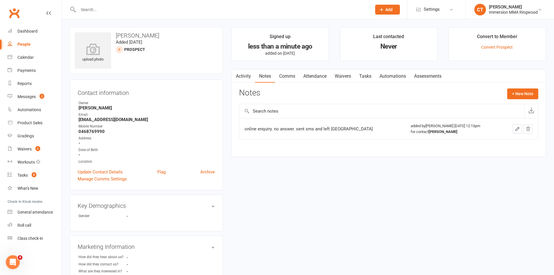
click at [149, 13] on input "text" at bounding box center [221, 10] width 291 height 8
paste input "61437742297"
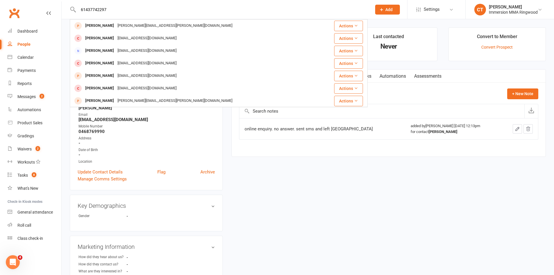
drag, startPoint x: 85, startPoint y: 10, endPoint x: 77, endPoint y: 8, distance: 7.9
click at [77, 8] on input "61437742297" at bounding box center [221, 10] width 291 height 8
type input "0437742297"
click at [263, 167] on div "upload photo Zac Spadafora Added 15 September, 2025 prospect Contact informatio…" at bounding box center [307, 221] width 485 height 389
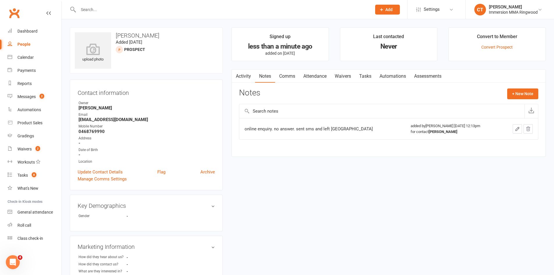
click at [382, 12] on icon at bounding box center [381, 9] width 5 height 5
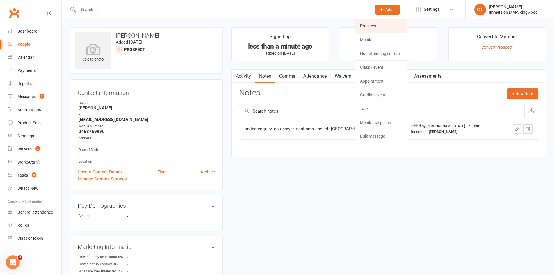
click at [381, 23] on link "Prospect" at bounding box center [381, 25] width 52 height 13
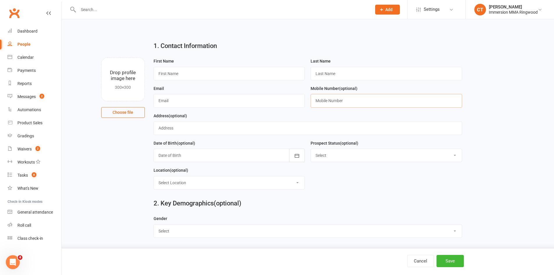
click at [353, 99] on input "text" at bounding box center [387, 100] width 152 height 13
paste input "61437742297"
drag, startPoint x: 320, startPoint y: 102, endPoint x: 307, endPoint y: 98, distance: 13.4
click at [307, 98] on form "First Name Last Name Email Mobile Number (optional) 61437742297 Address (option…" at bounding box center [308, 126] width 314 height 136
type input "0437742297"
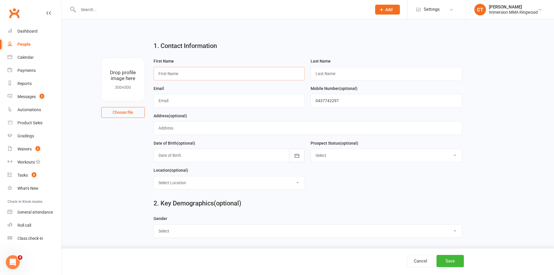
click at [239, 74] on input "text" at bounding box center [230, 73] width 152 height 13
type input "Emma"
type input "?"
paste input "emma004green@icloud.com"
type input "emma004green@icloud.com"
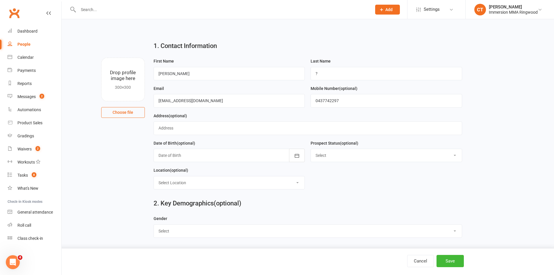
click at [448, 267] on div "Cancel Save" at bounding box center [277, 261] width 554 height 26
click at [447, 266] on button "Save" at bounding box center [450, 261] width 27 height 12
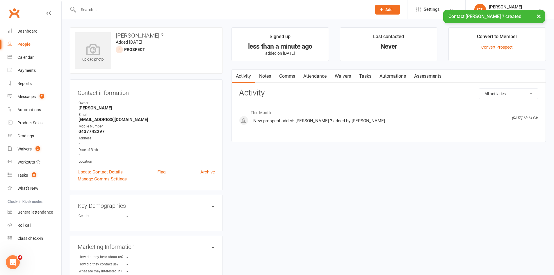
click at [274, 78] on link "Notes" at bounding box center [265, 76] width 20 height 13
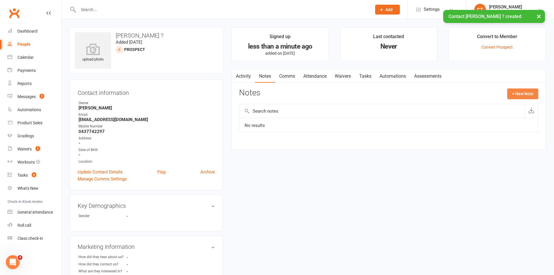
click at [517, 92] on button "+ New Note" at bounding box center [522, 93] width 31 height 10
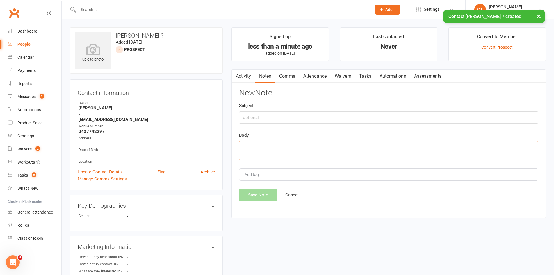
click at [391, 149] on textarea at bounding box center [388, 150] width 299 height 19
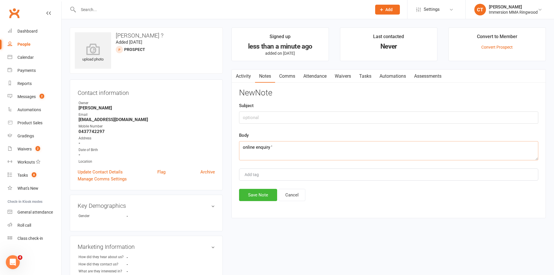
paste textarea "Get fit strong and learn MMA"
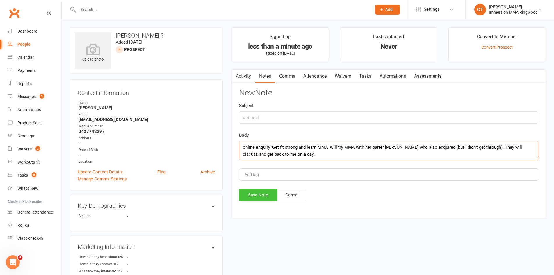
type textarea "online enquiry 'Get fit strong and learn MMA' Will try MMA with her parter Zac …"
click at [250, 197] on button "Save Note" at bounding box center [258, 195] width 38 height 12
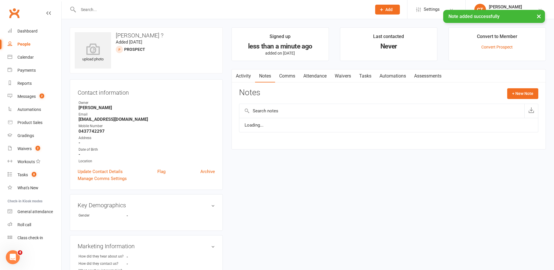
click at [362, 73] on link "Tasks" at bounding box center [365, 76] width 20 height 13
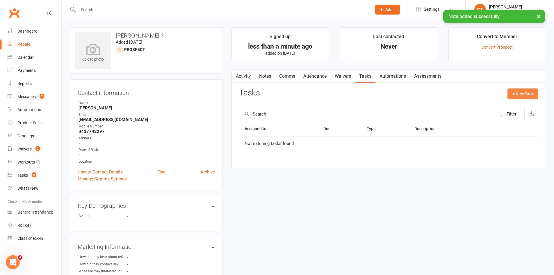
click at [520, 92] on button "+ New Task" at bounding box center [523, 93] width 31 height 10
select select "11984"
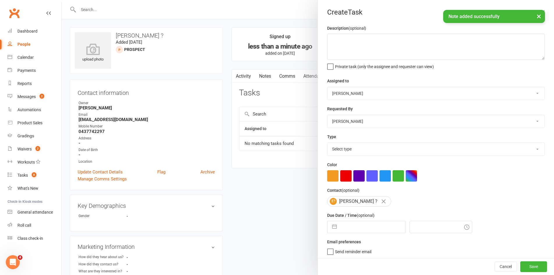
click at [351, 233] on div "Navigate forward to interact with the calendar and select a date. Press the que…" at bounding box center [366, 227] width 78 height 12
select select "7"
select select "2025"
select select "8"
select select "2025"
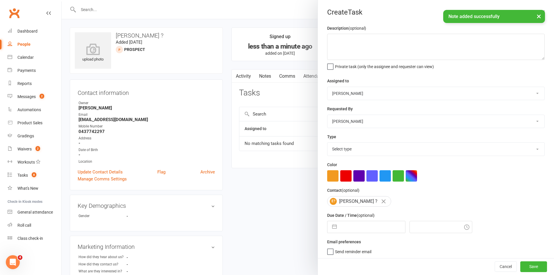
select select "9"
select select "2025"
click at [351, 224] on input "text" at bounding box center [372, 227] width 65 height 12
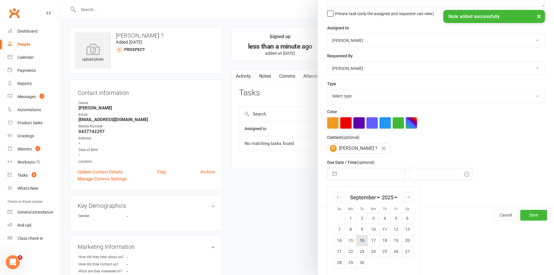
click at [359, 236] on td "16" at bounding box center [362, 240] width 11 height 11
type input "16 Sep 2025"
type input "12:30pm"
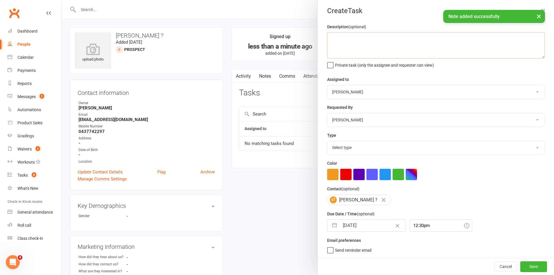
click at [363, 46] on textarea at bounding box center [436, 45] width 218 height 26
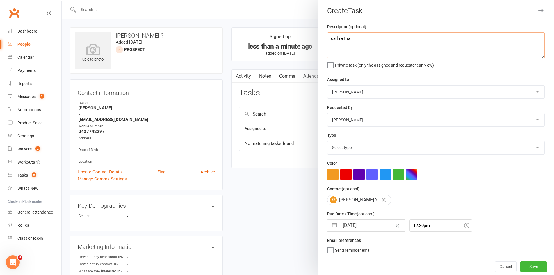
type textarea "call re trial"
click at [340, 145] on select "Select type Cmonnnn E-mail Financial Follow-up Help Just do it Letting ya know …" at bounding box center [435, 147] width 217 height 13
select select "6641"
click at [327, 141] on select "Select type Cmonnnn E-mail Financial Follow-up Help Just do it Letting ya know …" at bounding box center [435, 147] width 217 height 13
click at [520, 262] on button "Save" at bounding box center [533, 266] width 27 height 10
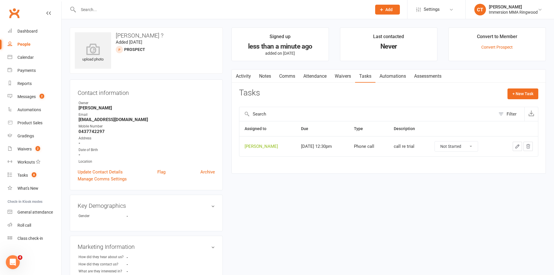
click at [115, 10] on input "text" at bounding box center [221, 10] width 291 height 8
paste input "0435648896"
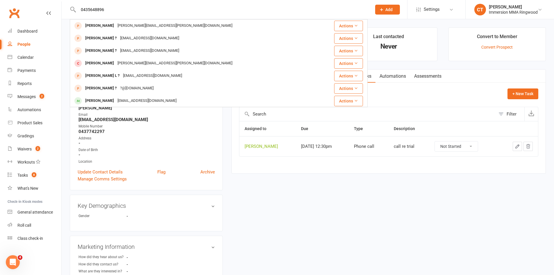
type input "0435648896"
click at [291, 186] on div "upload photo Emma ? Added 15 September, 2025 prospect Contact information Owner…" at bounding box center [307, 221] width 485 height 389
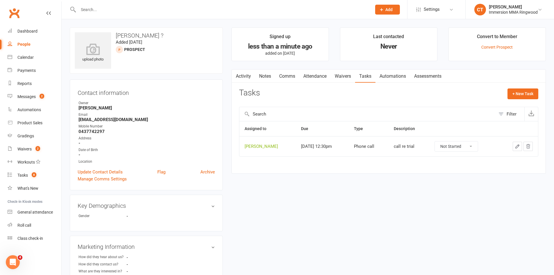
click at [266, 78] on link "Notes" at bounding box center [265, 76] width 20 height 13
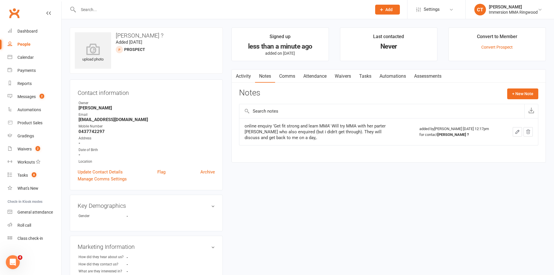
click at [535, 83] on div "Activity Notes Comms Attendance Waivers Tasks Automations Assessments Notes + N…" at bounding box center [389, 115] width 314 height 93
click at [532, 89] on button "+ New Note" at bounding box center [522, 93] width 31 height 10
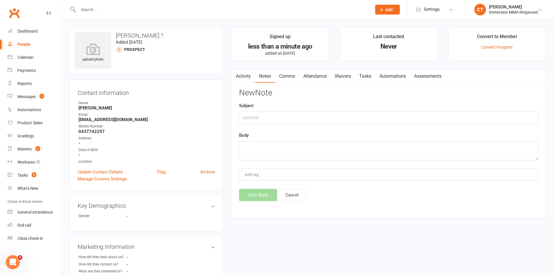
click at [300, 202] on div "Activity Notes Comms Attendance Waivers Tasks Automations Assessments Notes + N…" at bounding box center [389, 143] width 314 height 149
click at [301, 198] on button "Cancel" at bounding box center [292, 195] width 27 height 12
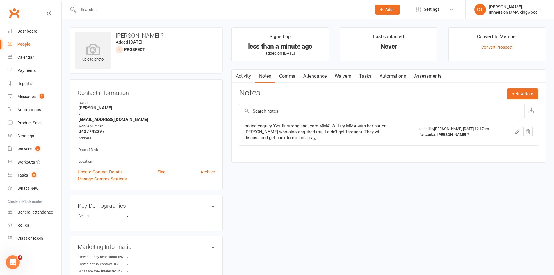
click at [518, 131] on icon "button" at bounding box center [517, 131] width 5 height 5
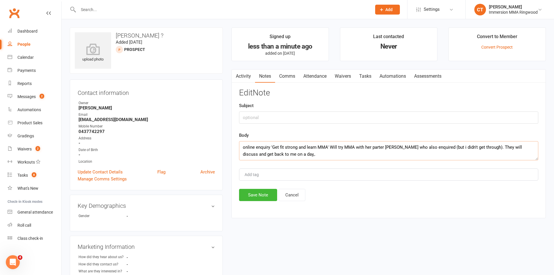
click at [328, 147] on textarea "online enquiry 'Get fit strong and learn MMA' Will try MMA with her parter Zac …" at bounding box center [388, 150] width 299 height 19
type textarea "online enquiry 'Get fit strong and learn MMA'. heard about it through her partn…"
click at [264, 193] on button "Save Note" at bounding box center [258, 195] width 38 height 12
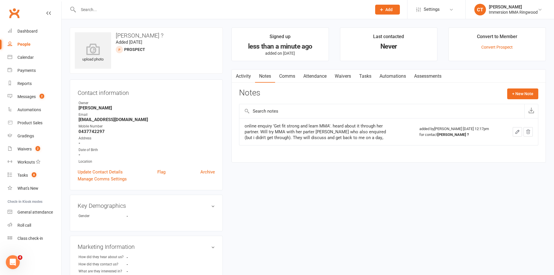
click at [393, 7] on button "Add" at bounding box center [387, 10] width 25 height 10
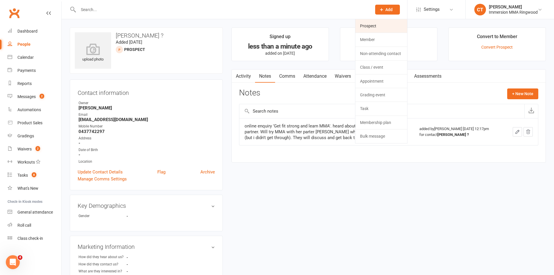
click at [387, 30] on link "Prospect" at bounding box center [381, 25] width 52 height 13
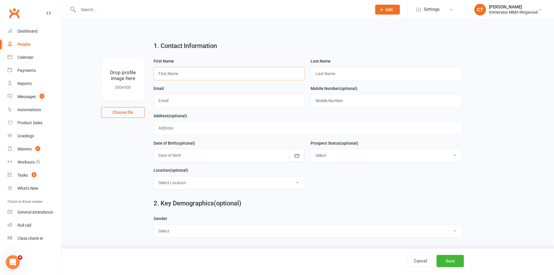
click at [209, 69] on input "text" at bounding box center [230, 73] width 152 height 13
paste input "Tyler"
type input "Tyler"
type input "?"
paste input "Itsmouseycraft@icloud.com"
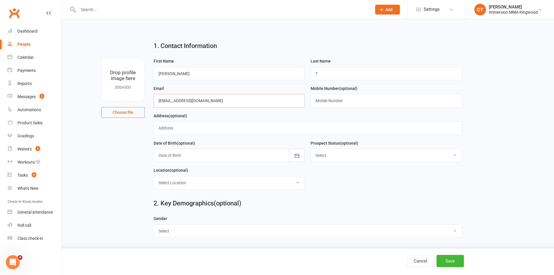
type input "Itsmouseycraft@icloud.com"
drag, startPoint x: 360, startPoint y: 101, endPoint x: 376, endPoint y: 108, distance: 17.5
click at [360, 101] on input "text" at bounding box center [387, 100] width 152 height 13
paste input "0435648896"
type input "0435648896"
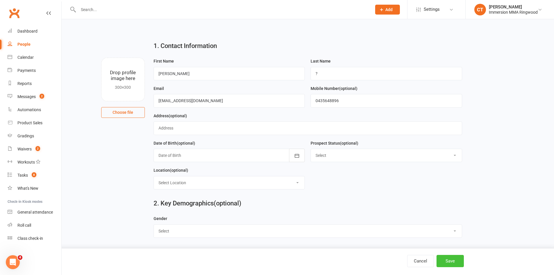
click at [451, 261] on button "Save" at bounding box center [450, 261] width 27 height 12
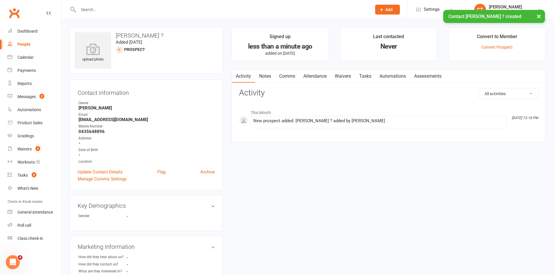
click at [273, 74] on link "Notes" at bounding box center [265, 76] width 20 height 13
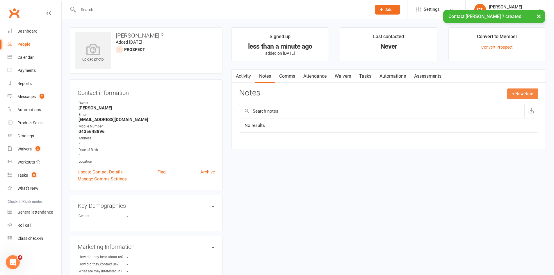
click at [521, 90] on button "+ New Note" at bounding box center [522, 93] width 31 height 10
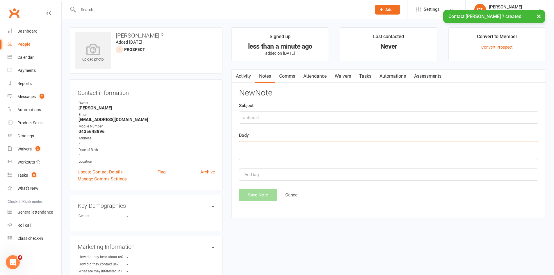
click at [412, 151] on textarea at bounding box center [388, 150] width 299 height 19
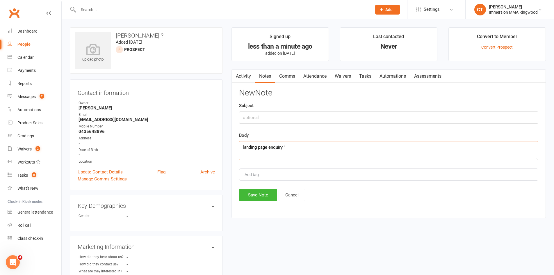
paste textarea "I’m looking for clubs nearby that me and my friend can go train together, we bo…"
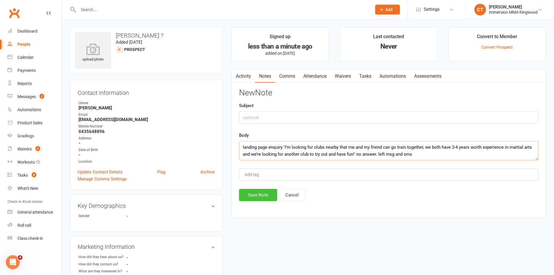
type textarea "landing page enquiry 'I’m looking for clubs nearby that me and my friend can go…"
click at [242, 191] on button "Save Note" at bounding box center [258, 195] width 38 height 12
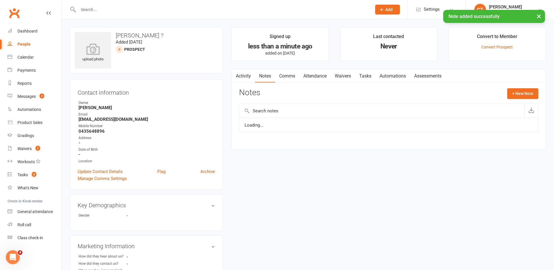
click at [242, 75] on link "Activity" at bounding box center [243, 76] width 23 height 13
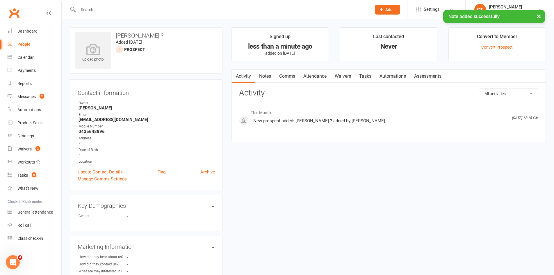
click at [292, 74] on link "Comms" at bounding box center [287, 76] width 24 height 13
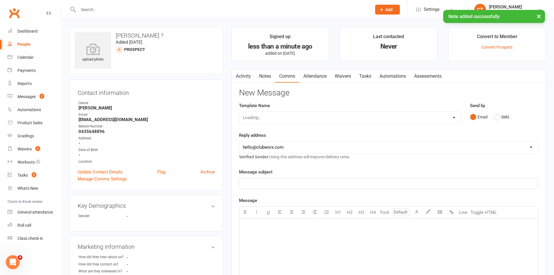
click at [287, 115] on div "Loading..." at bounding box center [350, 117] width 222 height 12
drag, startPoint x: 287, startPoint y: 115, endPoint x: 284, endPoint y: 117, distance: 3.1
click at [287, 115] on select "Select Template [SMS] Chris - Call back message [SMS] Mark- Call back message […" at bounding box center [350, 118] width 222 height 12
select select "0"
click at [239, 112] on select "Select Template [SMS] Chris - Call back message [SMS] Mark- Call back message […" at bounding box center [350, 118] width 222 height 12
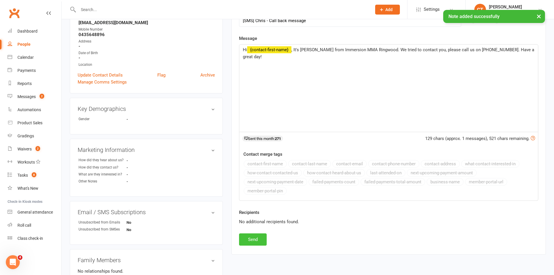
click at [260, 235] on button "Send" at bounding box center [253, 239] width 28 height 12
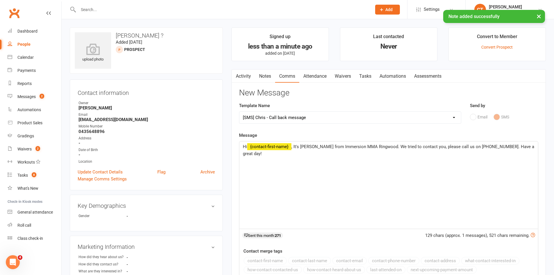
select select
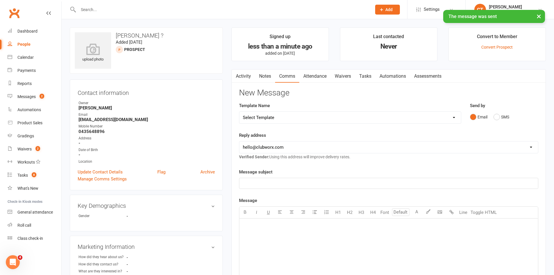
click at [362, 77] on link "Tasks" at bounding box center [365, 76] width 20 height 13
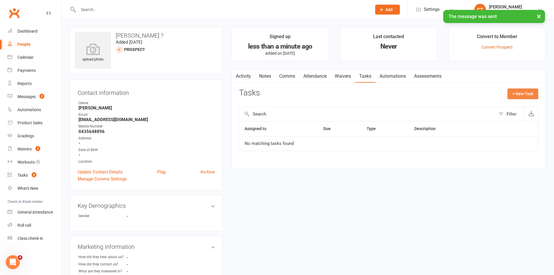
click at [526, 93] on button "+ New Task" at bounding box center [523, 93] width 31 height 10
select select "11984"
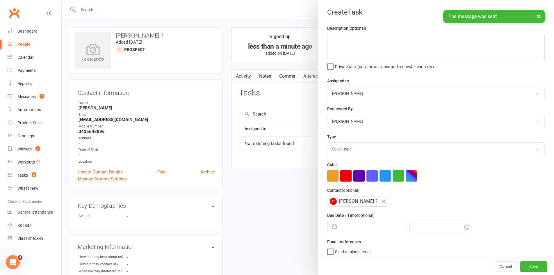
click at [358, 233] on input "text" at bounding box center [372, 227] width 65 height 12
select select "7"
select select "2025"
select select "8"
select select "2025"
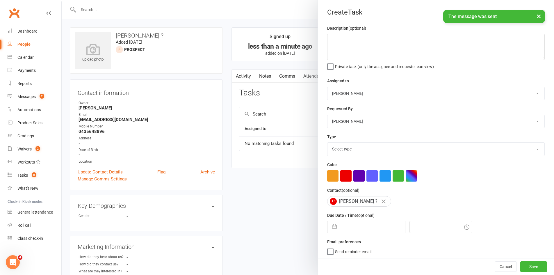
select select "9"
select select "2025"
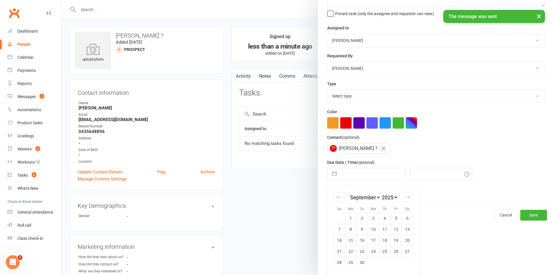
click at [358, 240] on td "16" at bounding box center [362, 240] width 11 height 11
type input "16 Sep 2025"
type input "12:30pm"
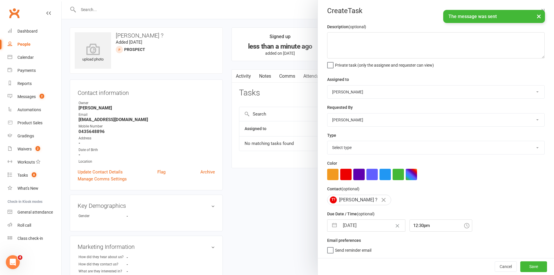
scroll to position [4, 0]
click at [354, 39] on textarea at bounding box center [436, 45] width 218 height 26
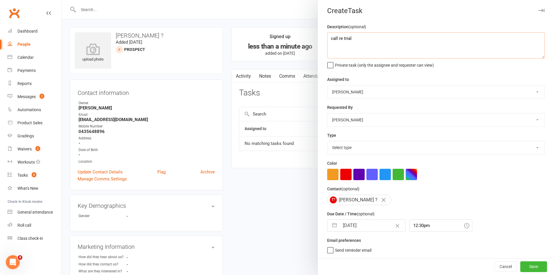
type textarea "call re trial"
click at [346, 150] on select "Select type Cmonnnn E-mail Financial Follow-up Help Just do it Letting ya know …" at bounding box center [435, 147] width 217 height 13
select select "6641"
click at [327, 141] on select "Select type Cmonnnn E-mail Financial Follow-up Help Just do it Letting ya know …" at bounding box center [435, 147] width 217 height 13
click at [520, 268] on button "Save" at bounding box center [533, 266] width 27 height 10
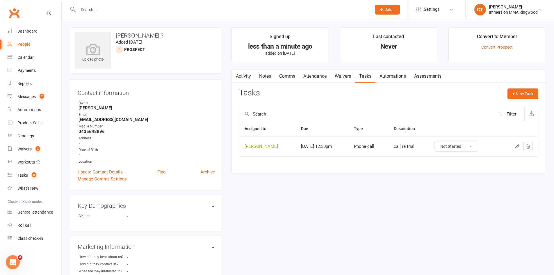
click at [146, 8] on input "text" at bounding box center [221, 10] width 291 height 8
paste input "0459094402"
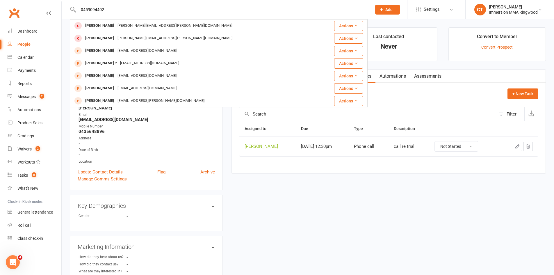
type input "0459094402"
click at [377, 13] on button "Add" at bounding box center [387, 10] width 25 height 10
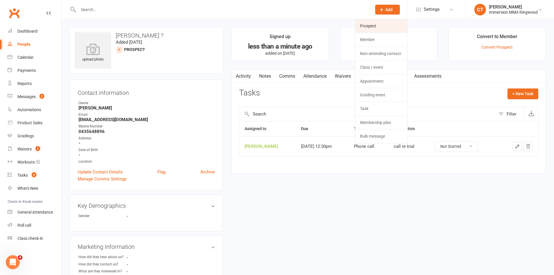
click at [379, 21] on link "Prospect" at bounding box center [381, 25] width 52 height 13
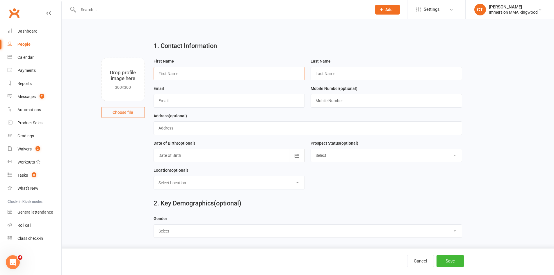
drag, startPoint x: 200, startPoint y: 74, endPoint x: 186, endPoint y: 74, distance: 14.0
click at [200, 74] on input "text" at bounding box center [230, 73] width 152 height 13
paste input "Karl Martin Rioveros"
drag, startPoint x: 168, startPoint y: 73, endPoint x: 245, endPoint y: 70, distance: 77.7
click at [245, 70] on input "Karl Martin Rioveros" at bounding box center [230, 73] width 152 height 13
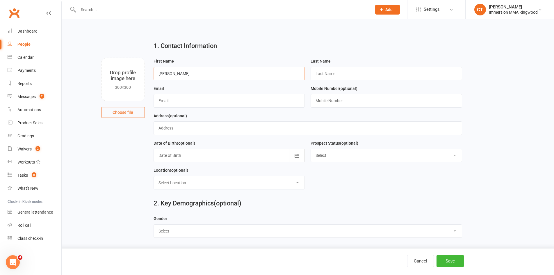
type input "Karl"
click at [364, 71] on input "text" at bounding box center [387, 73] width 152 height 13
paste input "Martin Rioveros"
type input "Martin Rioveros"
drag, startPoint x: 356, startPoint y: 103, endPoint x: 317, endPoint y: 63, distance: 55.5
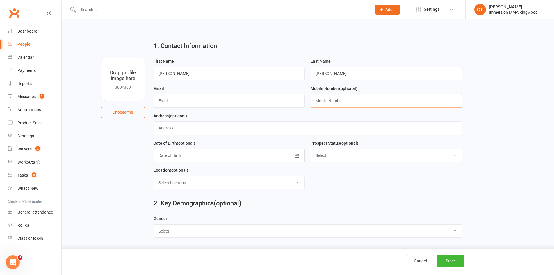
click at [356, 103] on input "text" at bounding box center [387, 100] width 152 height 13
paste input "0459094402"
type input "0459094402"
click at [216, 102] on input "text" at bounding box center [230, 100] width 152 height 13
paste input "karlmartin036@gmail.com"
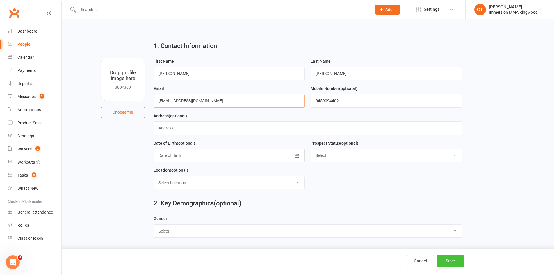
type input "karlmartin036@gmail.com"
drag, startPoint x: 450, startPoint y: 264, endPoint x: 430, endPoint y: 254, distance: 22.4
click at [450, 264] on button "Save" at bounding box center [450, 261] width 27 height 12
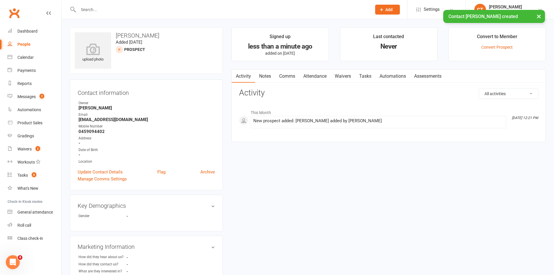
drag, startPoint x: 266, startPoint y: 76, endPoint x: 274, endPoint y: 76, distance: 8.4
click at [265, 76] on link "Notes" at bounding box center [265, 76] width 20 height 13
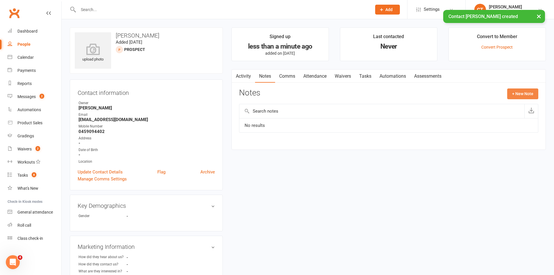
click at [519, 91] on button "+ New Note" at bounding box center [522, 93] width 31 height 10
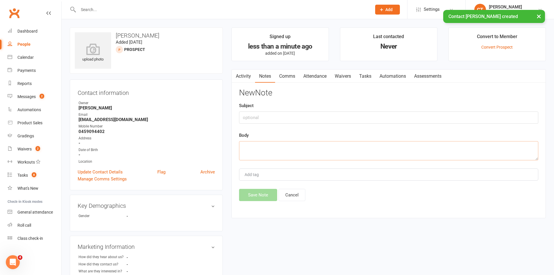
click at [302, 154] on textarea at bounding box center [388, 150] width 299 height 19
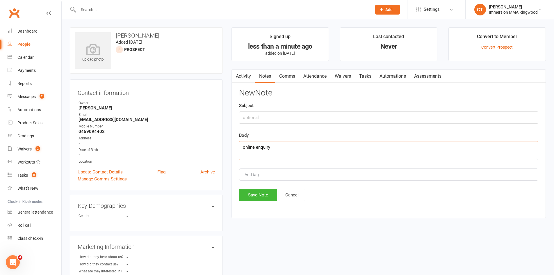
type textarea "online enquiry"
paste textarea "Learn about the world of martial arts and get strong"
type textarea "landing page enquiry 'Learn about the world of martial arts and get strong' no …"
click at [258, 190] on button "Save Note" at bounding box center [258, 195] width 38 height 12
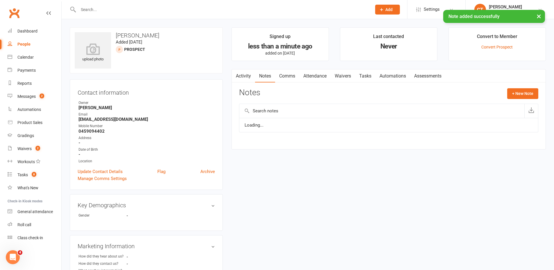
click at [243, 73] on link "Activity" at bounding box center [243, 76] width 23 height 13
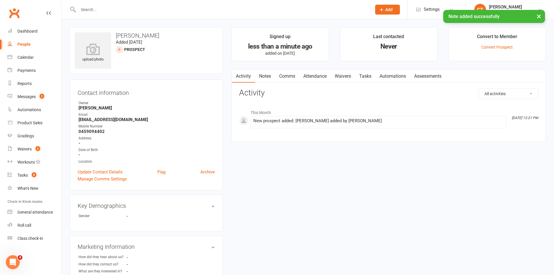
click at [291, 77] on link "Comms" at bounding box center [287, 76] width 24 height 13
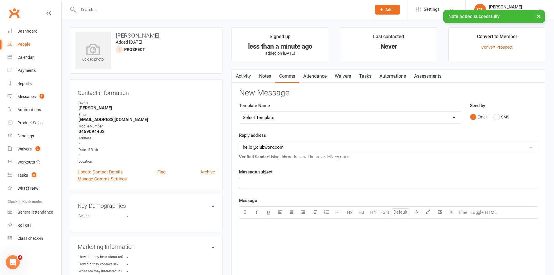
click at [270, 114] on select "Select Template [SMS] Chris - Call back message [SMS] Mark- Call back message […" at bounding box center [350, 118] width 222 height 12
select select "0"
click at [239, 112] on select "Select Template [SMS] Chris - Call back message [SMS] Mark- Call back message […" at bounding box center [350, 118] width 222 height 12
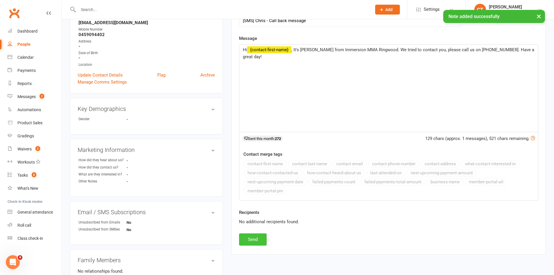
click at [257, 239] on button "Send" at bounding box center [253, 239] width 28 height 12
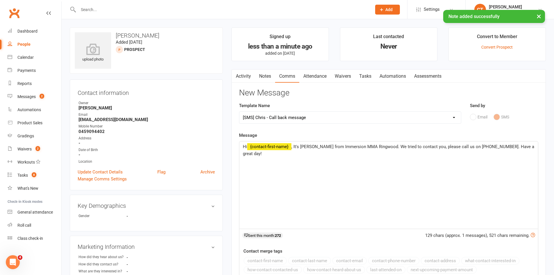
select select
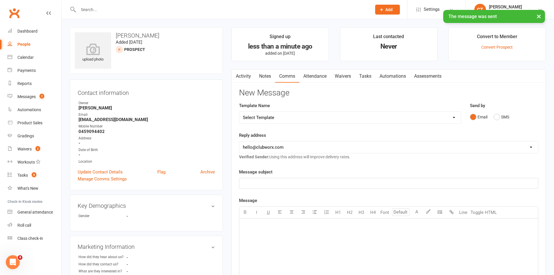
click at [364, 75] on link "Tasks" at bounding box center [365, 76] width 20 height 13
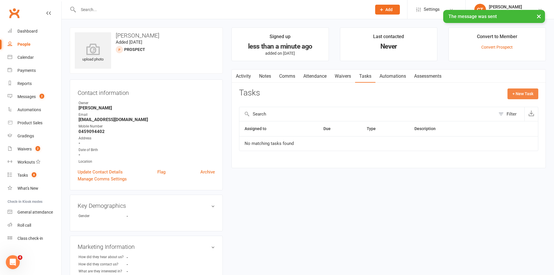
click at [519, 98] on button "+ New Task" at bounding box center [523, 93] width 31 height 10
select select "11984"
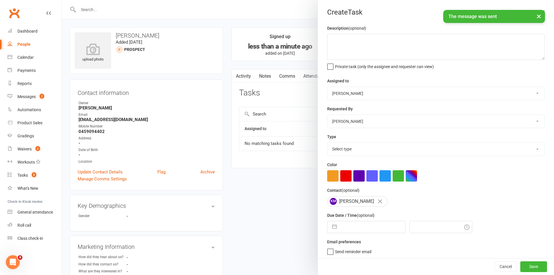
click at [364, 227] on input "text" at bounding box center [372, 227] width 65 height 12
select select "7"
select select "2025"
select select "8"
select select "2025"
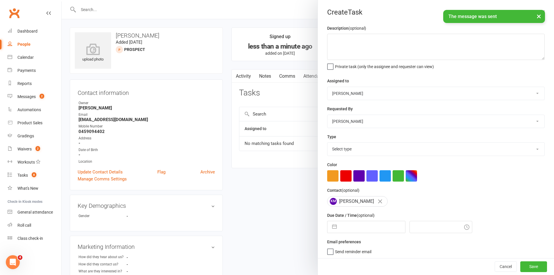
select select "9"
select select "2025"
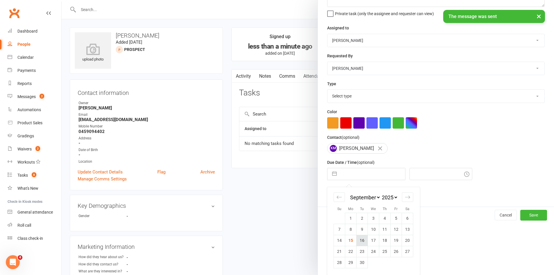
click at [361, 235] on td "16" at bounding box center [362, 240] width 11 height 11
type input "16 Sep 2025"
type input "12:30pm"
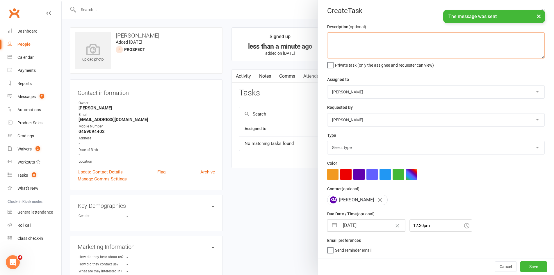
click at [359, 44] on textarea at bounding box center [436, 45] width 218 height 26
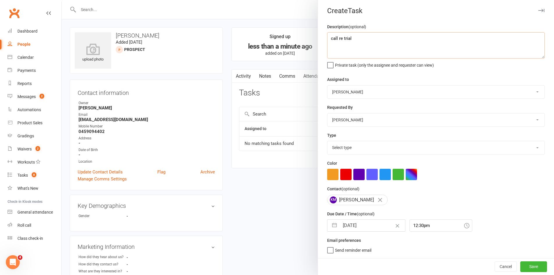
type textarea "call re trial"
click at [348, 150] on select "Select type Cmonnnn E-mail Financial Follow-up Help Just do it Letting ya know …" at bounding box center [435, 147] width 217 height 13
select select "6641"
click at [327, 141] on select "Select type Cmonnnn E-mail Financial Follow-up Help Just do it Letting ya know …" at bounding box center [435, 147] width 217 height 13
click at [520, 266] on button "Save" at bounding box center [533, 266] width 27 height 10
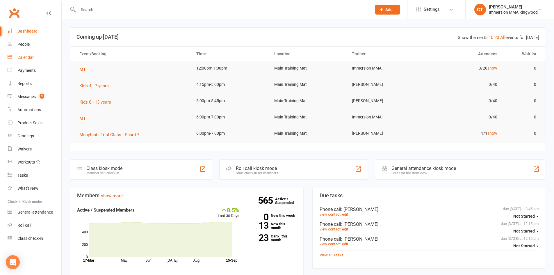
drag, startPoint x: 22, startPoint y: 59, endPoint x: 34, endPoint y: 65, distance: 13.9
click at [22, 59] on div "Calendar" at bounding box center [25, 57] width 16 height 5
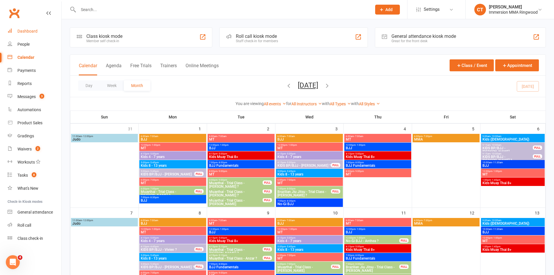
click at [33, 31] on div "Dashboard" at bounding box center [27, 31] width 20 height 5
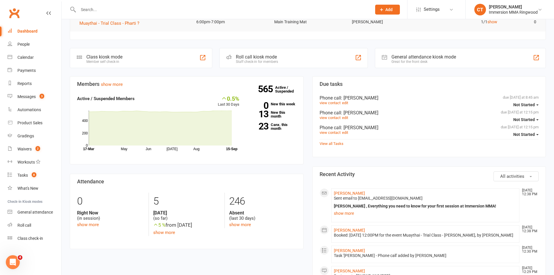
scroll to position [305, 0]
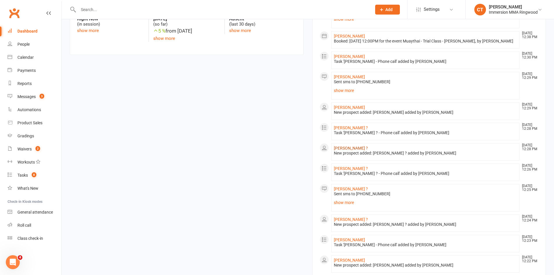
click at [339, 150] on link "[PERSON_NAME] ?" at bounding box center [351, 148] width 34 height 5
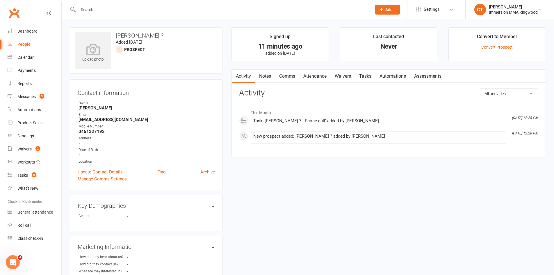
click at [319, 76] on link "Attendance" at bounding box center [314, 76] width 31 height 13
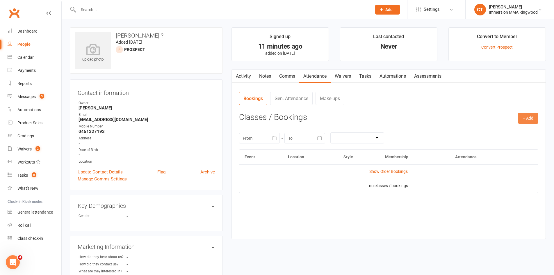
click at [528, 119] on button "+ Add" at bounding box center [528, 118] width 20 height 10
click at [519, 140] on link "Add Appointment" at bounding box center [509, 143] width 58 height 12
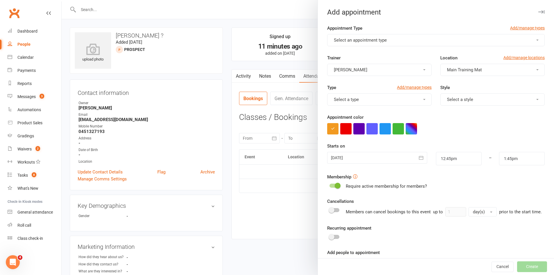
click at [377, 41] on span "Select an appointment type" at bounding box center [360, 40] width 53 height 5
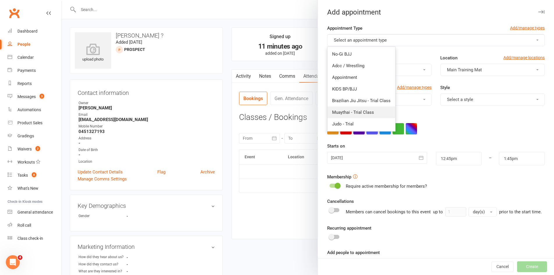
click at [360, 110] on span "Muaythai - Trial Class" at bounding box center [353, 112] width 42 height 5
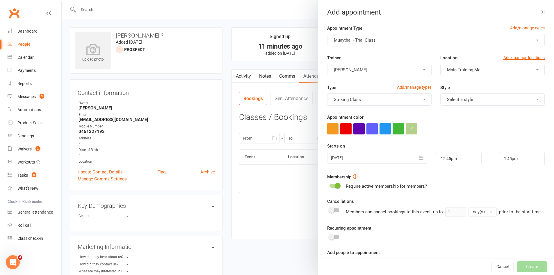
drag, startPoint x: 352, startPoint y: 159, endPoint x: 361, endPoint y: 158, distance: 8.7
click at [352, 159] on div at bounding box center [377, 158] width 100 height 12
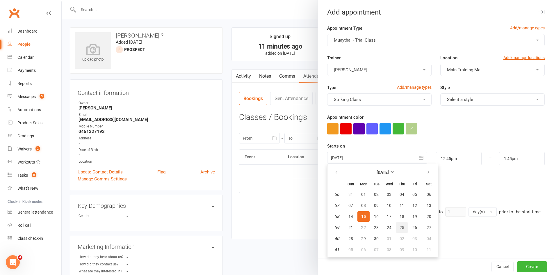
click at [401, 230] on button "25" at bounding box center [402, 227] width 12 height 10
type input "[DATE]"
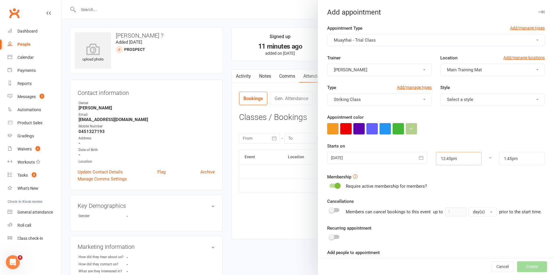
click at [437, 163] on input "12:45pm" at bounding box center [459, 158] width 46 height 13
type input "12:00pm"
type input "1:00pm"
click at [444, 190] on li "12:00pm" at bounding box center [450, 191] width 28 height 9
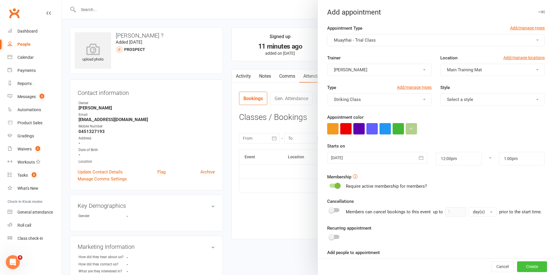
click at [530, 267] on button "Create" at bounding box center [532, 266] width 30 height 10
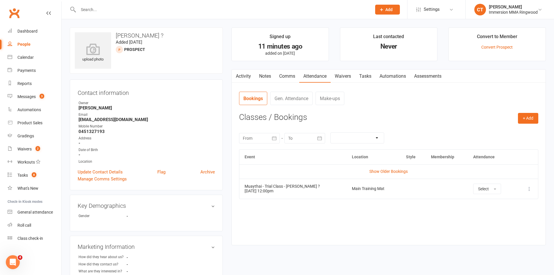
click at [261, 68] on main "Signed up 11 minutes ago added on [DATE] Last contacted Never Convert to Member…" at bounding box center [388, 139] width 323 height 224
click at [262, 73] on link "Notes" at bounding box center [265, 76] width 20 height 13
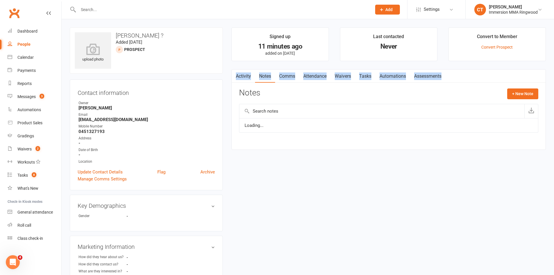
click at [285, 74] on link "Comms" at bounding box center [287, 76] width 24 height 13
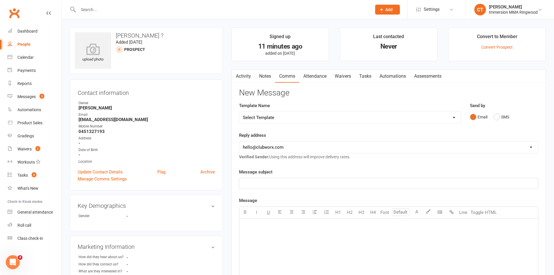
click at [294, 105] on div "Template Name Select Template [SMS] [PERSON_NAME] - Call back message [SMS] [PE…" at bounding box center [350, 113] width 222 height 22
drag, startPoint x: 260, startPoint y: 76, endPoint x: 281, endPoint y: 76, distance: 20.9
click at [260, 76] on link "Notes" at bounding box center [265, 76] width 20 height 13
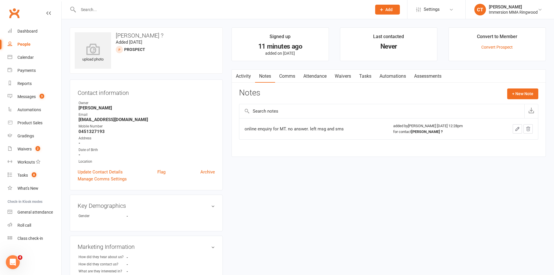
click at [292, 76] on link "Comms" at bounding box center [287, 76] width 24 height 13
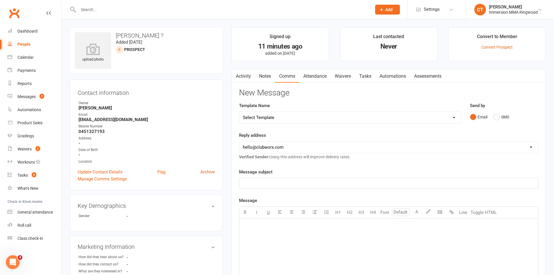
click at [279, 76] on link "Comms" at bounding box center [287, 76] width 24 height 13
click at [270, 76] on link "Notes" at bounding box center [265, 76] width 20 height 13
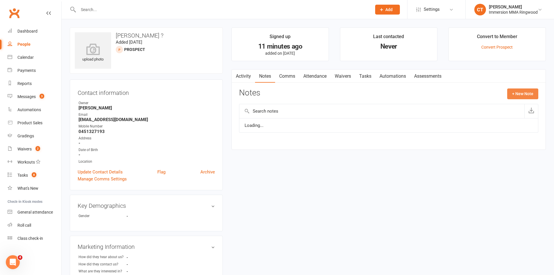
click at [521, 90] on button "+ New Note" at bounding box center [522, 93] width 31 height 10
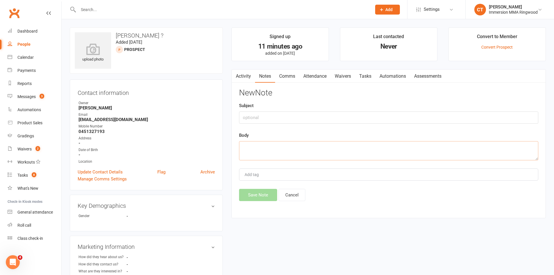
drag, startPoint x: 401, startPoint y: 160, endPoint x: 398, endPoint y: 159, distance: 3.3
click at [400, 160] on textarea at bounding box center [388, 150] width 299 height 19
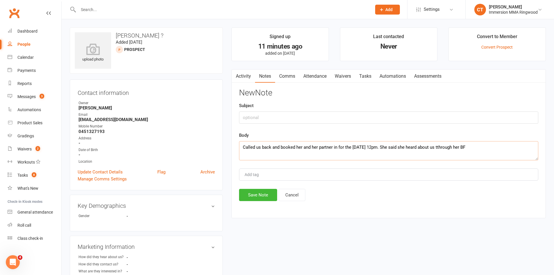
click at [451, 148] on textarea "Called us back and booked her and her partner in for the [DATE] 12pm. She said …" at bounding box center [388, 150] width 299 height 19
type textarea "Called us back and booked her and her partner in for the [DATE] 12pm. She said …"
click at [251, 195] on button "Save Note" at bounding box center [258, 195] width 38 height 12
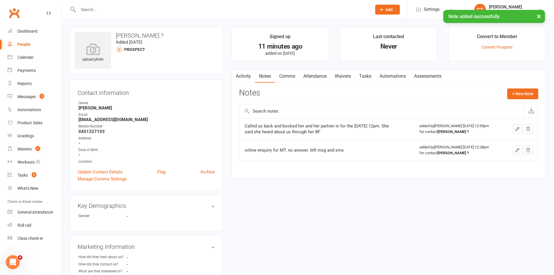
click at [319, 77] on link "Attendance" at bounding box center [314, 76] width 31 height 13
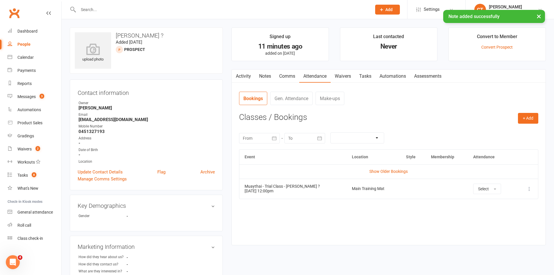
click at [344, 77] on link "Waivers" at bounding box center [343, 76] width 24 height 13
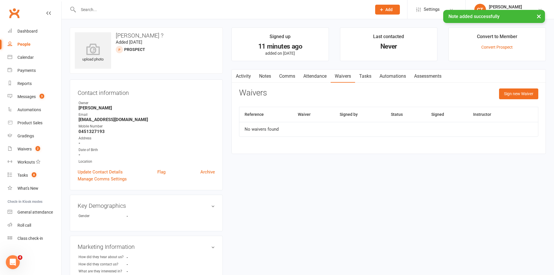
click at [366, 75] on link "Tasks" at bounding box center [365, 76] width 20 height 13
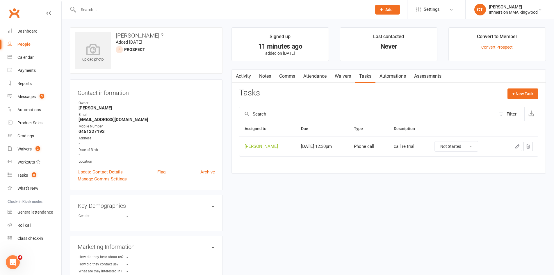
click at [282, 75] on link "Comms" at bounding box center [287, 76] width 24 height 13
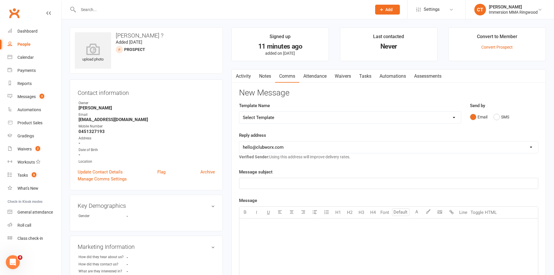
click at [321, 76] on link "Attendance" at bounding box center [314, 76] width 31 height 13
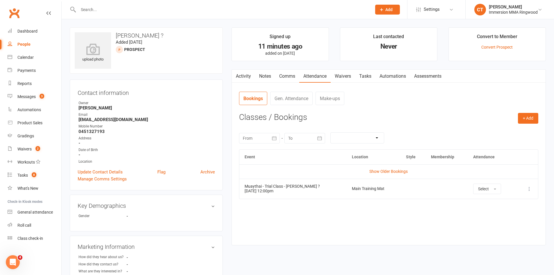
click at [261, 72] on link "Notes" at bounding box center [265, 76] width 20 height 13
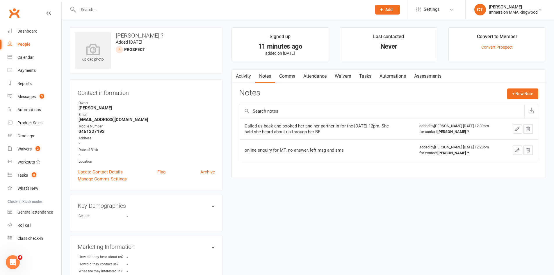
click at [320, 76] on link "Attendance" at bounding box center [314, 76] width 31 height 13
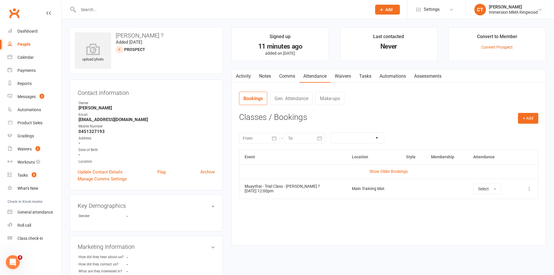
click at [367, 68] on main "Signed up 11 minutes ago added on [DATE] Last contacted Never Convert to Member…" at bounding box center [388, 139] width 323 height 224
click at [368, 71] on link "Tasks" at bounding box center [365, 76] width 20 height 13
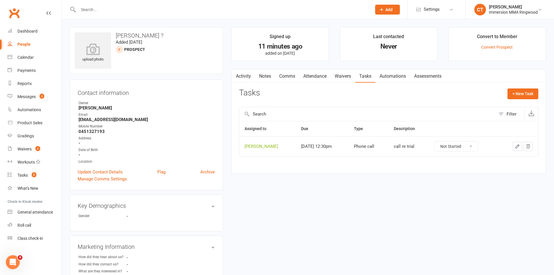
click at [469, 145] on select "Not Started In Progress Waiting Complete" at bounding box center [456, 146] width 43 height 10
click at [442, 141] on select "Not Started In Progress Waiting Complete" at bounding box center [456, 146] width 43 height 10
select select "unstarted"
click at [33, 53] on link "Calendar" at bounding box center [35, 57] width 54 height 13
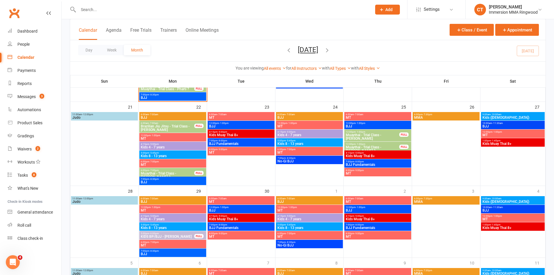
scroll to position [318, 0]
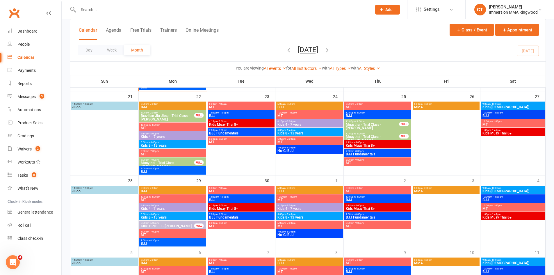
click at [378, 139] on div "12:00pm - 1:00pm Muaythai - Trial Class - [PERSON_NAME] ? FULL" at bounding box center [377, 137] width 67 height 12
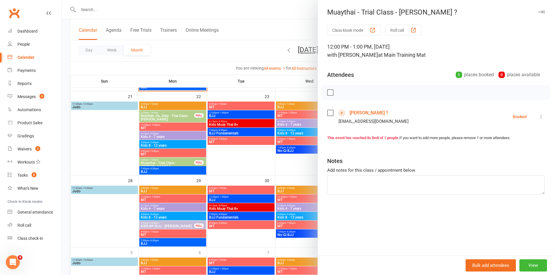
click at [538, 116] on icon at bounding box center [541, 117] width 6 height 6
click at [502, 172] on link "Send message" at bounding box center [516, 175] width 58 height 12
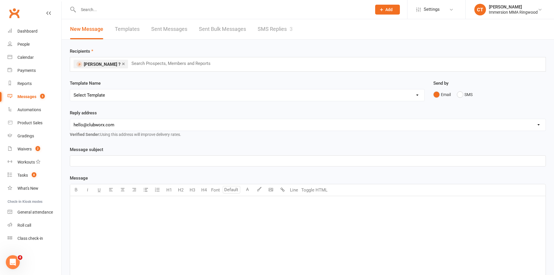
click at [95, 92] on select "Select Template [SMS] [PERSON_NAME] - Call back message [SMS] Mark- Call back m…" at bounding box center [247, 95] width 354 height 12
select select "3"
click at [70, 89] on select "Select Template [SMS] [PERSON_NAME] - Call back message [SMS] Mark- Call back m…" at bounding box center [247, 95] width 354 height 12
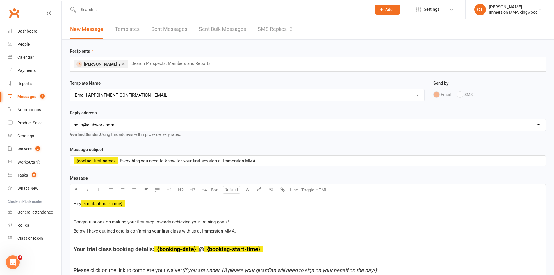
click at [94, 128] on select "[EMAIL_ADDRESS][DOMAIN_NAME] [EMAIL_ADDRESS][DOMAIN_NAME] [PERSON_NAME][EMAIL_A…" at bounding box center [308, 125] width 476 height 12
select select "1"
click at [70, 119] on select "[EMAIL_ADDRESS][DOMAIN_NAME] [EMAIL_ADDRESS][DOMAIN_NAME] [PERSON_NAME][EMAIL_A…" at bounding box center [308, 125] width 476 height 12
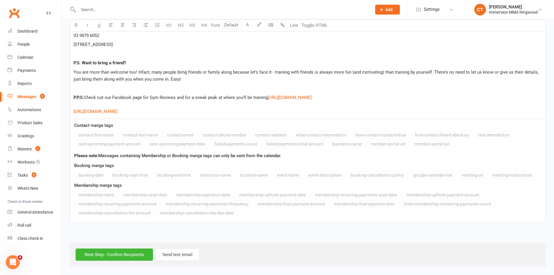
scroll to position [1057, 0]
click at [103, 249] on input "Next Step - Confirm Recipients" at bounding box center [114, 254] width 77 height 12
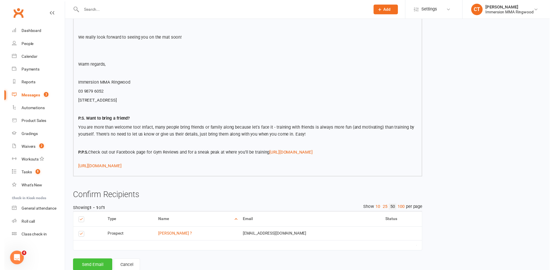
scroll to position [968, 0]
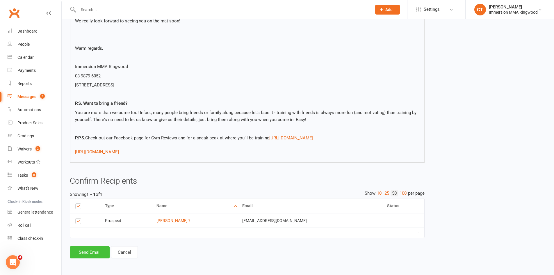
click at [85, 250] on button "Send Email" at bounding box center [90, 252] width 40 height 12
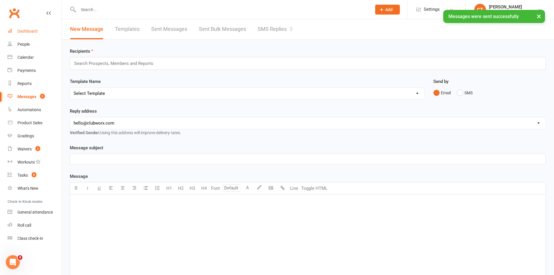
click at [22, 35] on link "Dashboard" at bounding box center [35, 31] width 54 height 13
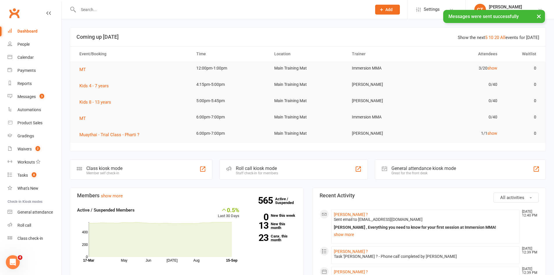
scroll to position [194, 0]
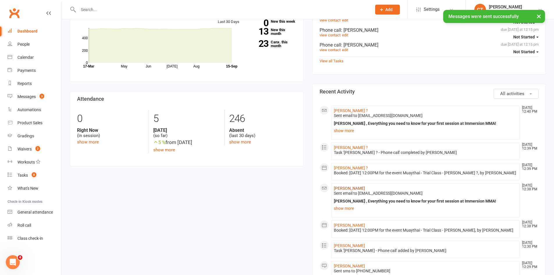
click at [345, 190] on link "[PERSON_NAME]" at bounding box center [349, 188] width 31 height 5
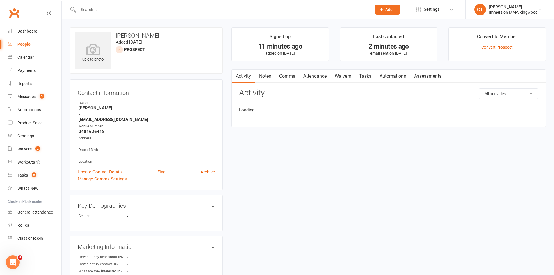
click at [364, 75] on link "Tasks" at bounding box center [365, 76] width 20 height 13
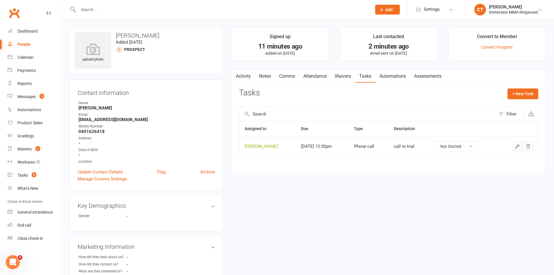
click at [471, 140] on td "Not Started In Progress Waiting Complete" at bounding box center [464, 146] width 70 height 20
click at [467, 150] on select "Not Started In Progress Waiting Complete" at bounding box center [456, 146] width 43 height 10
click at [442, 141] on select "Not Started In Progress Waiting Complete" at bounding box center [456, 146] width 43 height 10
select select "unstarted"
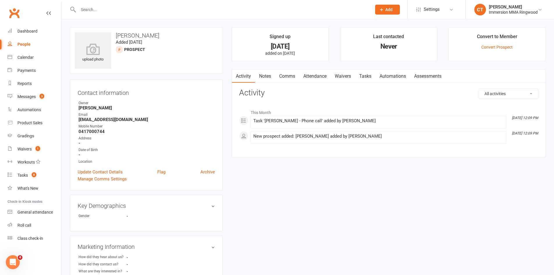
click at [262, 76] on link "Notes" at bounding box center [265, 76] width 20 height 13
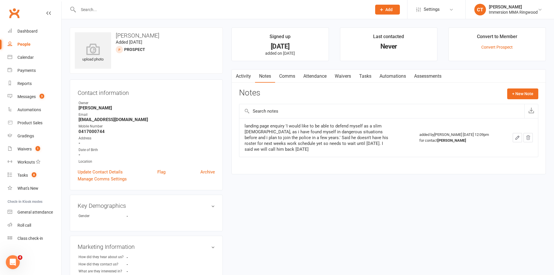
click at [286, 77] on link "Comms" at bounding box center [287, 76] width 24 height 13
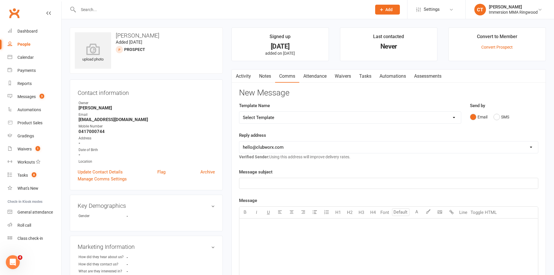
click at [261, 79] on link "Notes" at bounding box center [265, 76] width 20 height 13
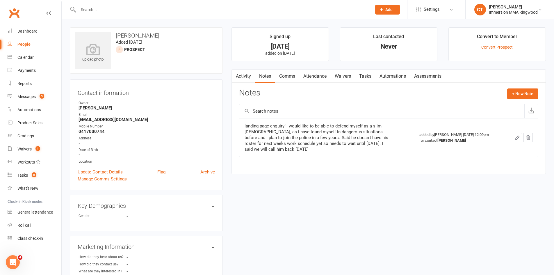
click at [368, 79] on link "Tasks" at bounding box center [365, 76] width 20 height 13
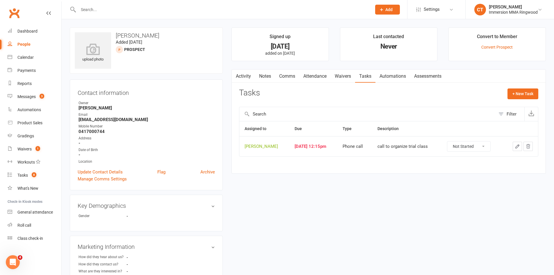
click at [279, 74] on link "Comms" at bounding box center [287, 76] width 24 height 13
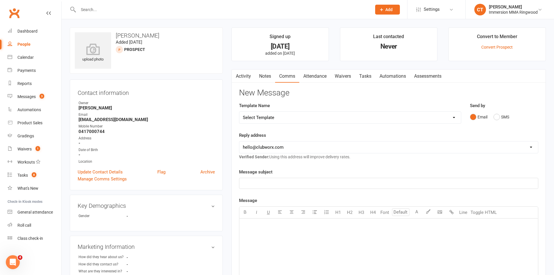
click at [491, 115] on div "Email SMS" at bounding box center [504, 116] width 68 height 11
click at [498, 113] on button "SMS" at bounding box center [502, 116] width 16 height 11
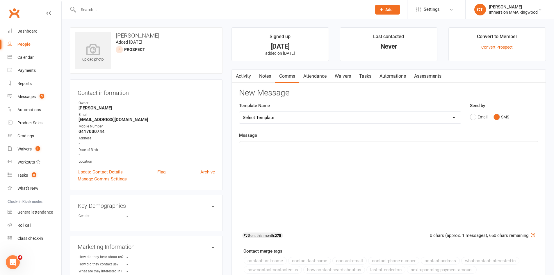
click at [499, 180] on div "﻿" at bounding box center [388, 184] width 299 height 87
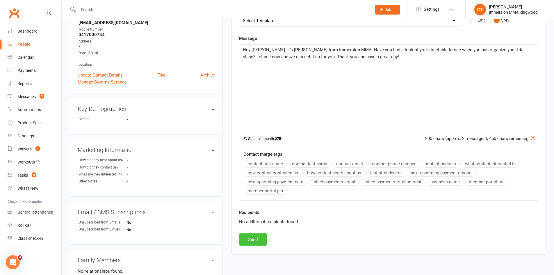
click at [256, 235] on button "Send" at bounding box center [253, 239] width 28 height 12
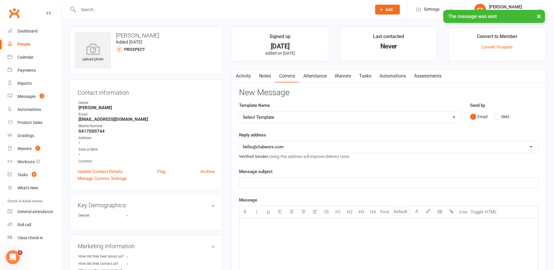
click at [268, 79] on link "Notes" at bounding box center [265, 76] width 20 height 13
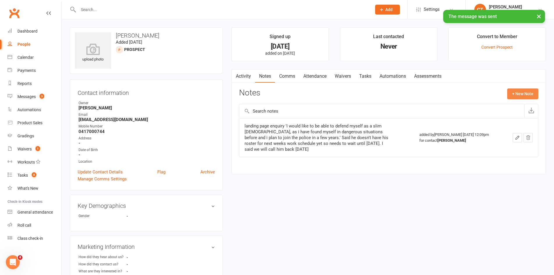
click at [532, 92] on button "+ New Note" at bounding box center [522, 93] width 31 height 10
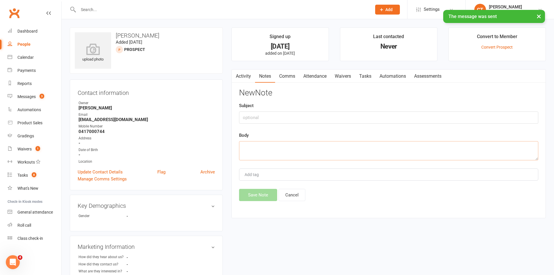
click at [399, 149] on textarea at bounding box center [388, 150] width 299 height 19
type textarea "no answer. sent sms"
click at [267, 191] on button "Save Note" at bounding box center [258, 195] width 38 height 12
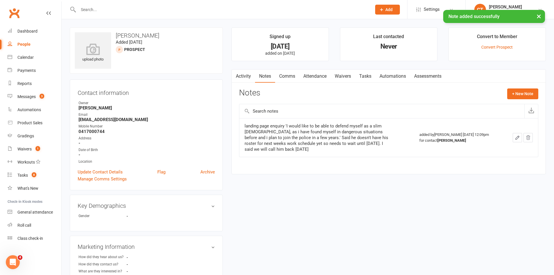
click at [366, 73] on link "Tasks" at bounding box center [365, 76] width 20 height 13
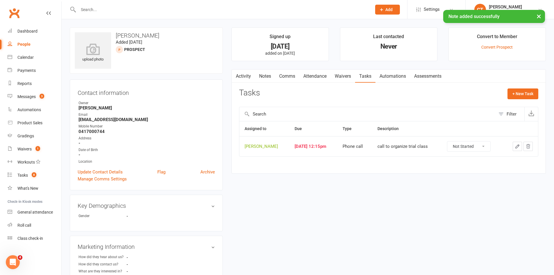
click at [520, 146] on button "button" at bounding box center [517, 146] width 9 height 9
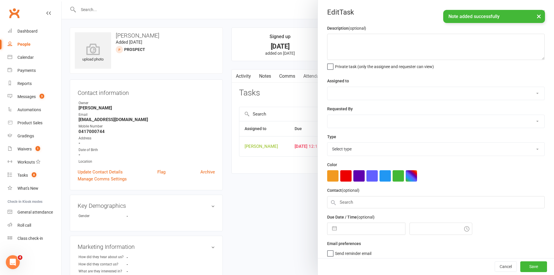
type textarea "call to organize trial class"
select select "11984"
type input "15 Sep 2025"
type input "12:15pm"
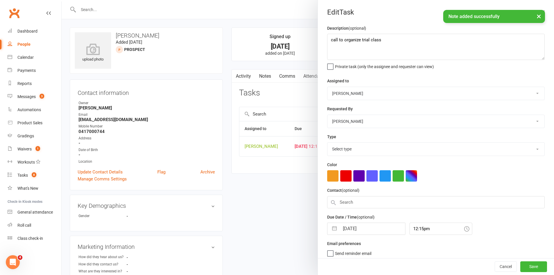
select select "6641"
click at [354, 229] on input "15 Sep 2025" at bounding box center [372, 227] width 65 height 12
select select "7"
select select "2025"
select select "8"
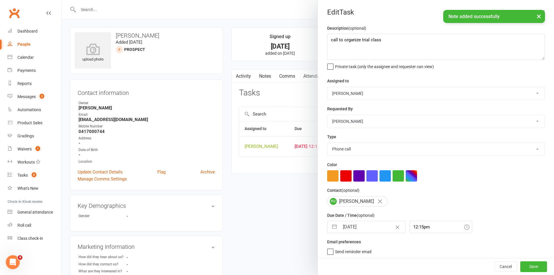
select select "2025"
select select "9"
select select "2025"
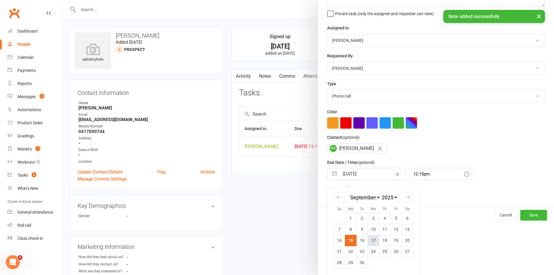
click at [368, 238] on td "17" at bounding box center [373, 240] width 11 height 11
type input "17 Sep 2025"
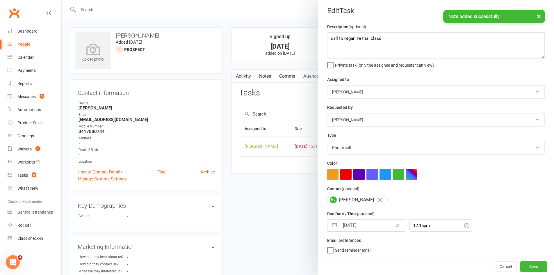
scroll to position [4, 0]
click at [520, 267] on button "Save" at bounding box center [533, 266] width 27 height 10
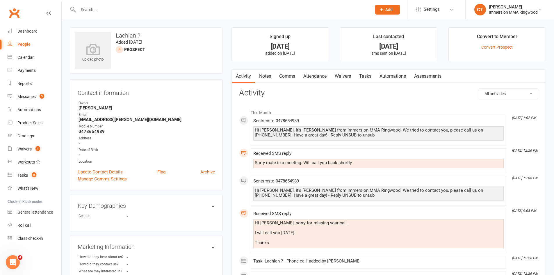
click at [268, 74] on link "Notes" at bounding box center [265, 76] width 20 height 13
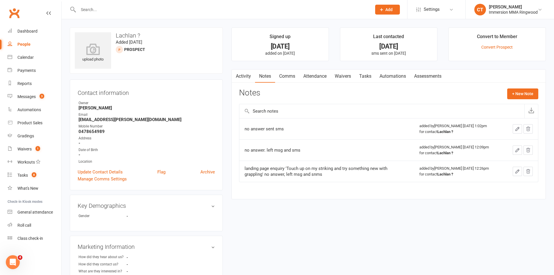
click at [288, 76] on link "Comms" at bounding box center [287, 76] width 24 height 13
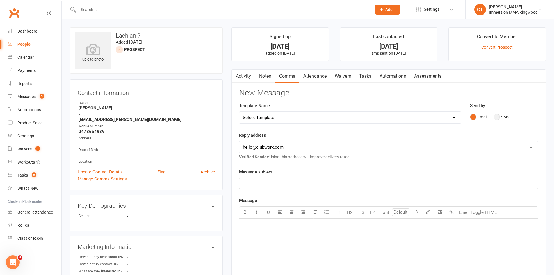
click at [496, 117] on button "SMS" at bounding box center [502, 116] width 16 height 11
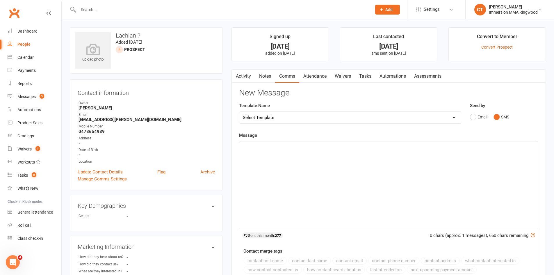
drag, startPoint x: 461, startPoint y: 168, endPoint x: 460, endPoint y: 163, distance: 5.8
click at [460, 163] on div "﻿" at bounding box center [388, 184] width 299 height 87
click at [271, 77] on link "Notes" at bounding box center [265, 76] width 20 height 13
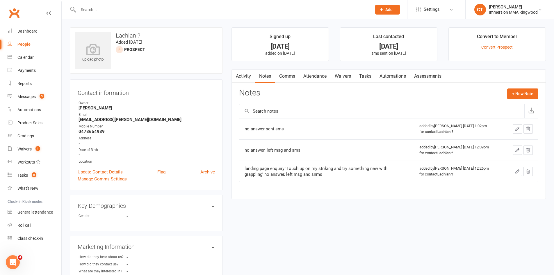
click at [289, 77] on link "Comms" at bounding box center [287, 76] width 24 height 13
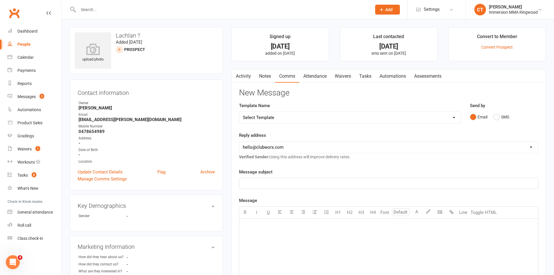
click at [285, 116] on select "Select Template [SMS] Chris - Call back message [SMS] Mark- Call back message […" at bounding box center [350, 118] width 222 height 12
select select "0"
click at [239, 112] on select "Select Template [SMS] Chris - Call back message [SMS] Mark- Call back message […" at bounding box center [350, 118] width 222 height 12
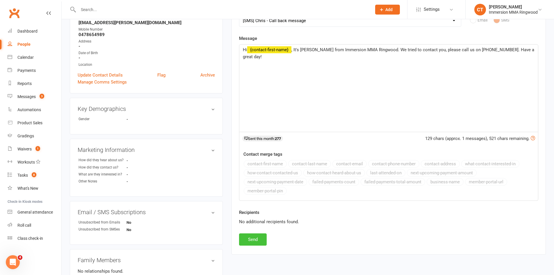
click at [241, 242] on button "Send" at bounding box center [253, 239] width 28 height 12
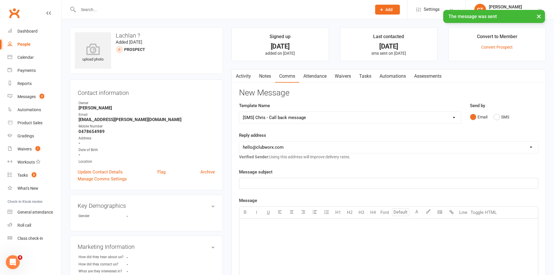
select select
click at [265, 79] on link "Notes" at bounding box center [265, 76] width 20 height 13
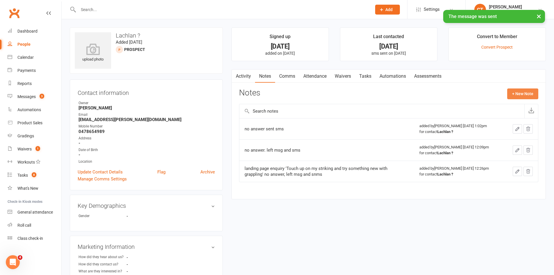
click at [517, 89] on button "+ New Note" at bounding box center [522, 93] width 31 height 10
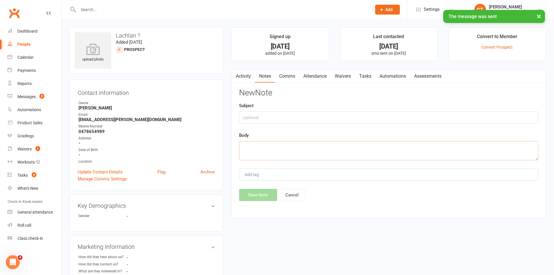
drag, startPoint x: 406, startPoint y: 147, endPoint x: 391, endPoint y: 146, distance: 14.9
click at [405, 147] on textarea at bounding box center [388, 150] width 299 height 19
type textarea "no answer. left msg and sms"
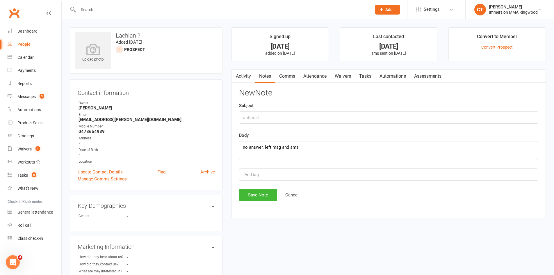
click at [266, 203] on div "Activity Notes Comms Attendance Waivers Tasks Automations Assessments Notes + N…" at bounding box center [389, 143] width 314 height 149
click at [266, 201] on button "Save Note" at bounding box center [258, 195] width 38 height 12
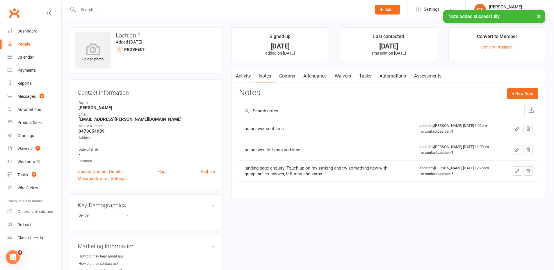
click at [373, 74] on link "Tasks" at bounding box center [365, 76] width 20 height 13
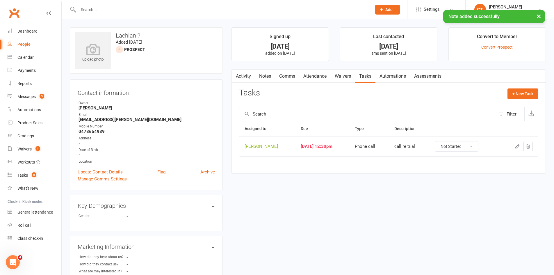
click at [517, 147] on icon "button" at bounding box center [517, 146] width 5 height 5
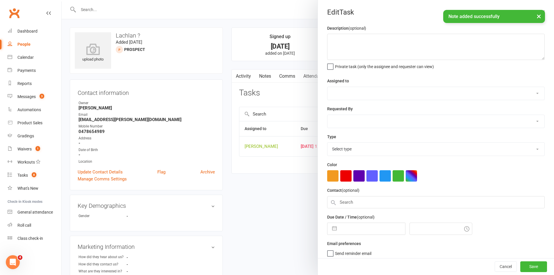
type textarea "call re trial"
select select "11984"
type input "[DATE]"
type input "12:30pm"
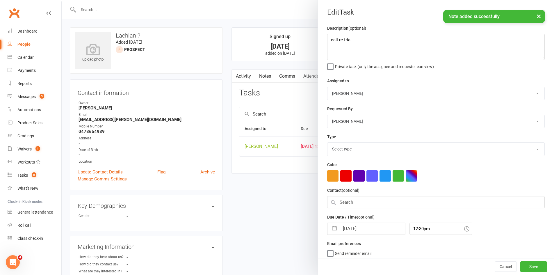
select select "6641"
click at [345, 227] on input "[DATE]" at bounding box center [372, 227] width 65 height 12
select select "7"
select select "2025"
select select "8"
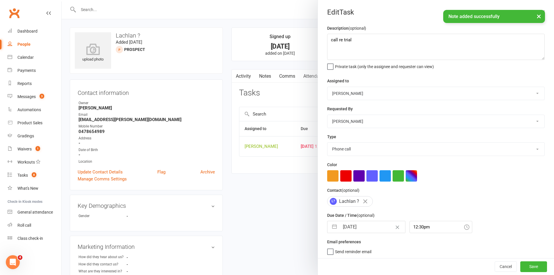
select select "2025"
select select "9"
select select "2025"
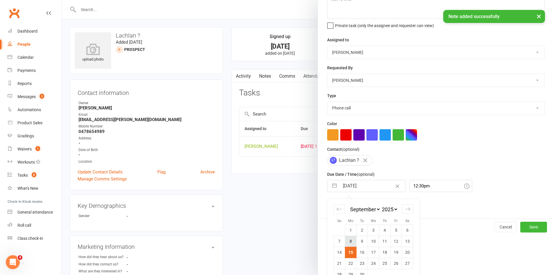
scroll to position [55, 0]
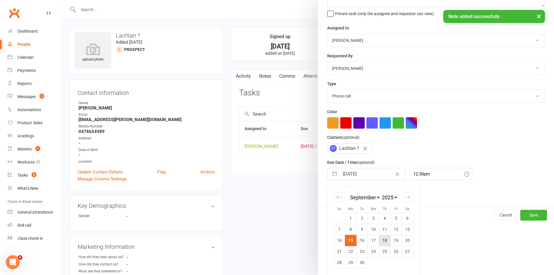
click at [382, 239] on td "18" at bounding box center [384, 240] width 11 height 11
type input "18 Sep 2025"
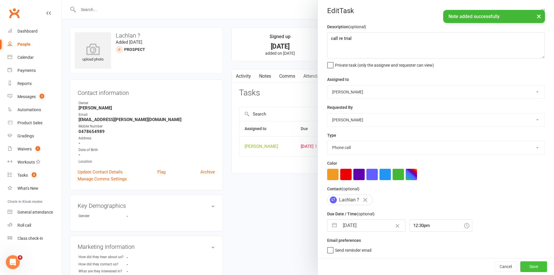
click at [520, 265] on button "Save" at bounding box center [533, 266] width 27 height 10
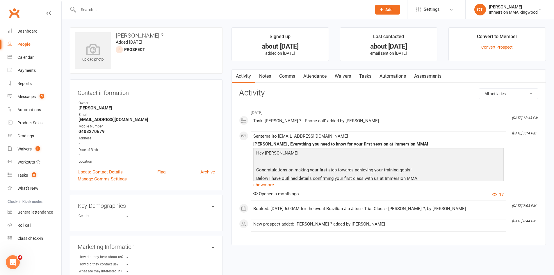
click at [263, 77] on link "Notes" at bounding box center [265, 76] width 20 height 13
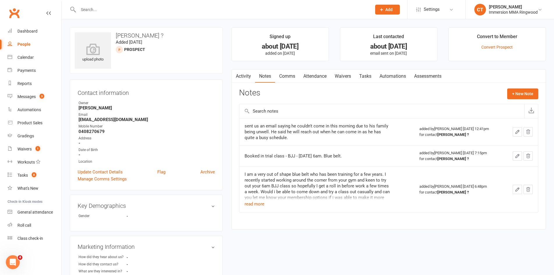
click at [247, 73] on link "Activity" at bounding box center [243, 76] width 23 height 13
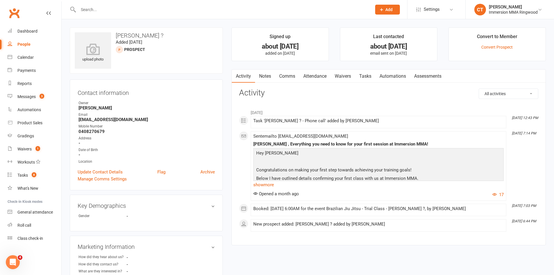
click at [369, 77] on link "Tasks" at bounding box center [365, 76] width 20 height 13
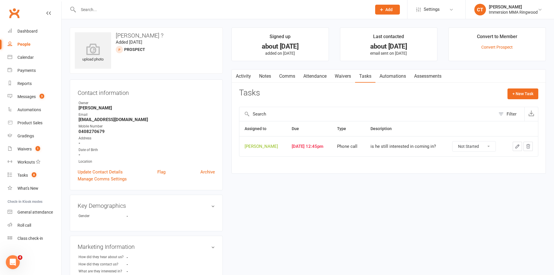
drag, startPoint x: 478, startPoint y: 145, endPoint x: 479, endPoint y: 149, distance: 4.9
click at [478, 145] on select "Not Started In Progress Waiting Complete" at bounding box center [474, 146] width 43 height 10
click at [457, 141] on select "Not Started In Progress Waiting Complete" at bounding box center [474, 146] width 43 height 10
select select "unstarted"
click at [266, 70] on link "Notes" at bounding box center [265, 76] width 20 height 13
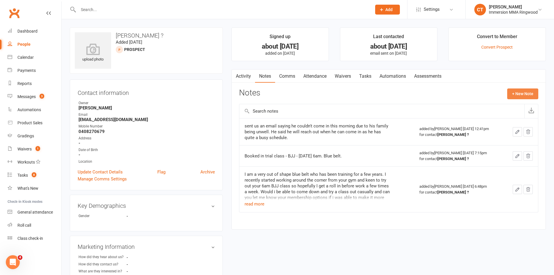
click at [517, 97] on button "+ New Note" at bounding box center [522, 93] width 31 height 10
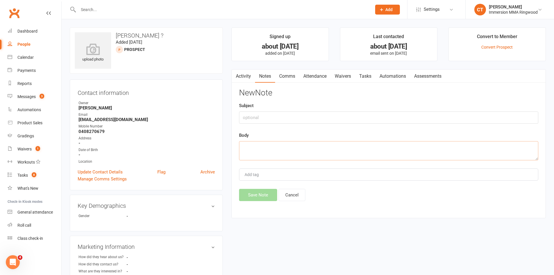
click at [419, 151] on textarea at bounding box center [388, 150] width 299 height 19
type textarea "said to leave it for now he'll let us know when ready"
click at [252, 199] on button "Save Note" at bounding box center [258, 195] width 38 height 12
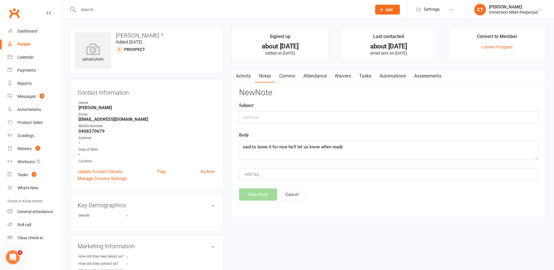
click at [362, 74] on link "Tasks" at bounding box center [365, 76] width 20 height 13
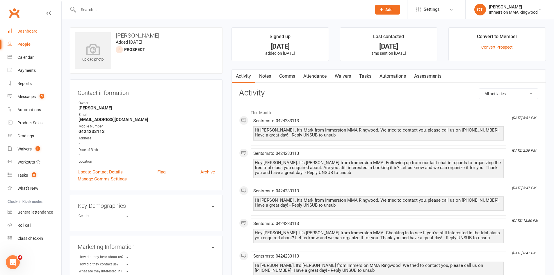
click at [30, 31] on div "Dashboard" at bounding box center [27, 31] width 20 height 5
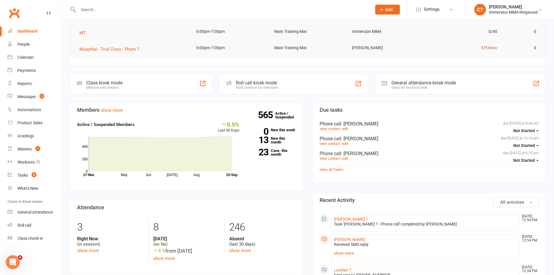
scroll to position [97, 0]
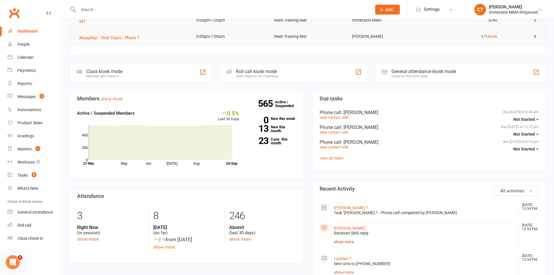
click at [339, 242] on link "show more" at bounding box center [425, 242] width 183 height 8
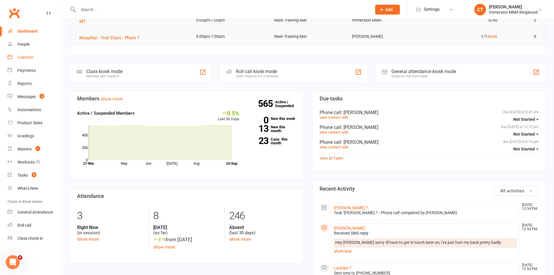
click at [36, 60] on link "Calendar" at bounding box center [35, 57] width 54 height 13
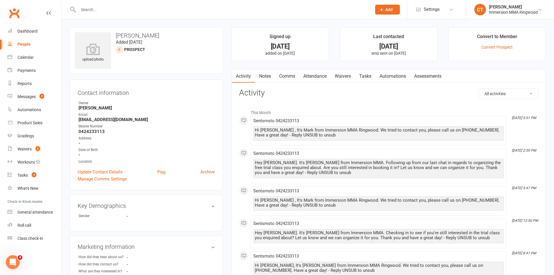
click at [286, 71] on link "Comms" at bounding box center [287, 76] width 24 height 13
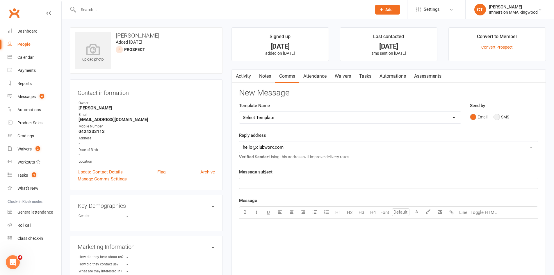
click at [501, 116] on button "SMS" at bounding box center [502, 116] width 16 height 11
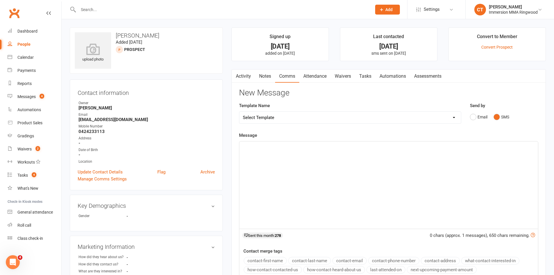
click at [496, 191] on div "﻿" at bounding box center [388, 184] width 299 height 87
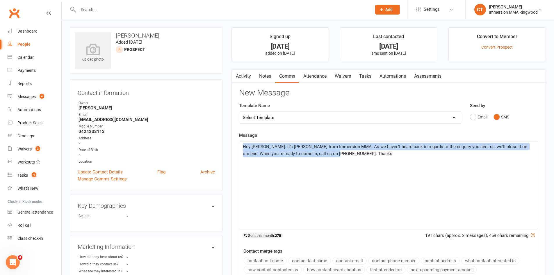
click at [270, 185] on div "Hey [PERSON_NAME]. It's [PERSON_NAME] from Immersion MMA. As we haven't heard b…" at bounding box center [388, 184] width 299 height 87
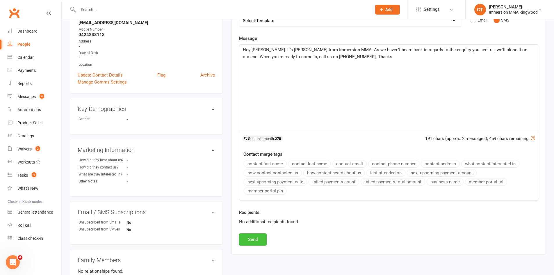
click at [250, 235] on button "Send" at bounding box center [253, 239] width 28 height 12
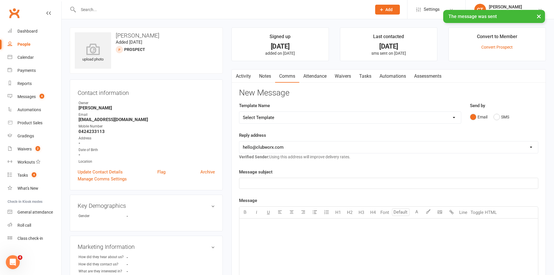
click at [279, 116] on select "Select Template [SMS] [PERSON_NAME] - Call back message [SMS] Mark- Call back m…" at bounding box center [350, 118] width 222 height 12
select select "11"
click at [239, 112] on select "Select Template [SMS] [PERSON_NAME] - Call back message [SMS] Mark- Call back m…" at bounding box center [350, 118] width 222 height 12
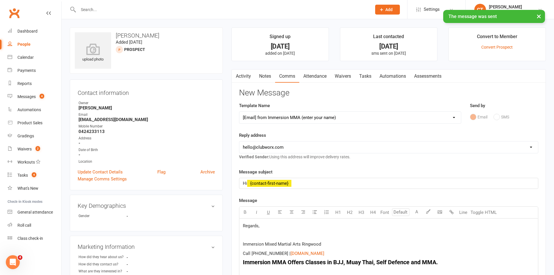
click at [261, 146] on select "[EMAIL_ADDRESS][DOMAIN_NAME] [EMAIL_ADDRESS][DOMAIN_NAME] [PERSON_NAME][EMAIL_A…" at bounding box center [388, 147] width 299 height 12
select select "1"
click at [239, 141] on select "[EMAIL_ADDRESS][DOMAIN_NAME] [EMAIL_ADDRESS][DOMAIN_NAME] [PERSON_NAME][EMAIL_A…" at bounding box center [388, 147] width 299 height 12
click at [243, 227] on span "Regards," at bounding box center [251, 225] width 17 height 5
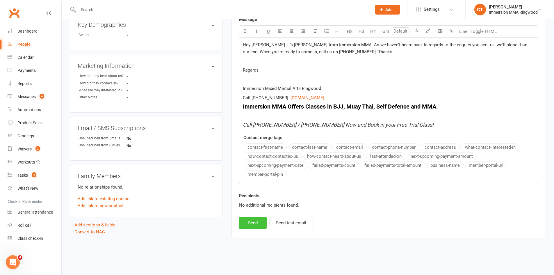
click at [252, 223] on button "Send" at bounding box center [253, 223] width 28 height 12
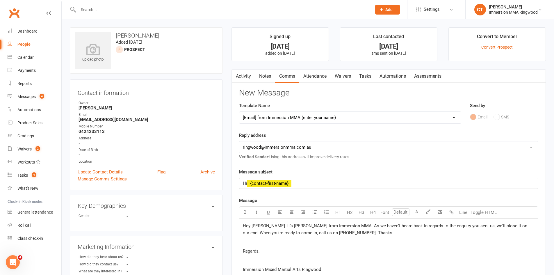
select select
select select "0"
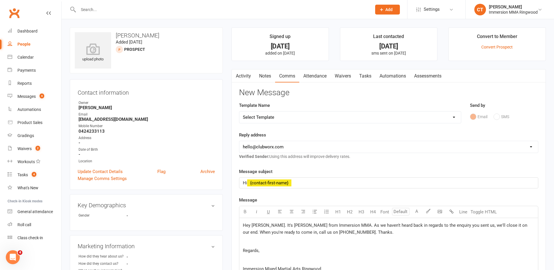
click at [366, 73] on link "Tasks" at bounding box center [365, 76] width 20 height 13
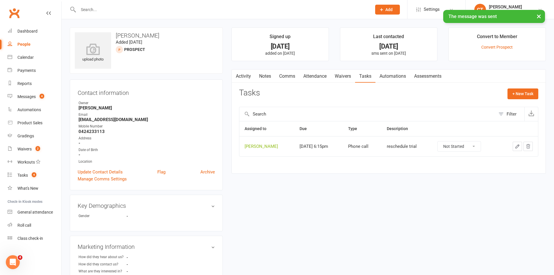
click at [476, 145] on select "Not Started In Progress Waiting Complete" at bounding box center [459, 146] width 43 height 10
click at [444, 141] on select "Not Started In Progress Waiting Complete" at bounding box center [459, 146] width 43 height 10
select select "unstarted"
drag, startPoint x: 269, startPoint y: 76, endPoint x: 450, endPoint y: 85, distance: 180.8
click at [270, 76] on link "Notes" at bounding box center [265, 76] width 20 height 13
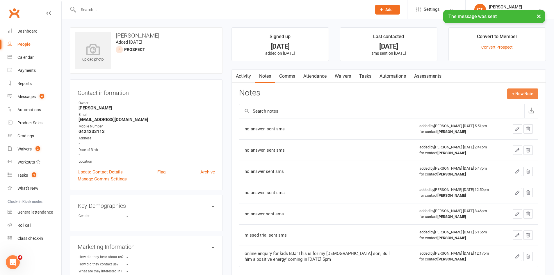
click at [521, 93] on button "+ New Note" at bounding box center [522, 93] width 31 height 10
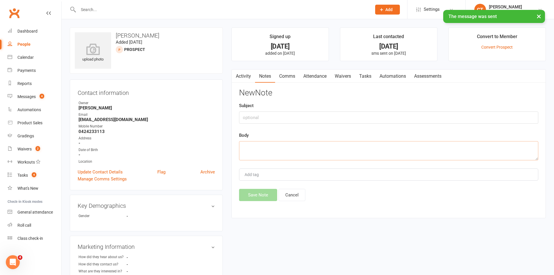
click at [393, 149] on textarea at bounding box center [388, 150] width 299 height 19
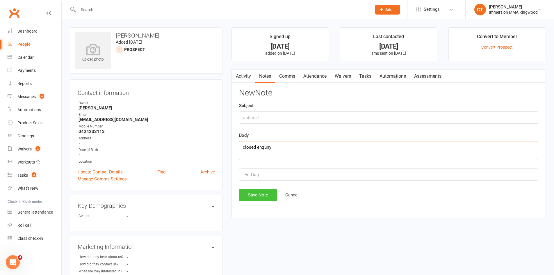
type textarea "closed enquiry"
click at [263, 190] on button "Save Note" at bounding box center [258, 195] width 38 height 12
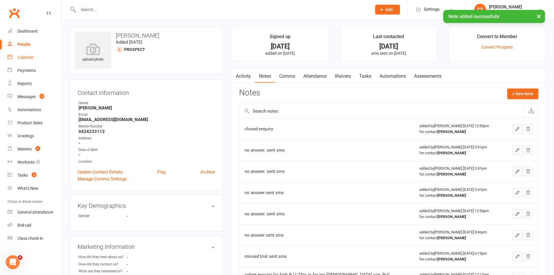
click at [16, 57] on link "Calendar" at bounding box center [35, 57] width 54 height 13
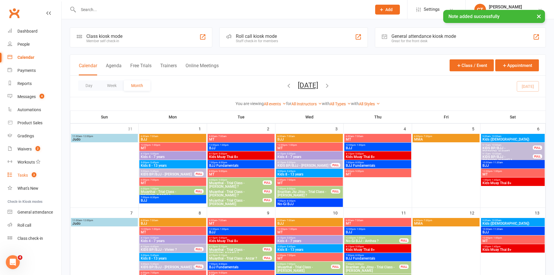
click at [30, 178] on link "Tasks 3" at bounding box center [35, 175] width 54 height 13
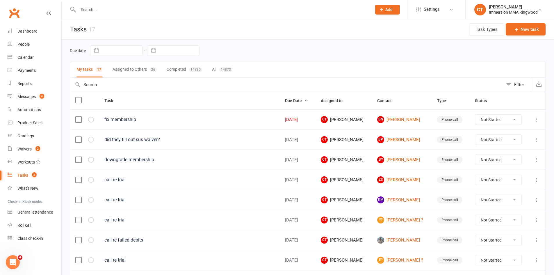
click at [119, 68] on button "Assigned to Others 26" at bounding box center [135, 69] width 44 height 15
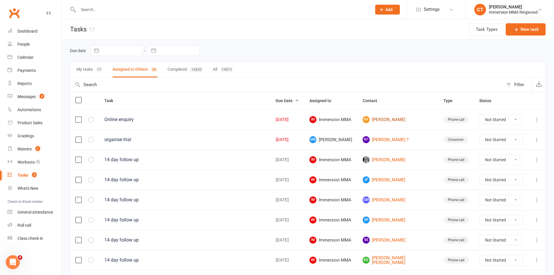
click at [397, 123] on link "BV [PERSON_NAME]" at bounding box center [398, 119] width 70 height 7
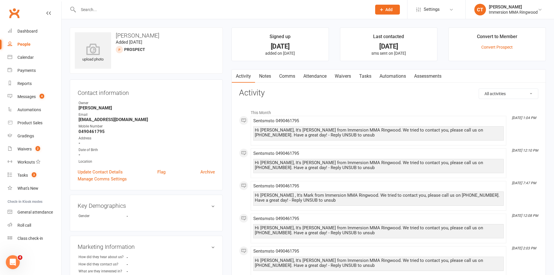
click at [271, 75] on link "Notes" at bounding box center [265, 76] width 20 height 13
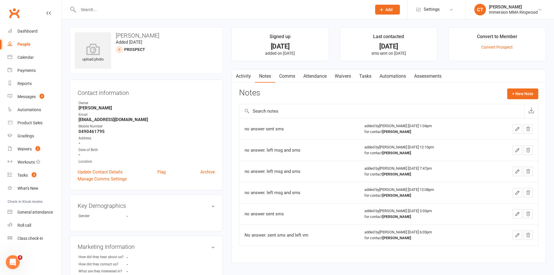
click at [288, 76] on link "Comms" at bounding box center [287, 76] width 24 height 13
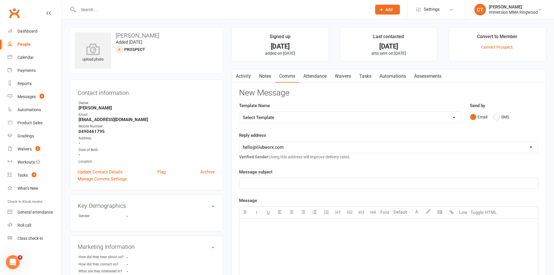
drag, startPoint x: 373, startPoint y: 117, endPoint x: 370, endPoint y: 119, distance: 3.1
click at [373, 117] on select "Select Template [SMS] [PERSON_NAME] - Call back message [SMS] Mark- Call back m…" at bounding box center [350, 118] width 222 height 12
select select "0"
click at [239, 112] on select "Select Template [SMS] [PERSON_NAME] - Call back message [SMS] Mark- Call back m…" at bounding box center [350, 118] width 222 height 12
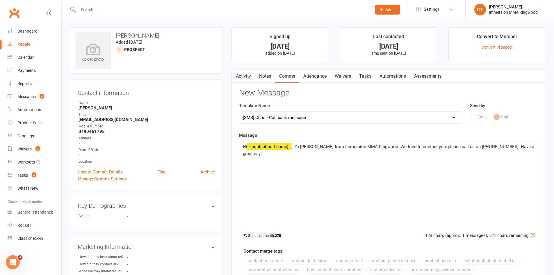
drag, startPoint x: 309, startPoint y: 115, endPoint x: 282, endPoint y: 122, distance: 27.7
click at [309, 115] on select "Select Template [SMS] [PERSON_NAME] - Call back message [SMS] Mark- Call back m…" at bounding box center [350, 118] width 222 height 12
select select
click at [239, 112] on select "Select Template [SMS] [PERSON_NAME] - Call back message [SMS] Mark- Call back m…" at bounding box center [350, 118] width 222 height 12
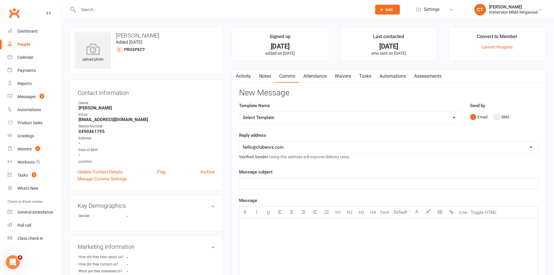
drag, startPoint x: 496, startPoint y: 119, endPoint x: 495, endPoint y: 129, distance: 9.9
click at [496, 119] on button "SMS" at bounding box center [502, 116] width 16 height 11
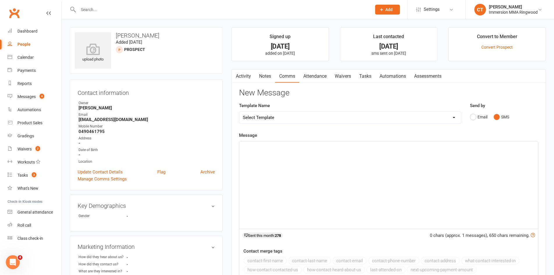
click at [488, 173] on div "﻿" at bounding box center [388, 184] width 299 height 87
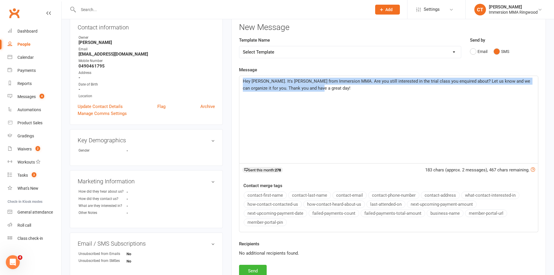
scroll to position [97, 0]
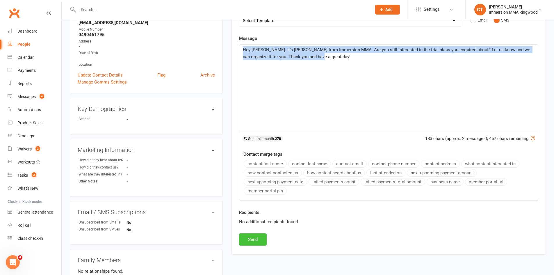
click at [255, 237] on button "Send" at bounding box center [253, 239] width 28 height 12
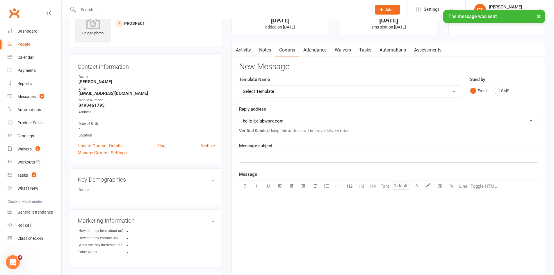
scroll to position [0, 0]
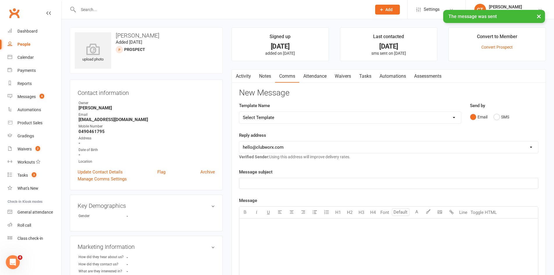
click at [313, 100] on div "New Message Template Name Select Template [SMS] [PERSON_NAME] - Call back messa…" at bounding box center [388, 245] width 299 height 315
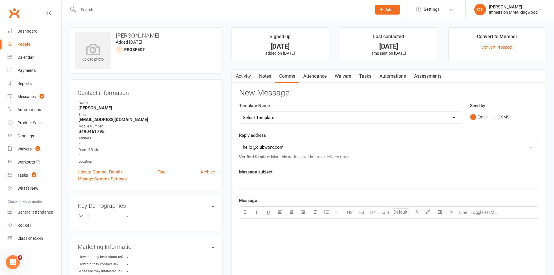
click at [266, 77] on link "Notes" at bounding box center [265, 76] width 20 height 13
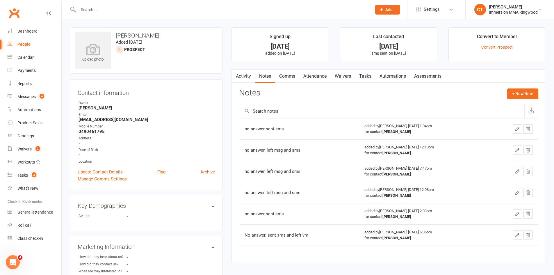
click at [286, 77] on link "Comms" at bounding box center [287, 76] width 24 height 13
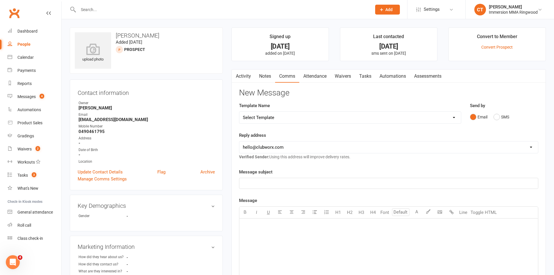
click at [244, 74] on link "Activity" at bounding box center [243, 76] width 23 height 13
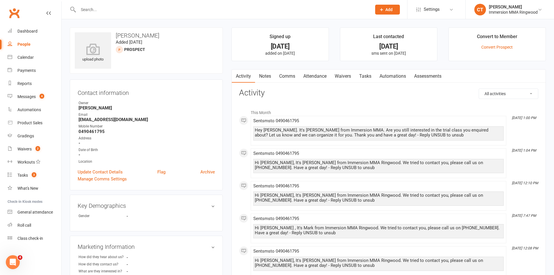
click at [289, 76] on link "Comms" at bounding box center [287, 76] width 24 height 13
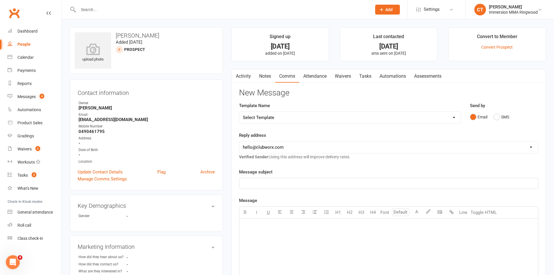
click at [245, 74] on link "Activity" at bounding box center [243, 76] width 23 height 13
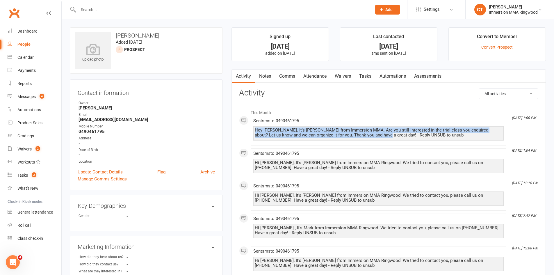
drag, startPoint x: 255, startPoint y: 131, endPoint x: 363, endPoint y: 142, distance: 108.8
click at [363, 142] on div "Sent sms to [PHONE_NUMBER] Hey [PERSON_NAME]. It's [PERSON_NAME] from Immersion…" at bounding box center [378, 130] width 250 height 24
copy div "Hey [PERSON_NAME]. It's [PERSON_NAME] from Immersion MMA. Are you still interes…"
click at [290, 74] on link "Comms" at bounding box center [287, 76] width 24 height 13
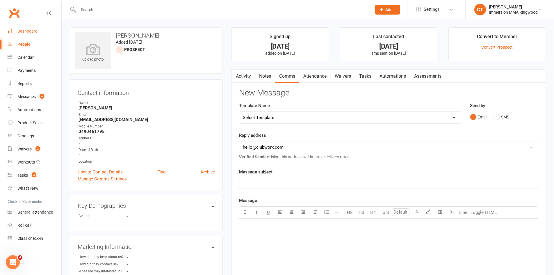
click at [27, 36] on link "Dashboard" at bounding box center [35, 31] width 54 height 13
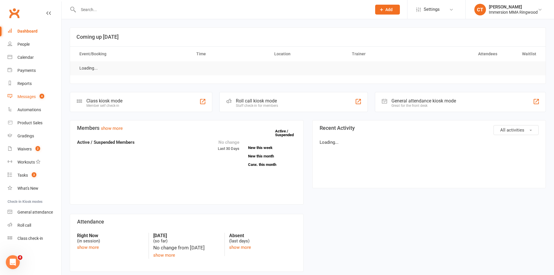
click at [29, 99] on link "Messages 4" at bounding box center [35, 96] width 54 height 13
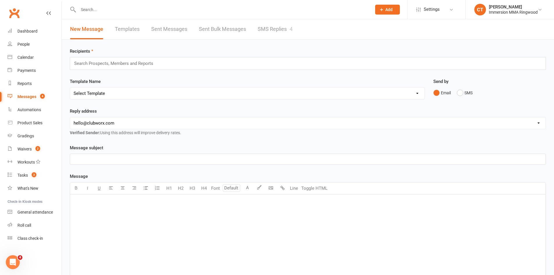
click at [279, 29] on link "SMS Replies 4" at bounding box center [275, 29] width 35 height 20
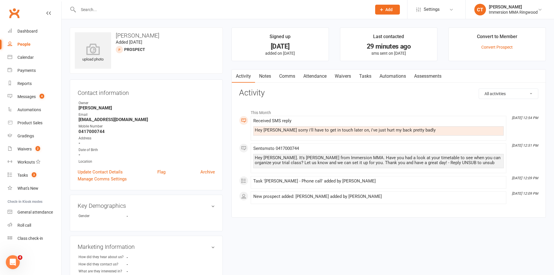
click at [453, 104] on div "This Month [DATE] 12:54 PM Received SMS reply Hey [PERSON_NAME] sorry i'll have…" at bounding box center [388, 155] width 299 height 106
click at [268, 73] on link "Notes" at bounding box center [265, 76] width 20 height 13
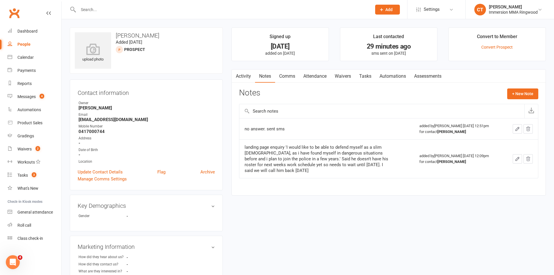
click at [290, 75] on link "Comms" at bounding box center [287, 76] width 24 height 13
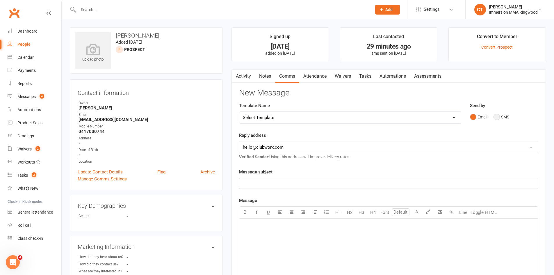
click at [496, 116] on button "SMS" at bounding box center [502, 116] width 16 height 11
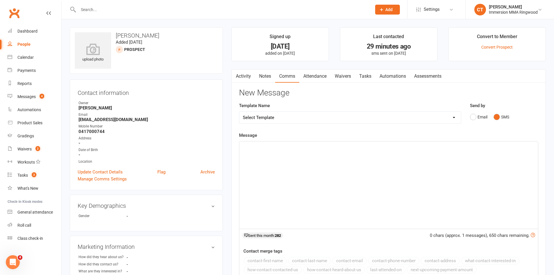
click at [495, 181] on div "﻿" at bounding box center [388, 184] width 299 height 87
click at [243, 74] on link "Activity" at bounding box center [243, 76] width 23 height 13
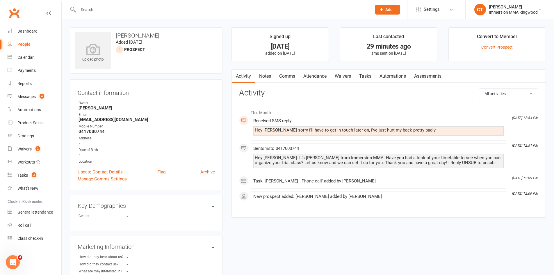
click at [292, 79] on link "Comms" at bounding box center [287, 76] width 24 height 13
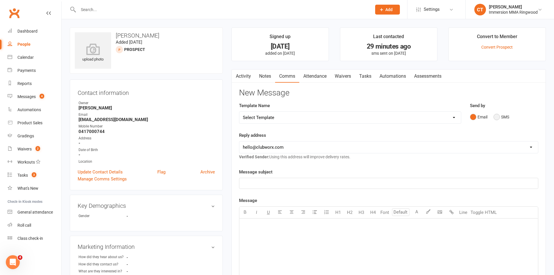
click at [504, 118] on button "SMS" at bounding box center [502, 116] width 16 height 11
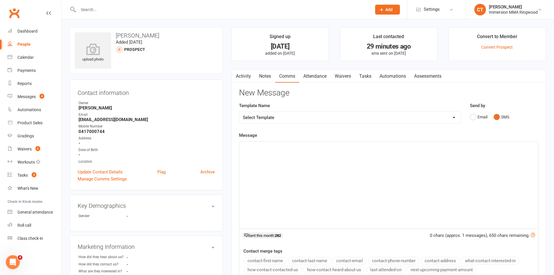
click at [512, 161] on div "﻿" at bounding box center [388, 184] width 299 height 87
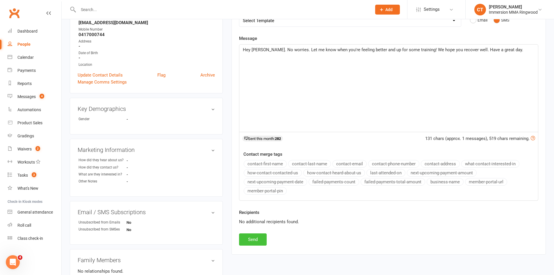
click at [258, 241] on button "Send" at bounding box center [253, 239] width 28 height 12
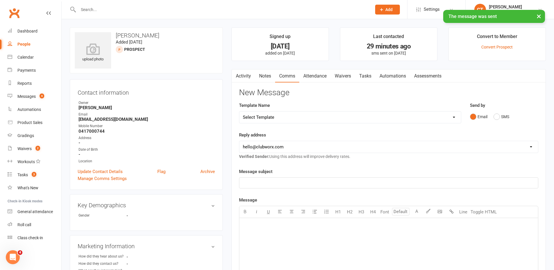
click at [263, 81] on link "Notes" at bounding box center [265, 76] width 20 height 13
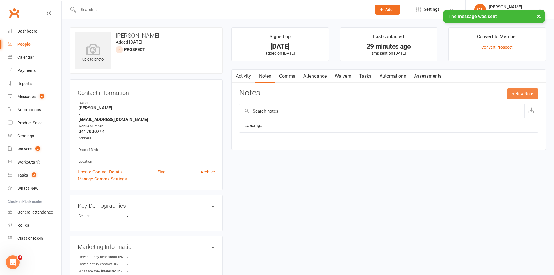
click at [519, 93] on button "+ New Note" at bounding box center [522, 93] width 31 height 10
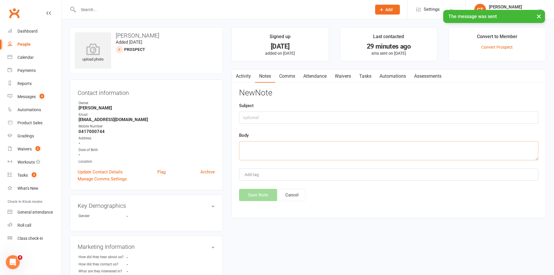
click at [458, 148] on textarea at bounding box center [388, 150] width 299 height 19
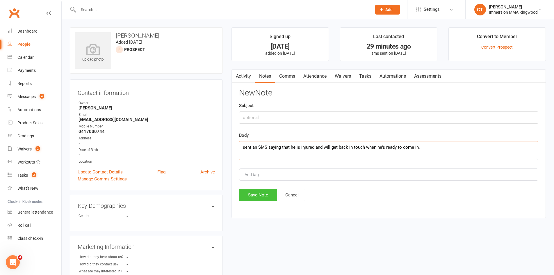
type textarea "sent an SMS saying that he is injured and will get back in touch when he's read…"
click at [259, 196] on button "Save Note" at bounding box center [258, 195] width 38 height 12
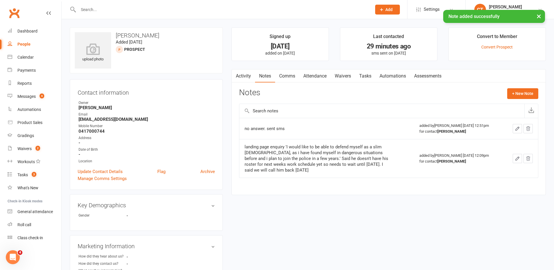
click at [362, 75] on link "Tasks" at bounding box center [365, 76] width 20 height 13
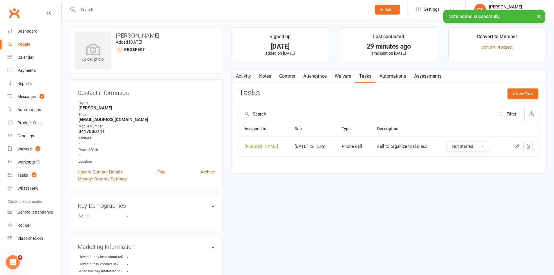
click at [469, 147] on select "Not Started In Progress Waiting Complete" at bounding box center [468, 146] width 43 height 10
click at [452, 141] on select "Not Started In Progress Waiting Complete" at bounding box center [468, 146] width 43 height 10
select select "unstarted"
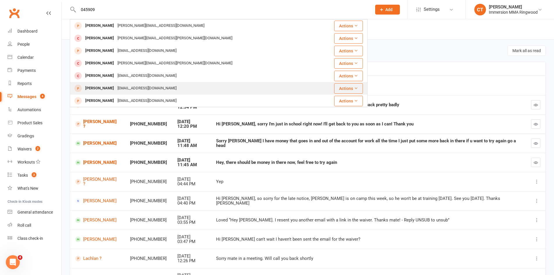
type input "045909"
click at [116, 90] on div "[PERSON_NAME]" at bounding box center [99, 88] width 32 height 8
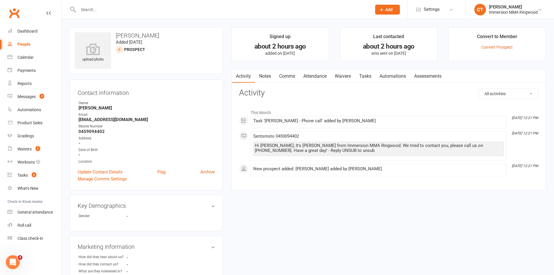
click at [264, 76] on link "Notes" at bounding box center [265, 76] width 20 height 13
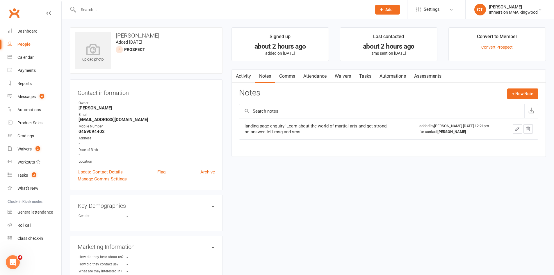
drag, startPoint x: 518, startPoint y: 88, endPoint x: 508, endPoint y: 94, distance: 11.9
click at [519, 88] on div "Activity Notes Comms Attendance Waivers Tasks Automations Assessments Notes + N…" at bounding box center [389, 113] width 314 height 88
click at [510, 93] on button "+ New Note" at bounding box center [522, 93] width 31 height 10
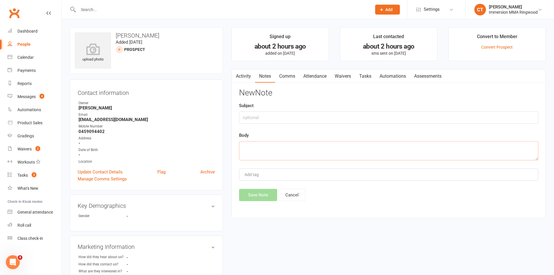
click at [395, 154] on textarea at bounding box center [388, 150] width 299 height 19
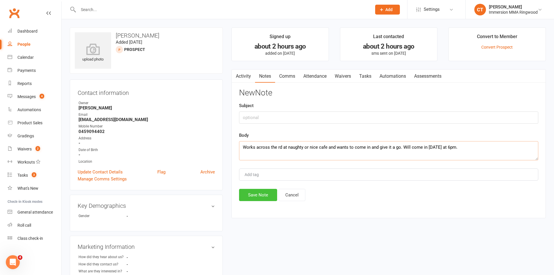
type textarea "Works across the rd at naughty or nice cafe and wants to come in and give it a …"
click at [262, 196] on button "Save Note" at bounding box center [258, 195] width 38 height 12
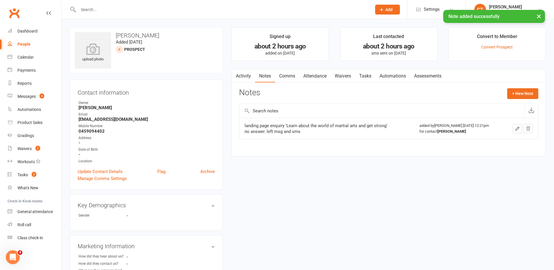
click at [319, 73] on link "Attendance" at bounding box center [314, 76] width 31 height 13
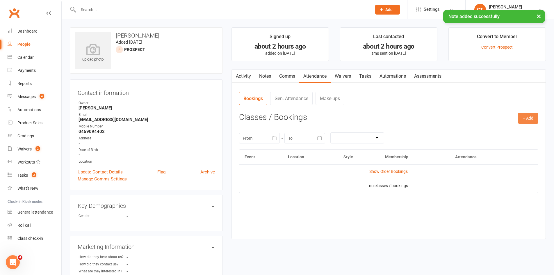
click at [531, 116] on button "+ Add" at bounding box center [528, 118] width 20 height 10
click at [519, 147] on link "Add Appointment" at bounding box center [509, 143] width 58 height 12
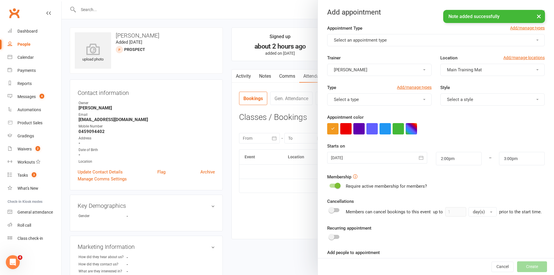
click at [350, 42] on span "Select an appointment type" at bounding box center [360, 40] width 53 height 5
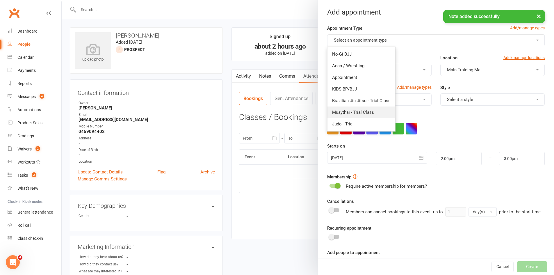
click at [345, 107] on link "Muaythai - Trial Class" at bounding box center [361, 112] width 68 height 12
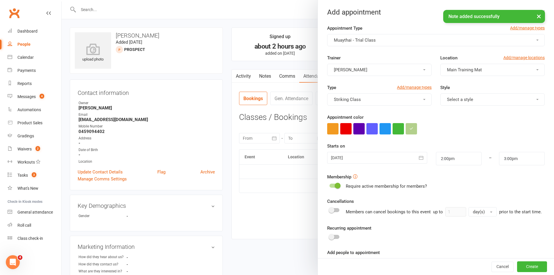
click at [351, 155] on div at bounding box center [377, 158] width 100 height 12
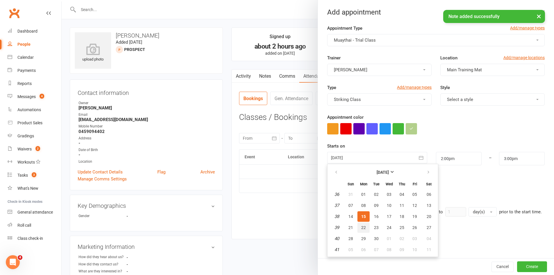
click at [357, 225] on button "22" at bounding box center [363, 227] width 12 height 10
type input "[DATE]"
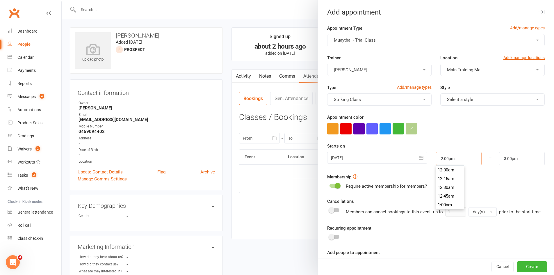
click at [447, 157] on input "2:00pm" at bounding box center [459, 158] width 46 height 13
type input "6:00pm"
type input "7:00pm"
click at [440, 187] on li "6:00pm" at bounding box center [450, 186] width 28 height 9
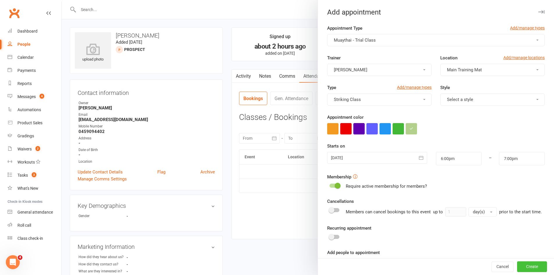
click at [523, 266] on button "Create" at bounding box center [532, 266] width 30 height 10
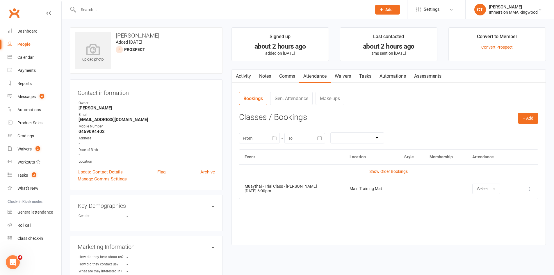
click at [366, 79] on link "Tasks" at bounding box center [365, 76] width 20 height 13
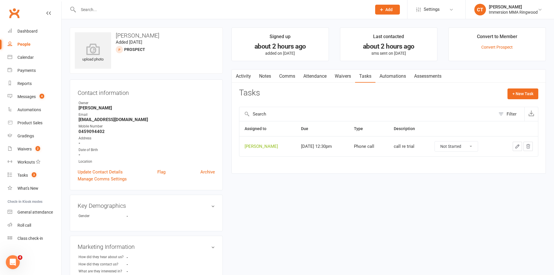
click at [460, 148] on select "Not Started In Progress Waiting Complete" at bounding box center [456, 146] width 43 height 10
click at [442, 141] on select "Not Started In Progress Waiting Complete" at bounding box center [456, 146] width 43 height 10
select select "unstarted"
click at [269, 74] on link "Notes" at bounding box center [265, 76] width 20 height 13
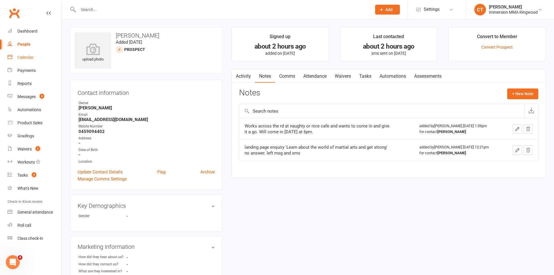
drag, startPoint x: 27, startPoint y: 61, endPoint x: 39, endPoint y: 66, distance: 12.9
click at [27, 61] on link "Calendar" at bounding box center [35, 57] width 54 height 13
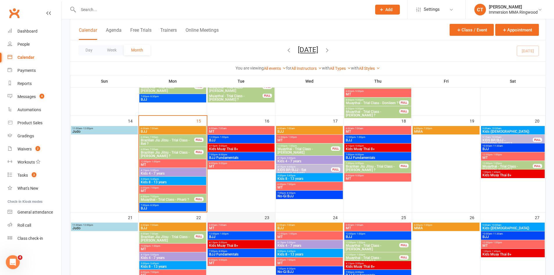
scroll to position [291, 0]
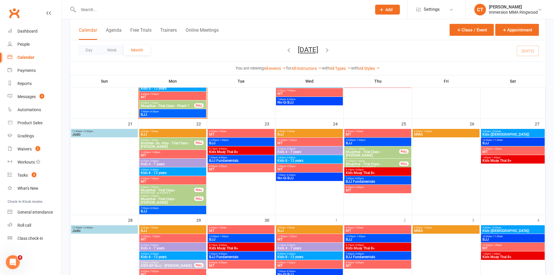
click at [178, 201] on span "Muaythai - Trial Class - [PERSON_NAME]" at bounding box center [167, 200] width 54 height 7
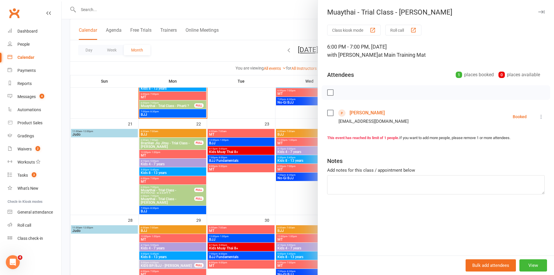
click at [538, 118] on icon at bounding box center [541, 117] width 6 height 6
click at [492, 175] on icon at bounding box center [495, 175] width 6 height 6
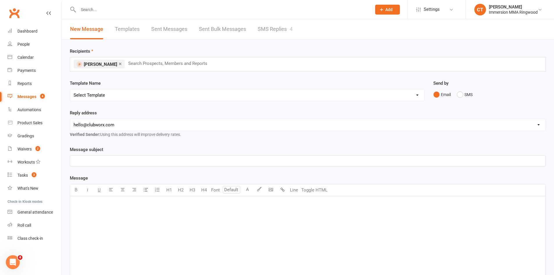
click at [108, 95] on select "Select Template [SMS] [PERSON_NAME] - Call back message [SMS] Mark- Call back m…" at bounding box center [247, 95] width 354 height 12
select select "3"
click at [70, 89] on select "Select Template [SMS] [PERSON_NAME] - Call back message [SMS] Mark- Call back m…" at bounding box center [247, 95] width 354 height 12
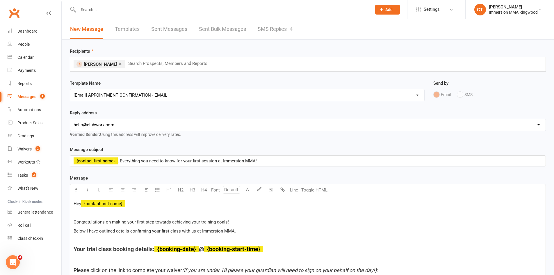
click at [92, 122] on select "[EMAIL_ADDRESS][DOMAIN_NAME] [EMAIL_ADDRESS][DOMAIN_NAME] [PERSON_NAME][EMAIL_A…" at bounding box center [308, 125] width 476 height 12
select select "1"
click at [70, 119] on select "[EMAIL_ADDRESS][DOMAIN_NAME] [EMAIL_ADDRESS][DOMAIN_NAME] [PERSON_NAME][EMAIL_A…" at bounding box center [308, 125] width 476 height 12
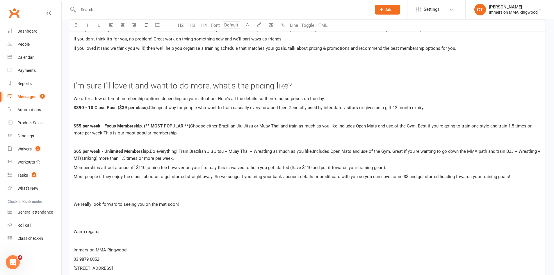
scroll to position [1057, 0]
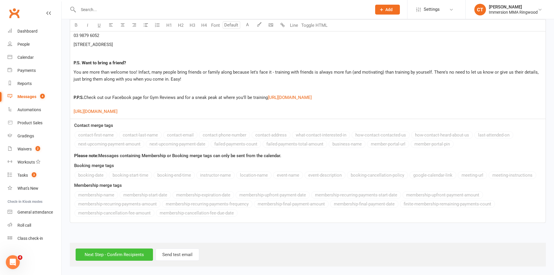
click at [93, 259] on input "Next Step - Confirm Recipients" at bounding box center [114, 254] width 77 height 12
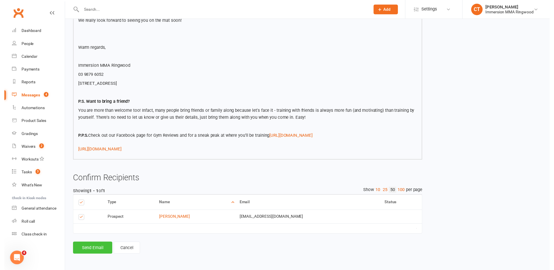
scroll to position [968, 0]
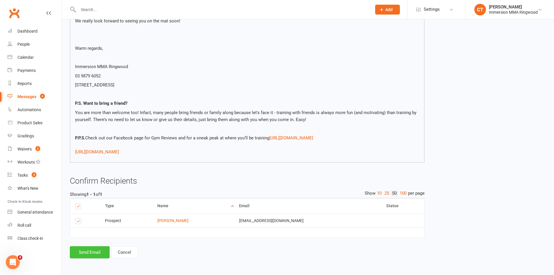
click at [95, 254] on button "Send Email" at bounding box center [90, 252] width 40 height 12
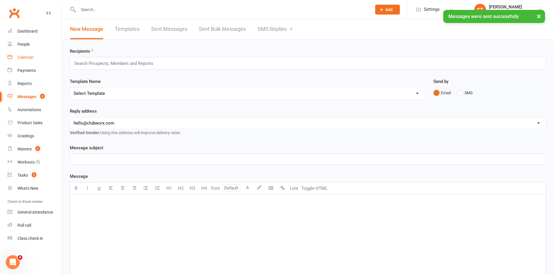
click at [33, 52] on link "Calendar" at bounding box center [35, 57] width 54 height 13
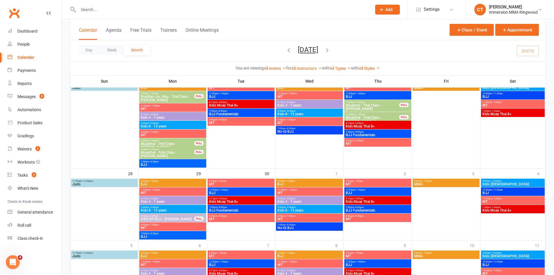
scroll to position [383, 0]
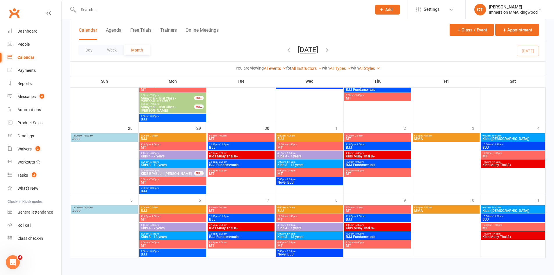
click at [170, 109] on span "Muaythai - Trial Class - [PERSON_NAME]" at bounding box center [167, 108] width 54 height 7
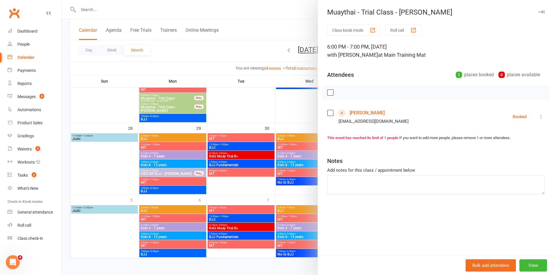
click at [373, 111] on link "[PERSON_NAME]" at bounding box center [367, 112] width 35 height 9
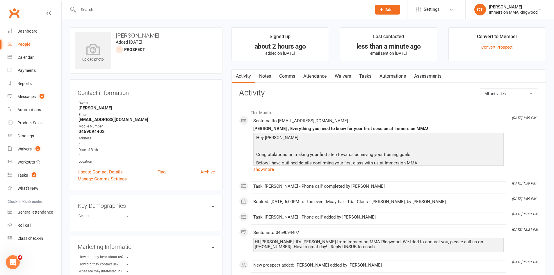
click at [266, 78] on link "Notes" at bounding box center [265, 76] width 20 height 13
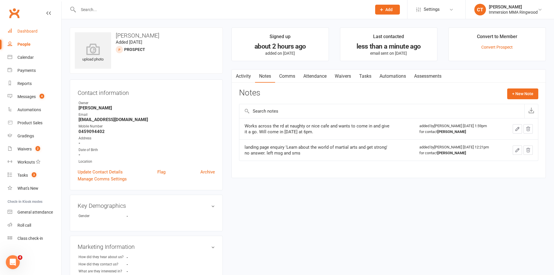
click at [19, 31] on div "Dashboard" at bounding box center [27, 31] width 20 height 5
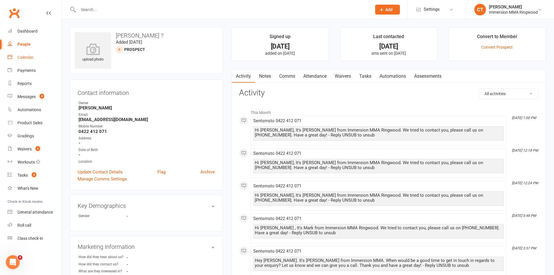
click at [30, 62] on link "Calendar" at bounding box center [35, 57] width 54 height 13
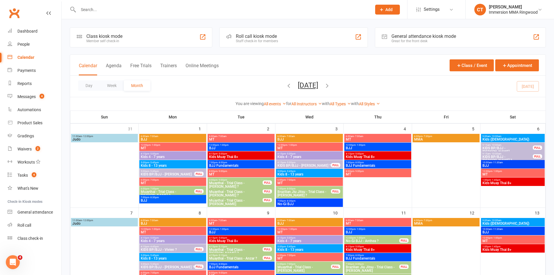
click at [26, 56] on div "Calendar" at bounding box center [25, 57] width 17 height 5
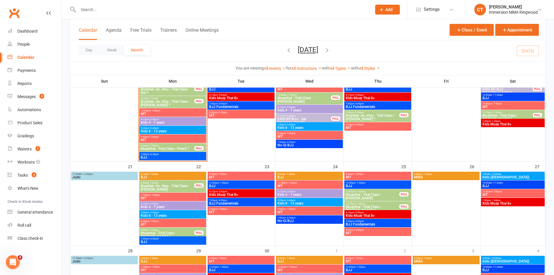
scroll to position [249, 0]
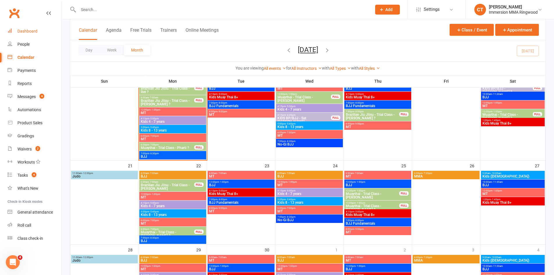
click at [26, 28] on link "Dashboard" at bounding box center [35, 31] width 54 height 13
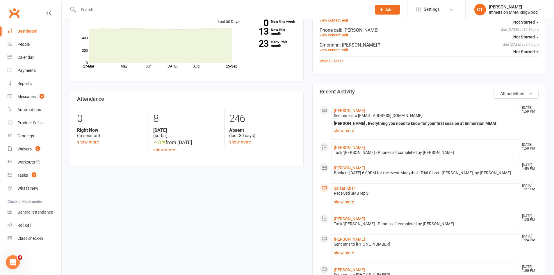
scroll to position [291, 0]
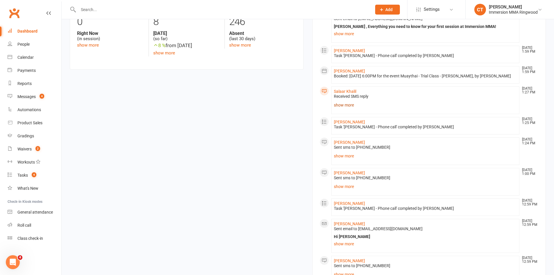
click at [339, 109] on link "show more" at bounding box center [425, 105] width 183 height 8
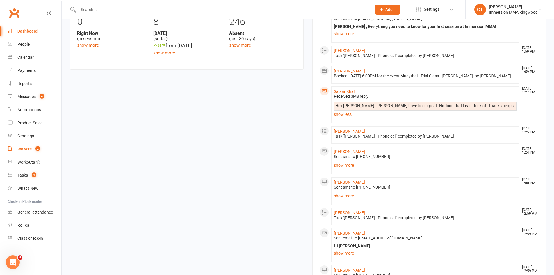
click at [19, 145] on link "Waivers 2" at bounding box center [35, 149] width 54 height 13
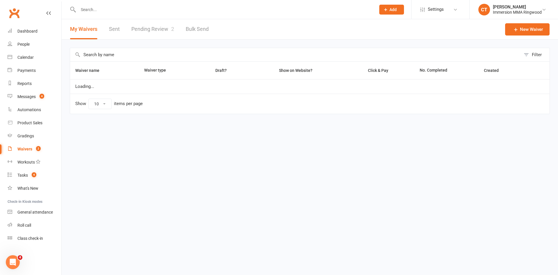
select select "25"
click at [154, 29] on link "Pending Review 2" at bounding box center [152, 29] width 43 height 20
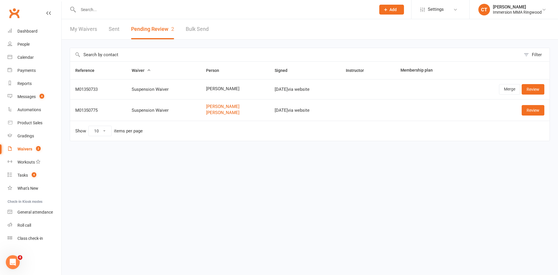
click at [206, 92] on td "[PERSON_NAME]" at bounding box center [235, 89] width 69 height 20
copy span "[PERSON_NAME]"
click at [516, 90] on link "Merge" at bounding box center [509, 89] width 21 height 10
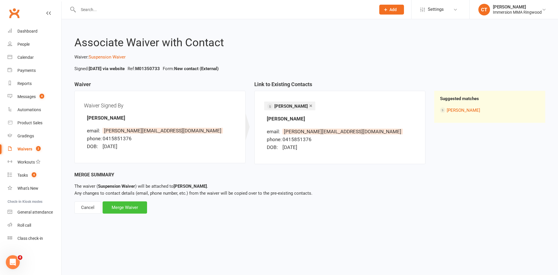
click at [117, 209] on div "Merge Waiver" at bounding box center [125, 207] width 44 height 12
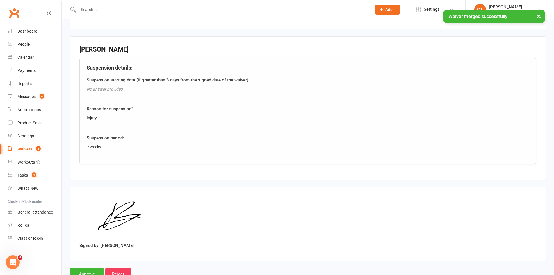
scroll to position [272, 0]
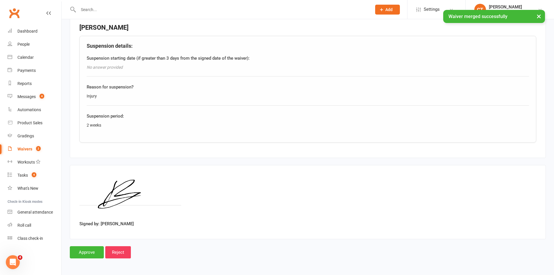
click at [79, 245] on main "Immersion Mixed Martial Arts Ringwood 74794221919 p: 8555 9881 ringwood@immersi…" at bounding box center [308, 16] width 476 height 484
click at [82, 251] on input "Approve" at bounding box center [87, 252] width 34 height 12
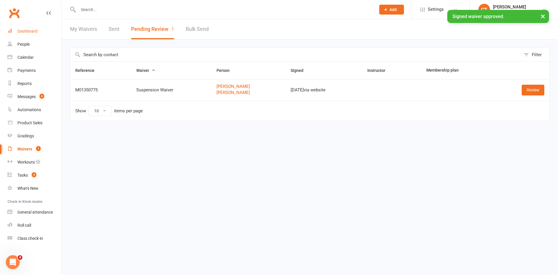
click at [35, 36] on link "Dashboard" at bounding box center [35, 31] width 54 height 13
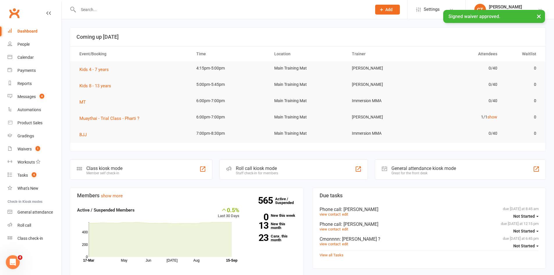
scroll to position [97, 0]
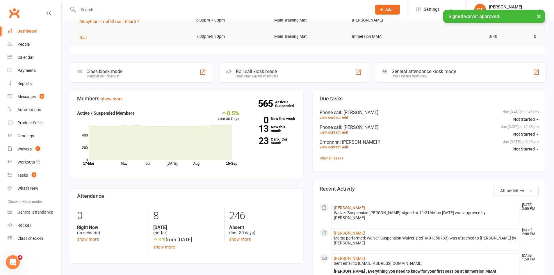
click at [338, 208] on link "[PERSON_NAME]" at bounding box center [349, 207] width 31 height 5
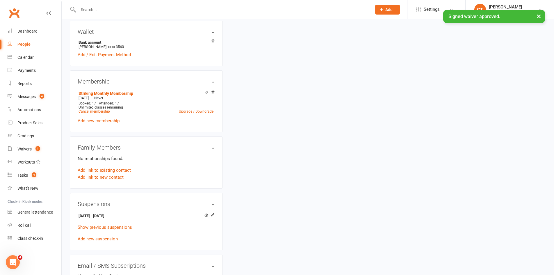
scroll to position [279, 0]
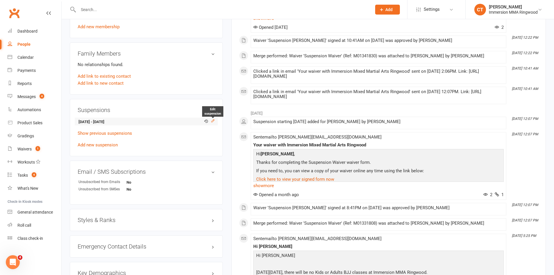
click at [211, 120] on icon at bounding box center [213, 121] width 4 height 4
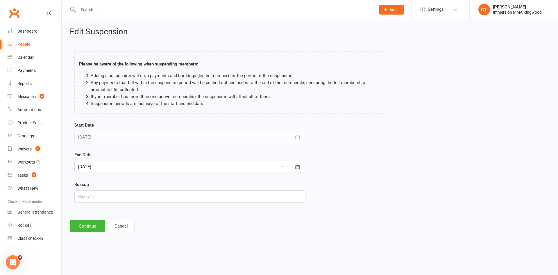
click at [131, 165] on div at bounding box center [189, 167] width 231 height 12
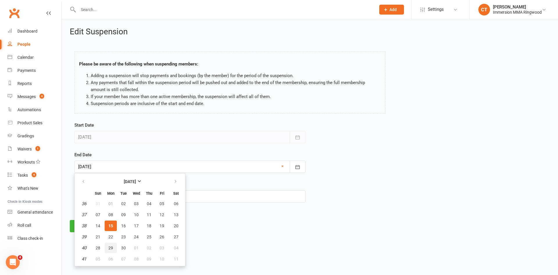
click at [110, 250] on button "29" at bounding box center [111, 248] width 12 height 10
type input "29 Sep 2025"
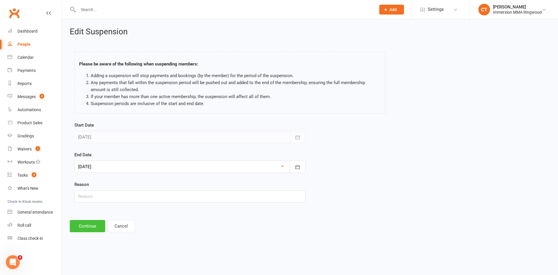
click at [90, 226] on button "Continue" at bounding box center [87, 226] width 35 height 12
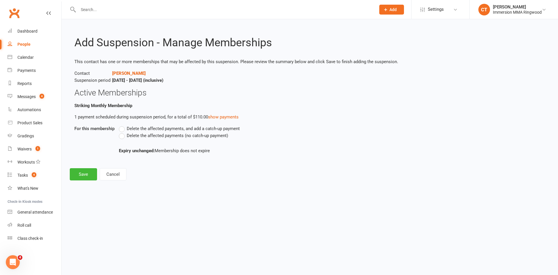
click at [133, 134] on span "Delete the affected payments (no catch-up payment)" at bounding box center [178, 135] width 102 height 6
click at [123, 132] on input "Delete the affected payments (no catch-up payment)" at bounding box center [121, 132] width 4 height 0
click at [79, 176] on button "Save" at bounding box center [83, 174] width 27 height 12
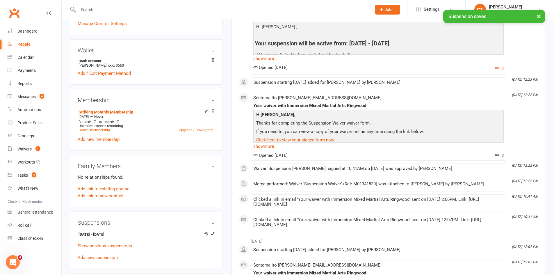
scroll to position [194, 0]
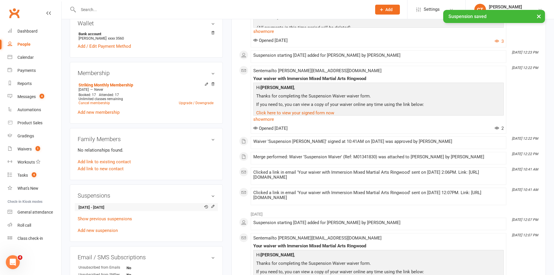
drag, startPoint x: 102, startPoint y: 206, endPoint x: 122, endPoint y: 204, distance: 21.0
click at [122, 204] on strong "2 Sep 2025 - 29 Sep 2025" at bounding box center [145, 207] width 133 height 6
copy strong "29 Sep 2025"
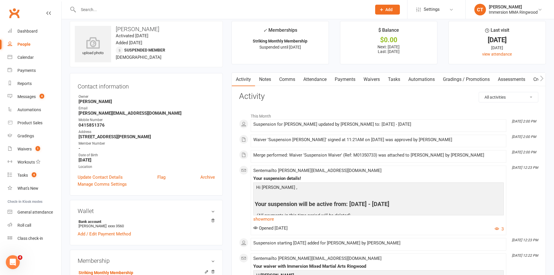
scroll to position [0, 0]
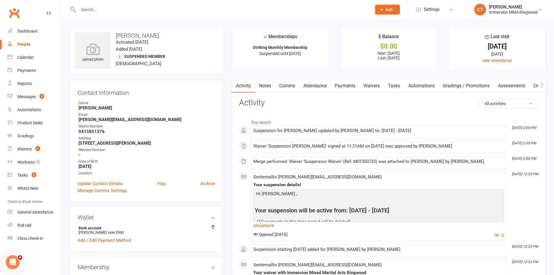
click at [293, 84] on link "Comms" at bounding box center [287, 85] width 24 height 13
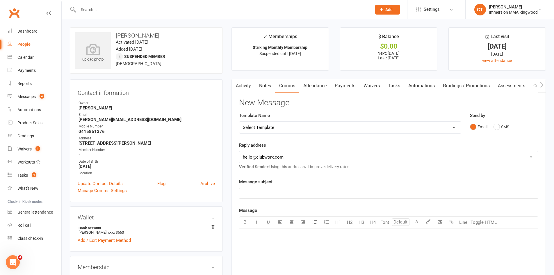
click at [271, 124] on select "Select Template [SMS] Chris - Call back message [SMS] Mark- Call back message […" at bounding box center [350, 128] width 222 height 12
select select "19"
click at [239, 122] on select "Select Template [SMS] Chris - Call back message [SMS] Mark- Call back message […" at bounding box center [350, 128] width 222 height 12
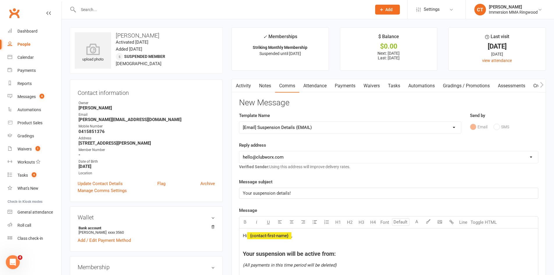
click at [284, 158] on select "hello@clubworx.com ringwood@immersionmma.com.au david@immersionmma.com.au lee@i…" at bounding box center [388, 157] width 299 height 12
select select "1"
click at [239, 151] on select "hello@clubworx.com ringwood@immersionmma.com.au david@immersionmma.com.au lee@i…" at bounding box center [388, 157] width 299 height 12
drag, startPoint x: 324, startPoint y: 254, endPoint x: 336, endPoint y: 253, distance: 12.9
click at [336, 253] on span "Your suspension will be active from:" at bounding box center [289, 253] width 93 height 7
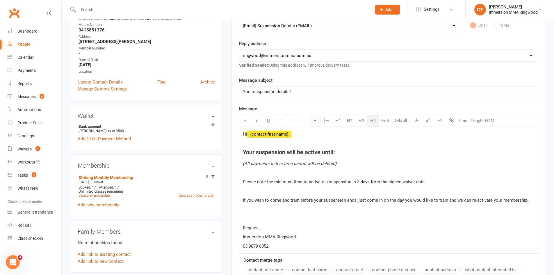
scroll to position [97, 0]
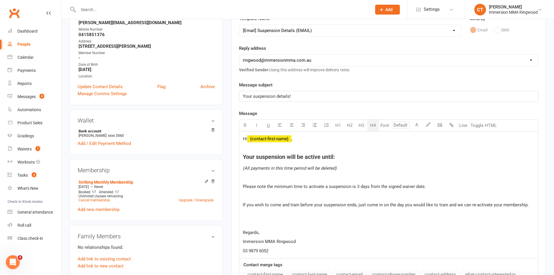
click at [348, 159] on h4 "Your suspension will be active until:" at bounding box center [389, 157] width 292 height 6
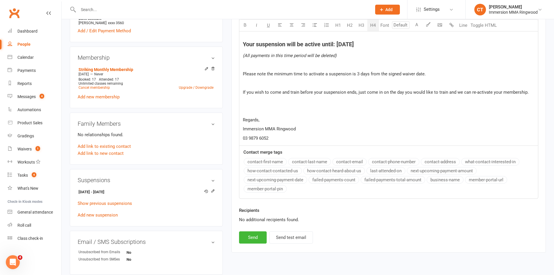
scroll to position [291, 0]
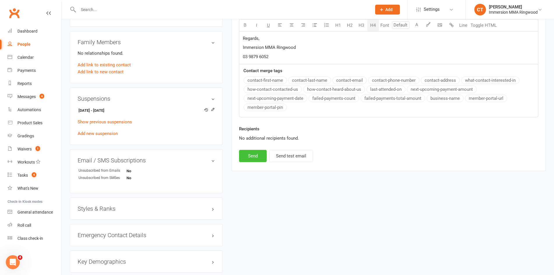
click at [255, 160] on button "Send" at bounding box center [253, 156] width 28 height 12
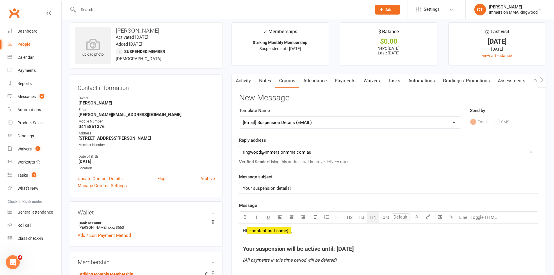
scroll to position [0, 0]
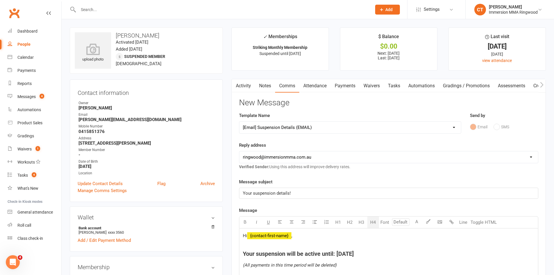
select select
select select "0"
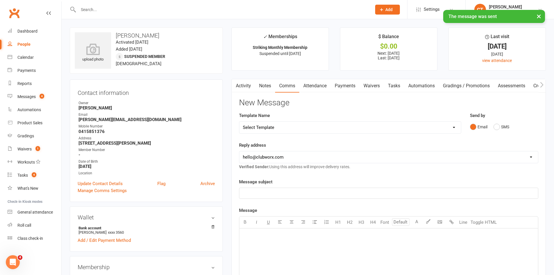
click at [393, 83] on link "Tasks" at bounding box center [394, 85] width 20 height 13
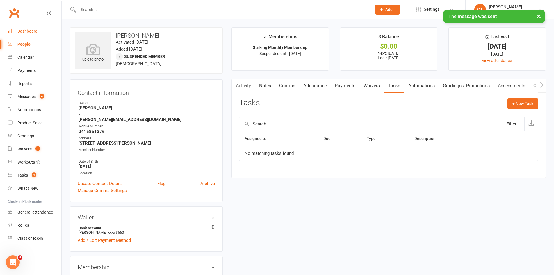
click at [31, 35] on link "Dashboard" at bounding box center [35, 31] width 54 height 13
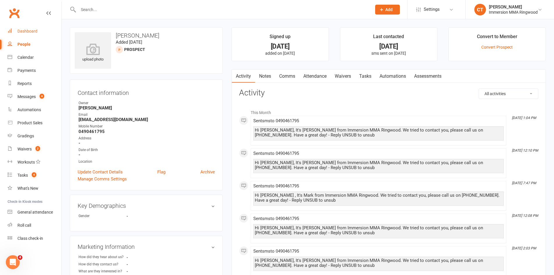
click at [29, 32] on div "Dashboard" at bounding box center [27, 31] width 20 height 5
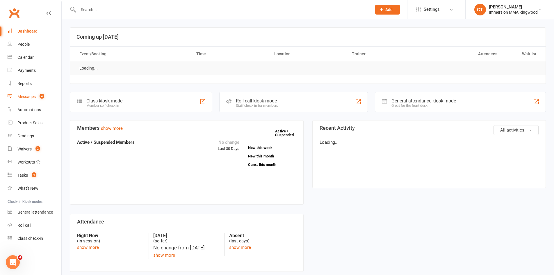
click at [41, 92] on link "Messages 4" at bounding box center [35, 96] width 54 height 13
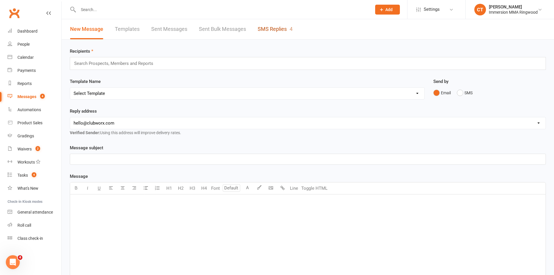
click at [271, 30] on link "SMS Replies 4" at bounding box center [275, 29] width 35 height 20
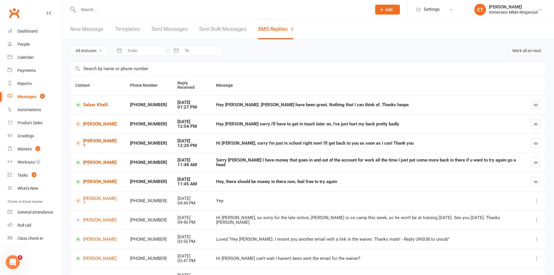
click at [531, 50] on button "Mark all as read" at bounding box center [527, 50] width 38 height 10
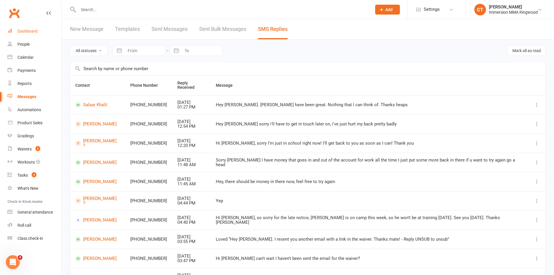
click at [28, 31] on div "Dashboard" at bounding box center [27, 31] width 20 height 5
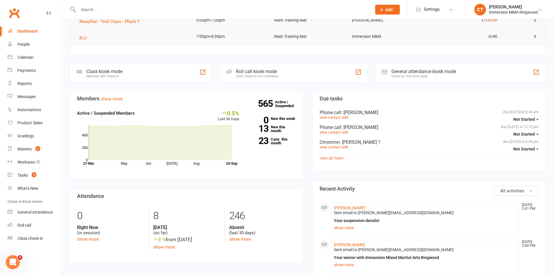
scroll to position [194, 0]
